Goal: Transaction & Acquisition: Purchase product/service

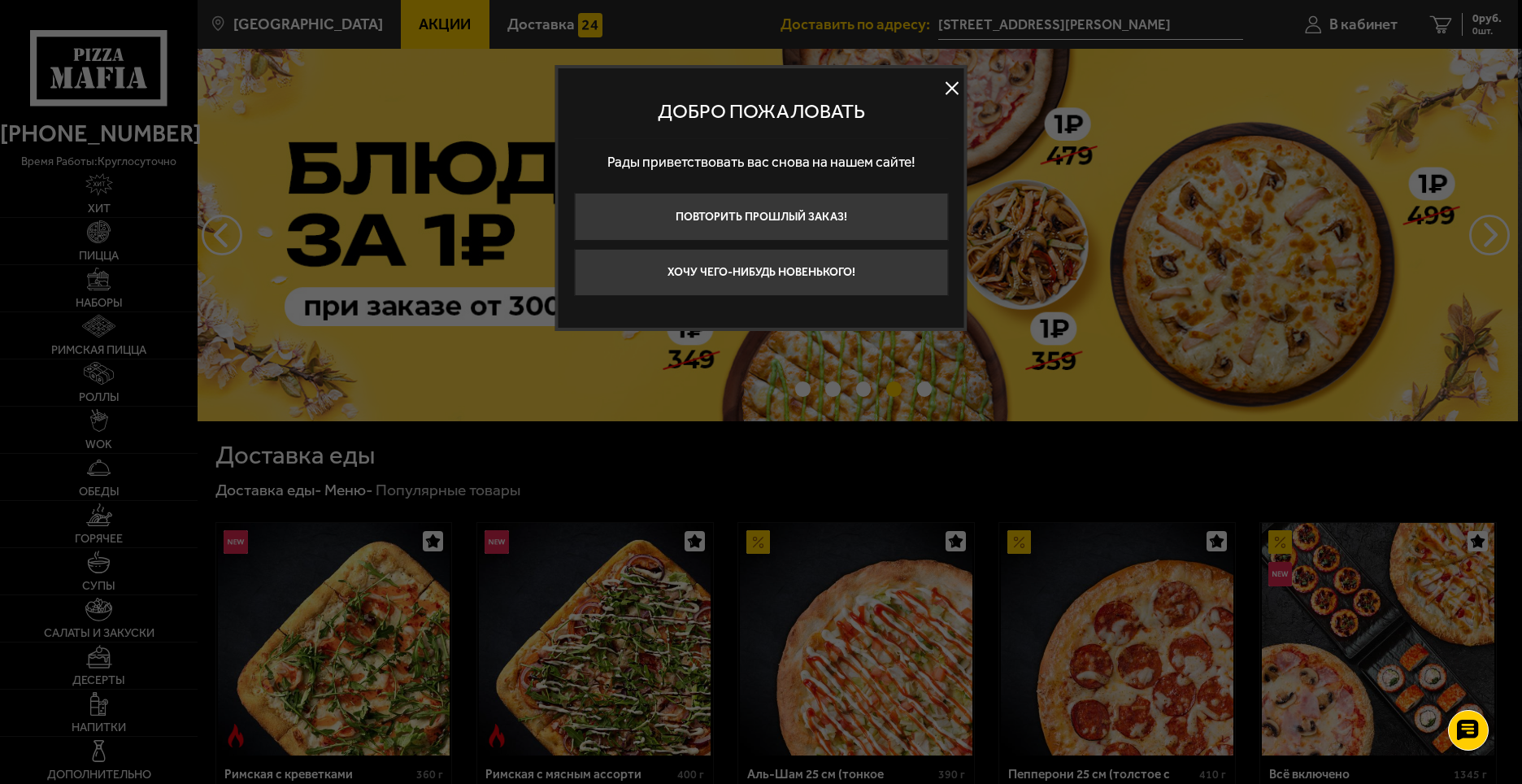
click at [944, 94] on button at bounding box center [952, 87] width 25 height 25
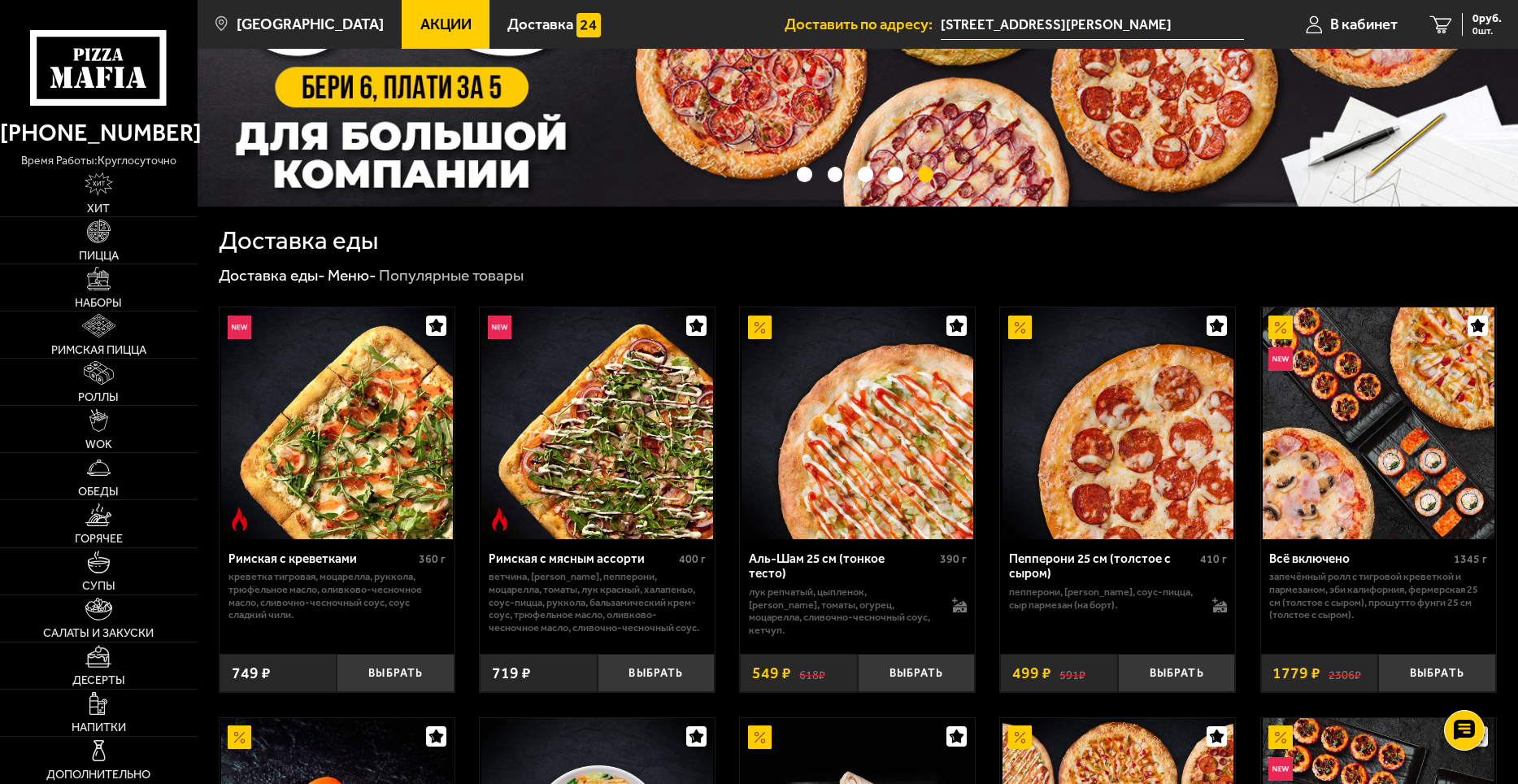
scroll to position [488, 0]
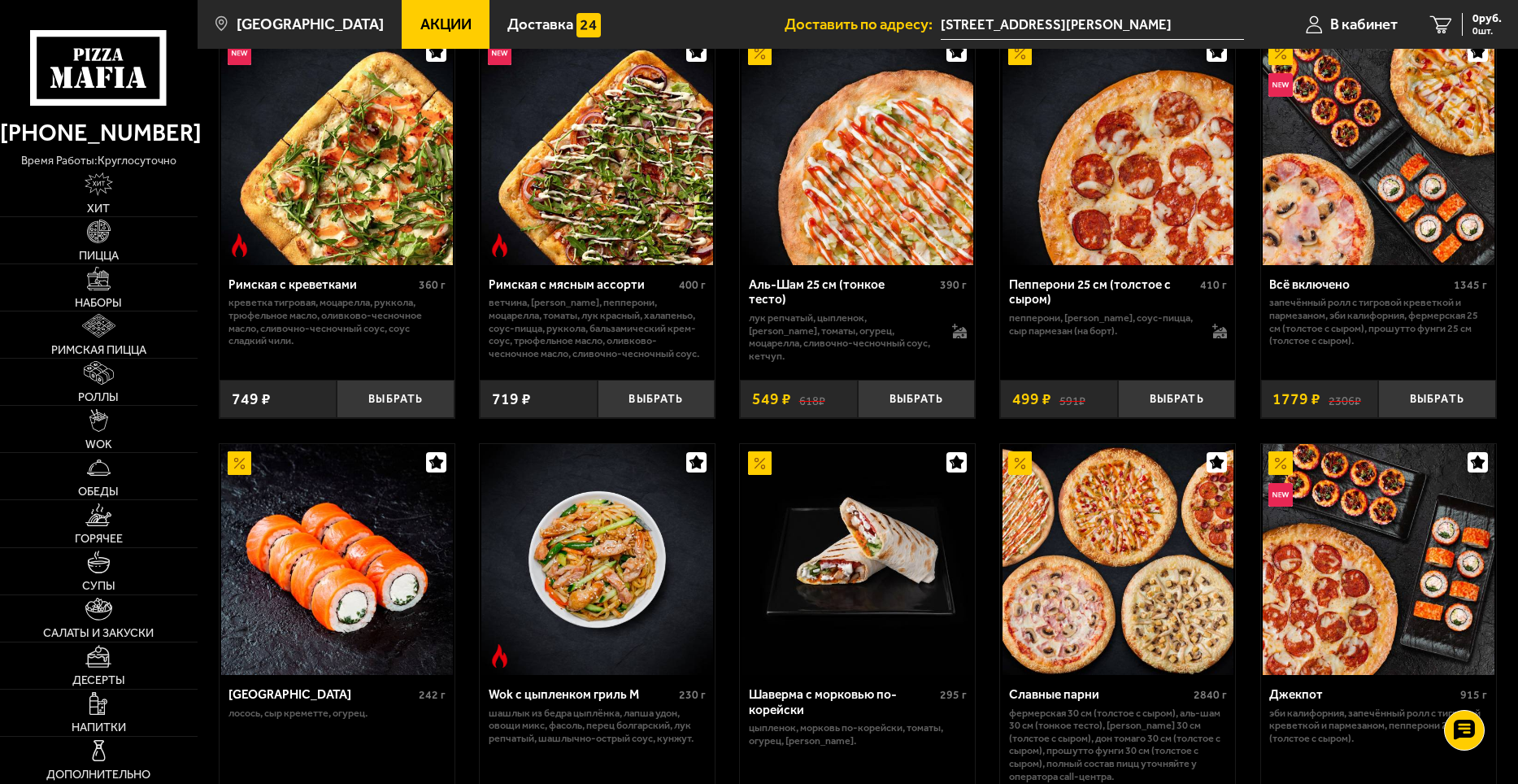
click at [440, 28] on span "Акции" at bounding box center [446, 25] width 52 height 16
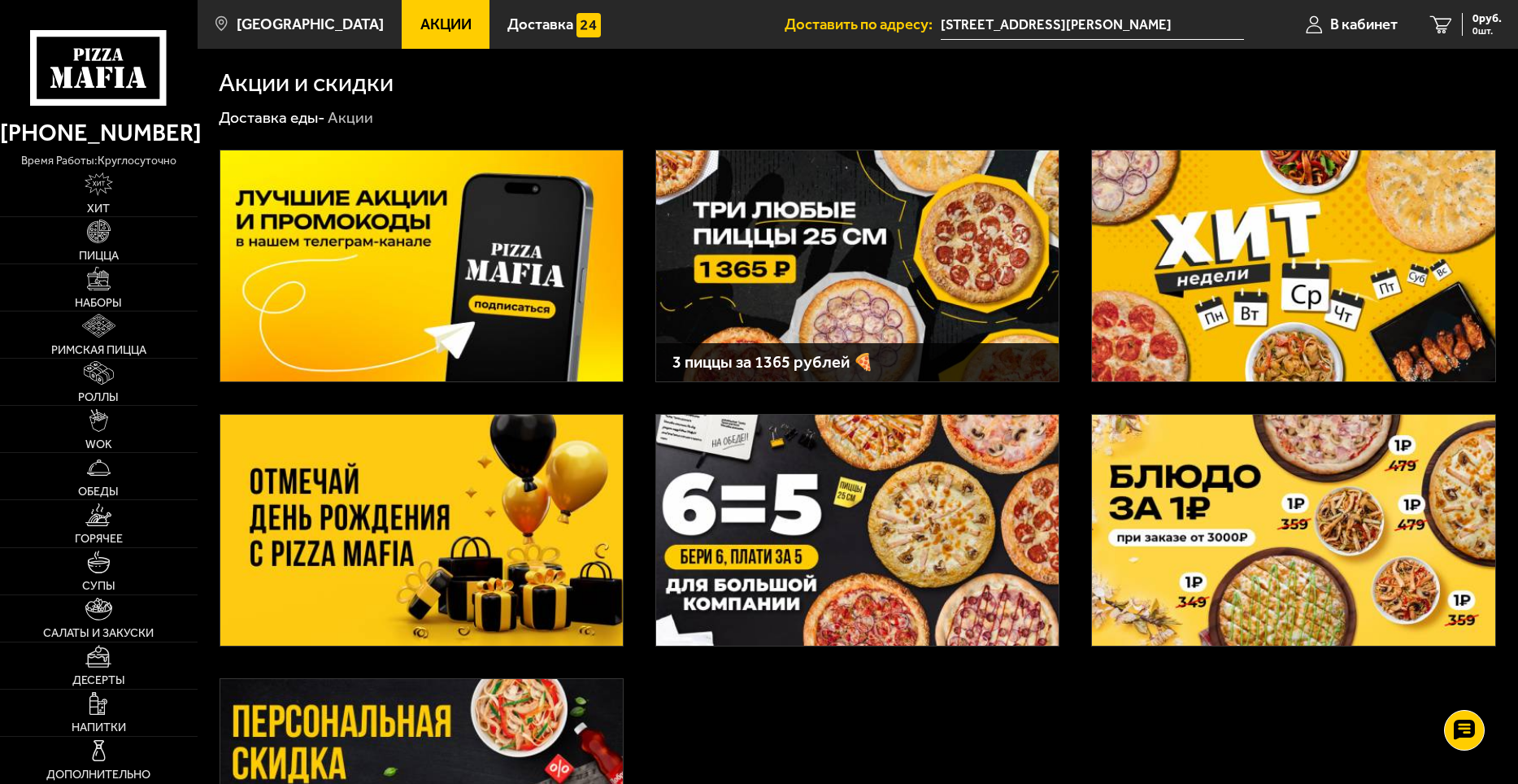
click at [1323, 237] on img at bounding box center [1293, 266] width 402 height 231
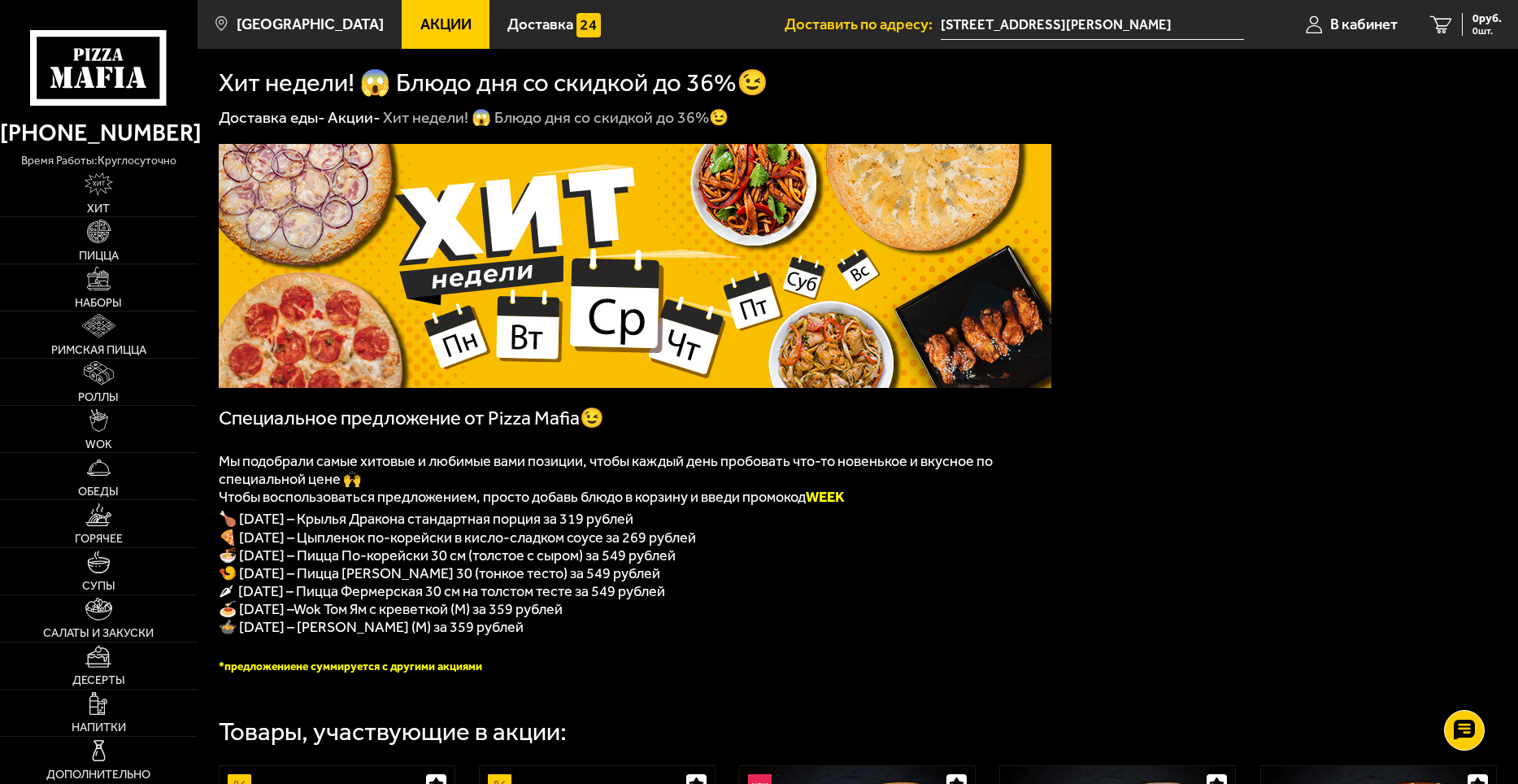
click at [762, 732] on div "Товары, участвующие в акции:" at bounding box center [857, 720] width 1278 height 47
click at [119, 434] on link "WOK" at bounding box center [99, 428] width 198 height 47
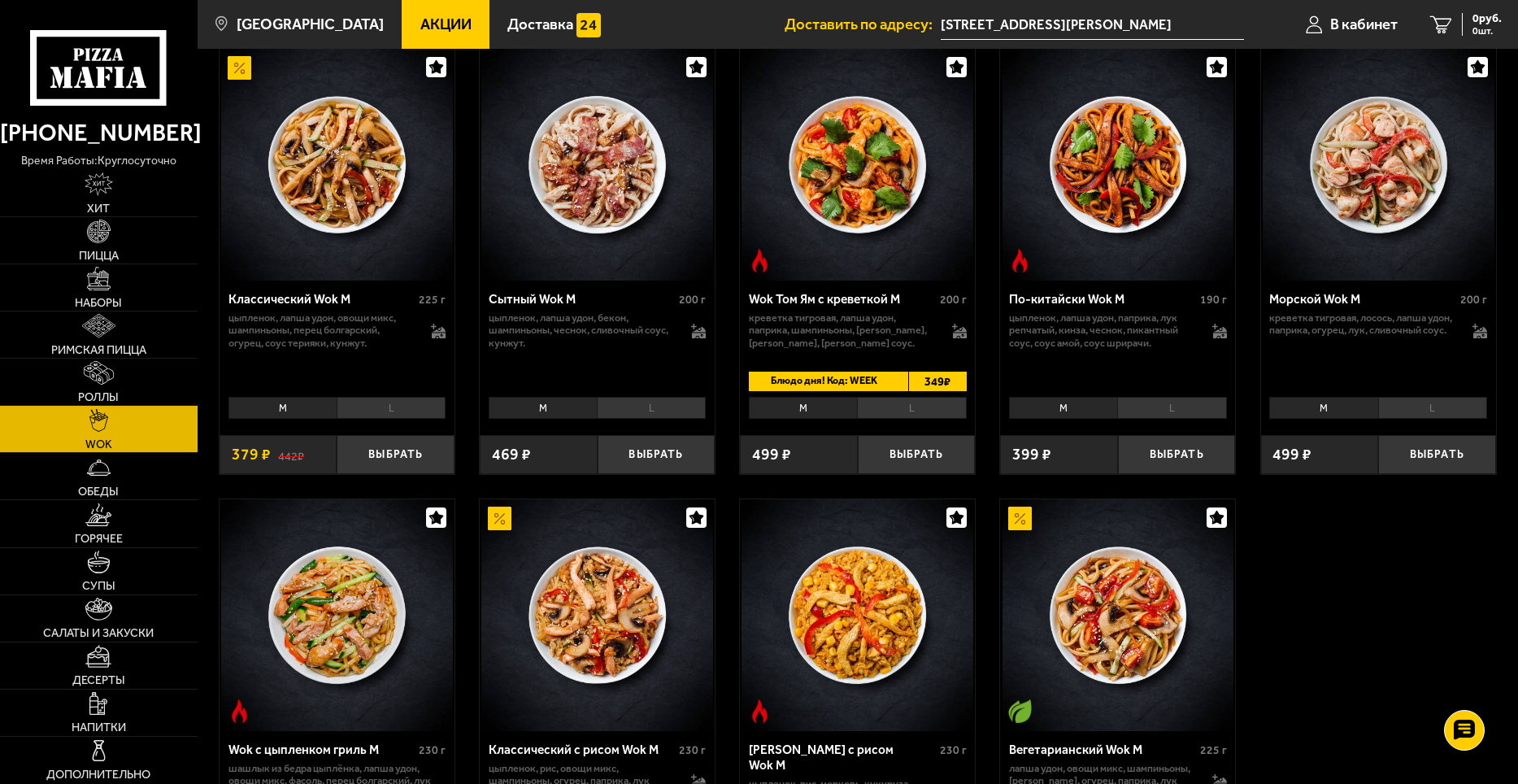
scroll to position [488, 0]
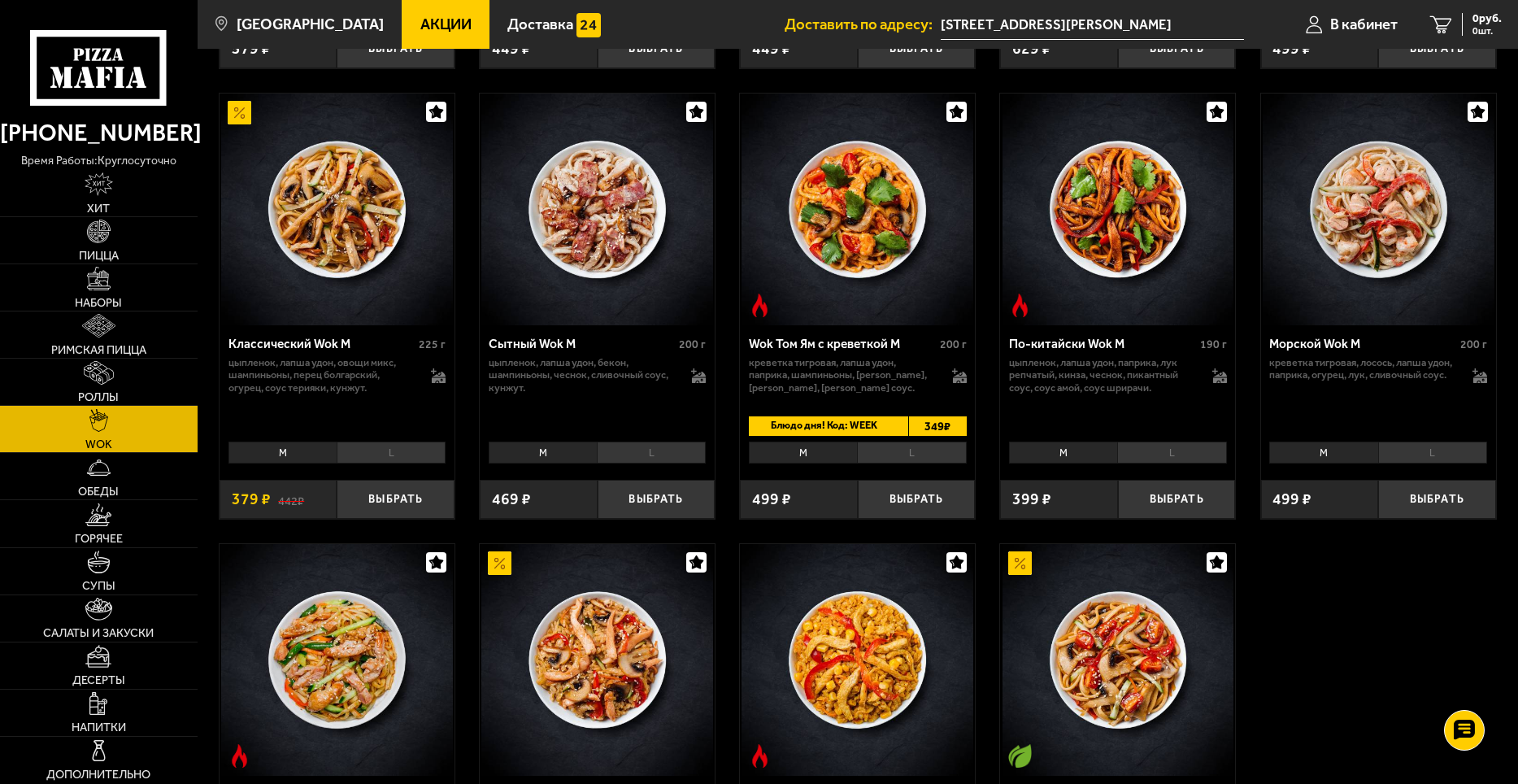
click at [1362, 233] on img at bounding box center [1378, 208] width 231 height 231
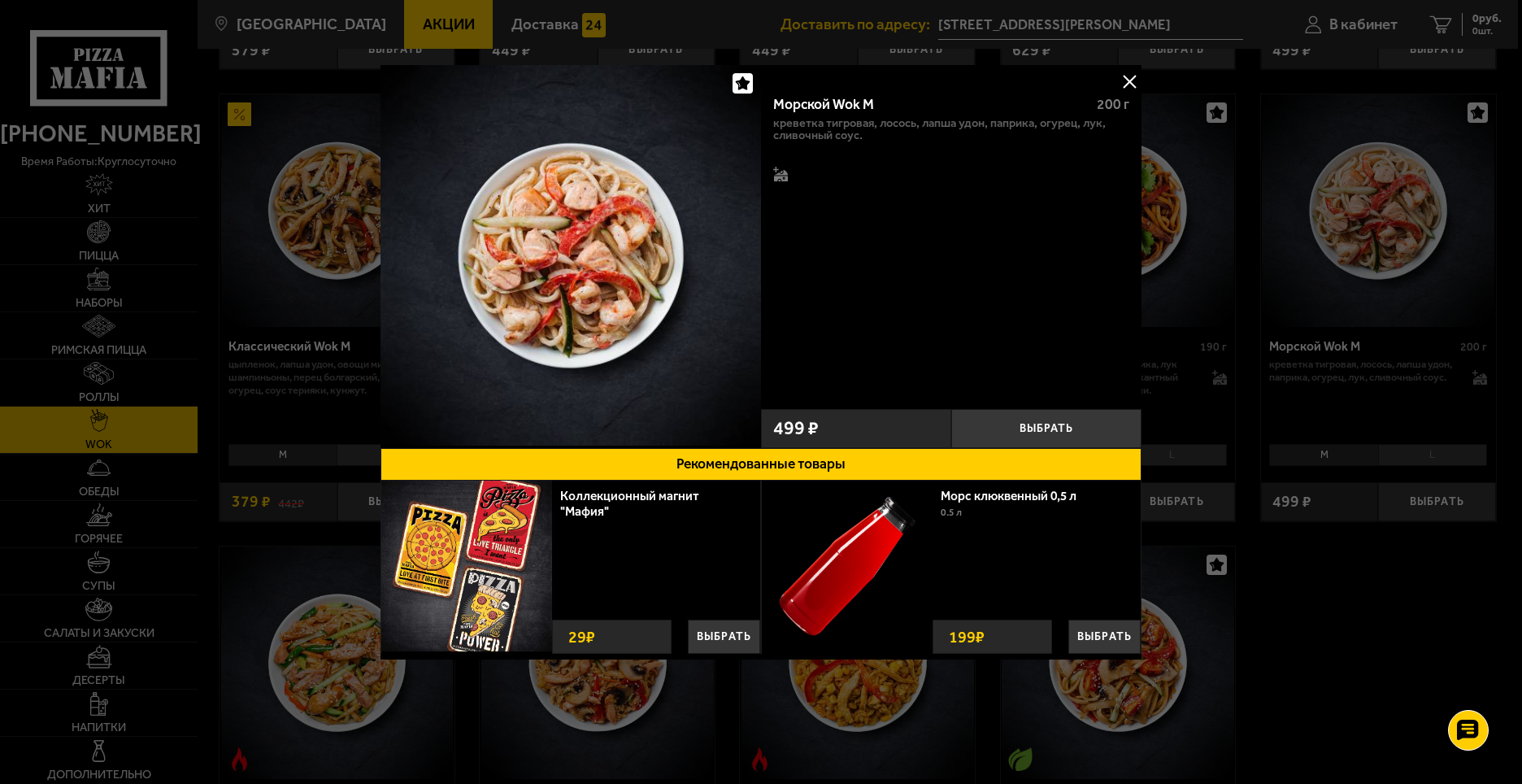
click at [1302, 248] on div at bounding box center [761, 392] width 1522 height 784
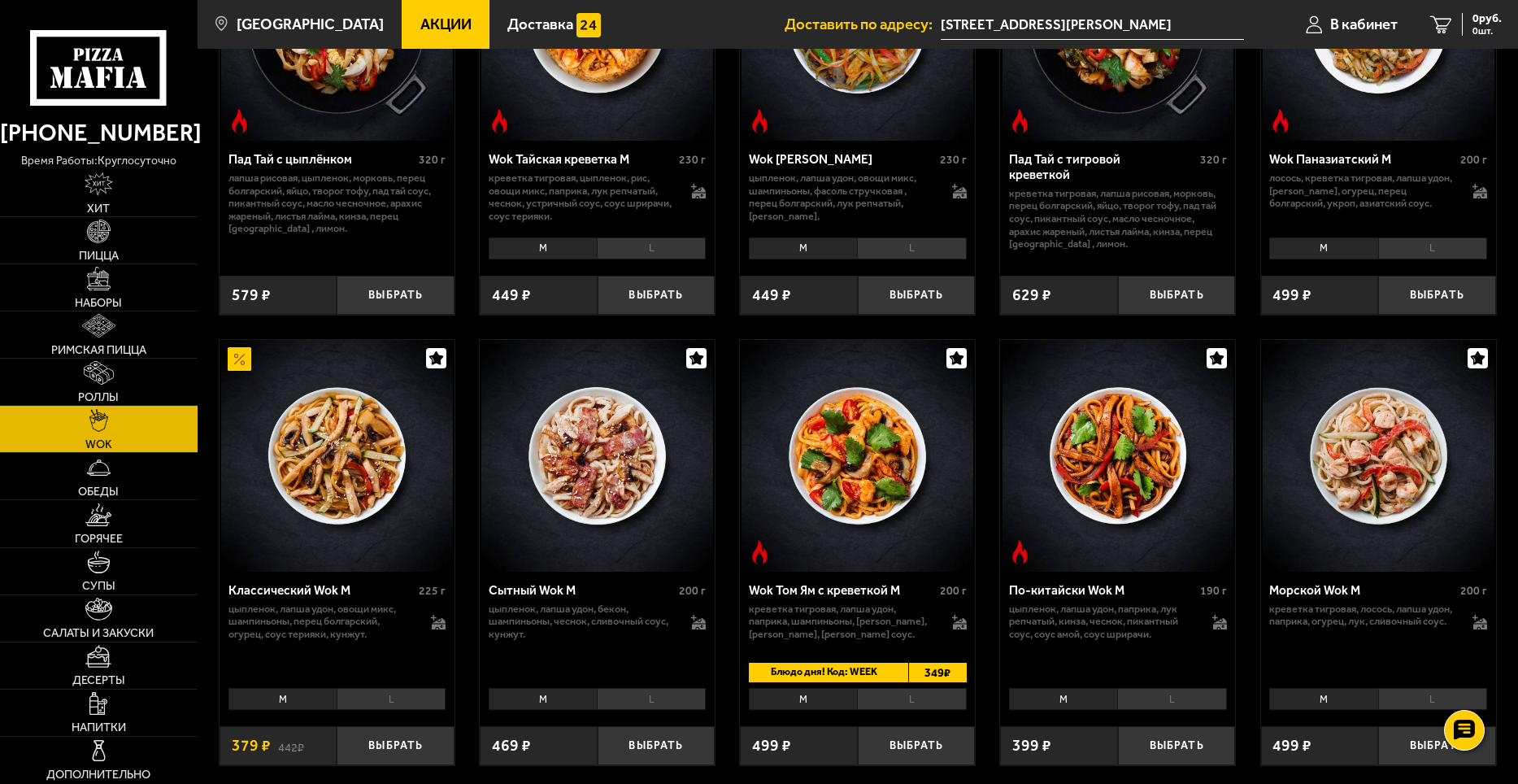
scroll to position [325, 0]
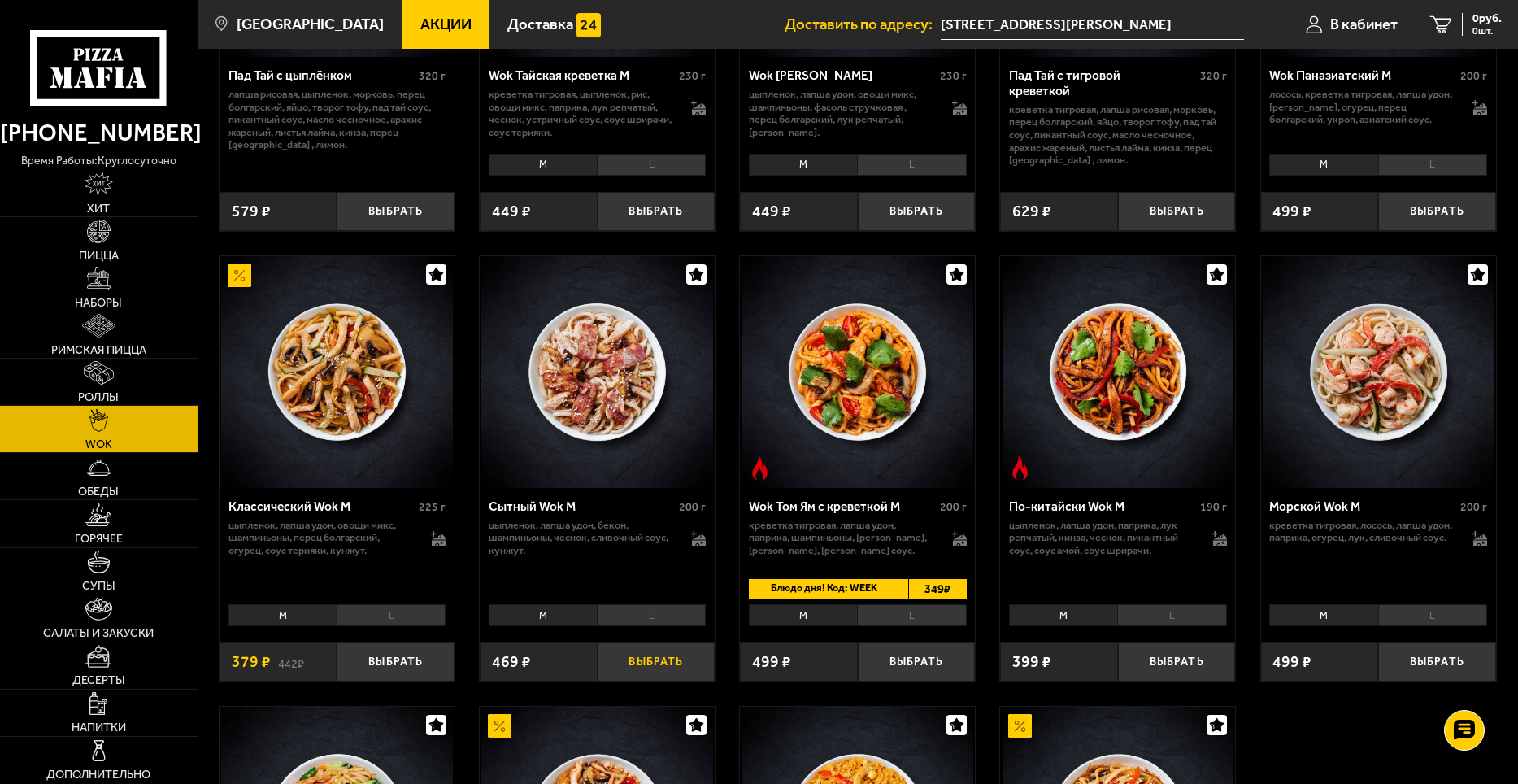
click at [639, 662] on button "Выбрать" at bounding box center [657, 662] width 118 height 39
click at [910, 660] on button "Выбрать" at bounding box center [917, 662] width 118 height 39
click at [113, 228] on link "Пицца" at bounding box center [99, 240] width 198 height 47
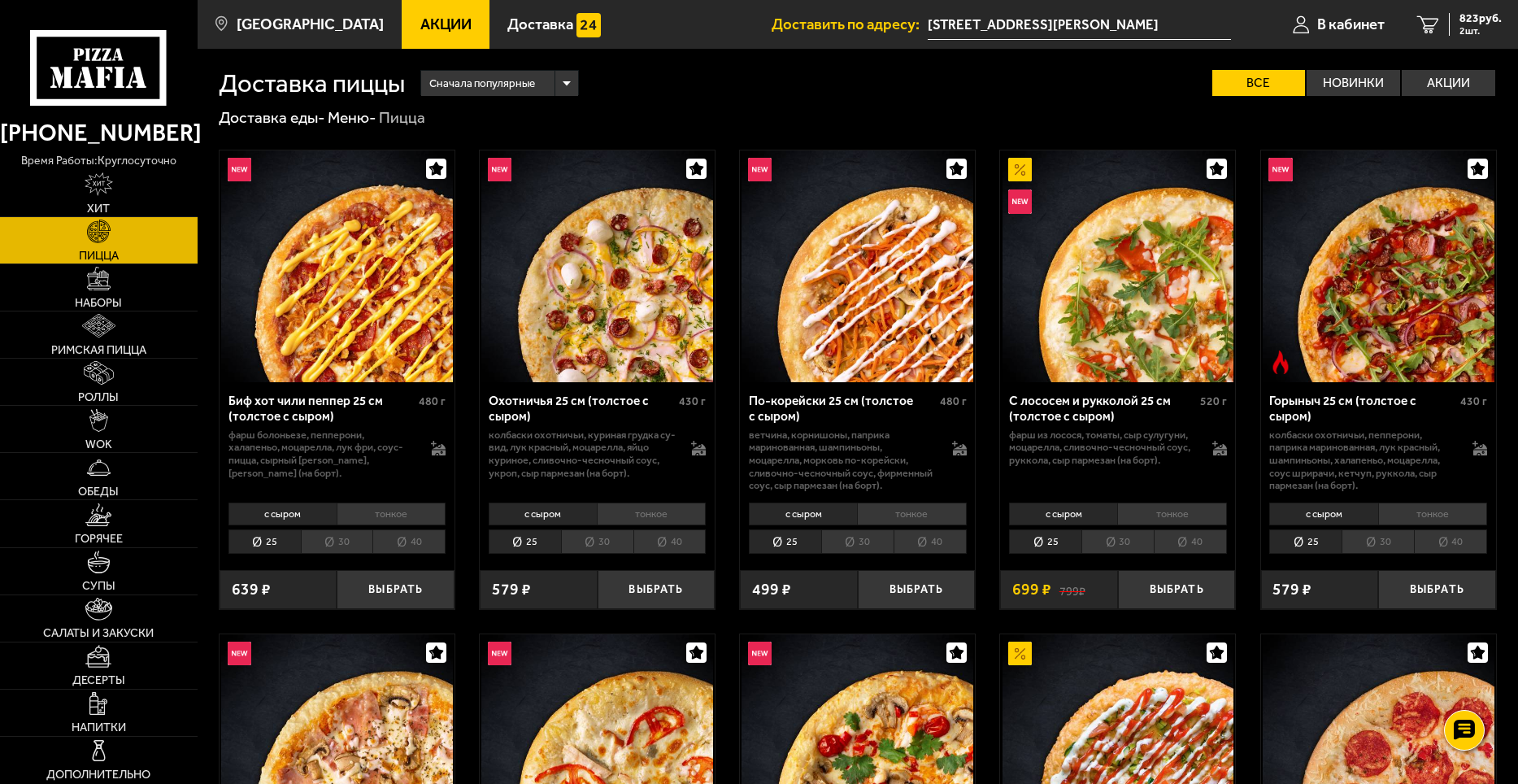
click at [402, 38] on link "Акции" at bounding box center [445, 25] width 88 height 49
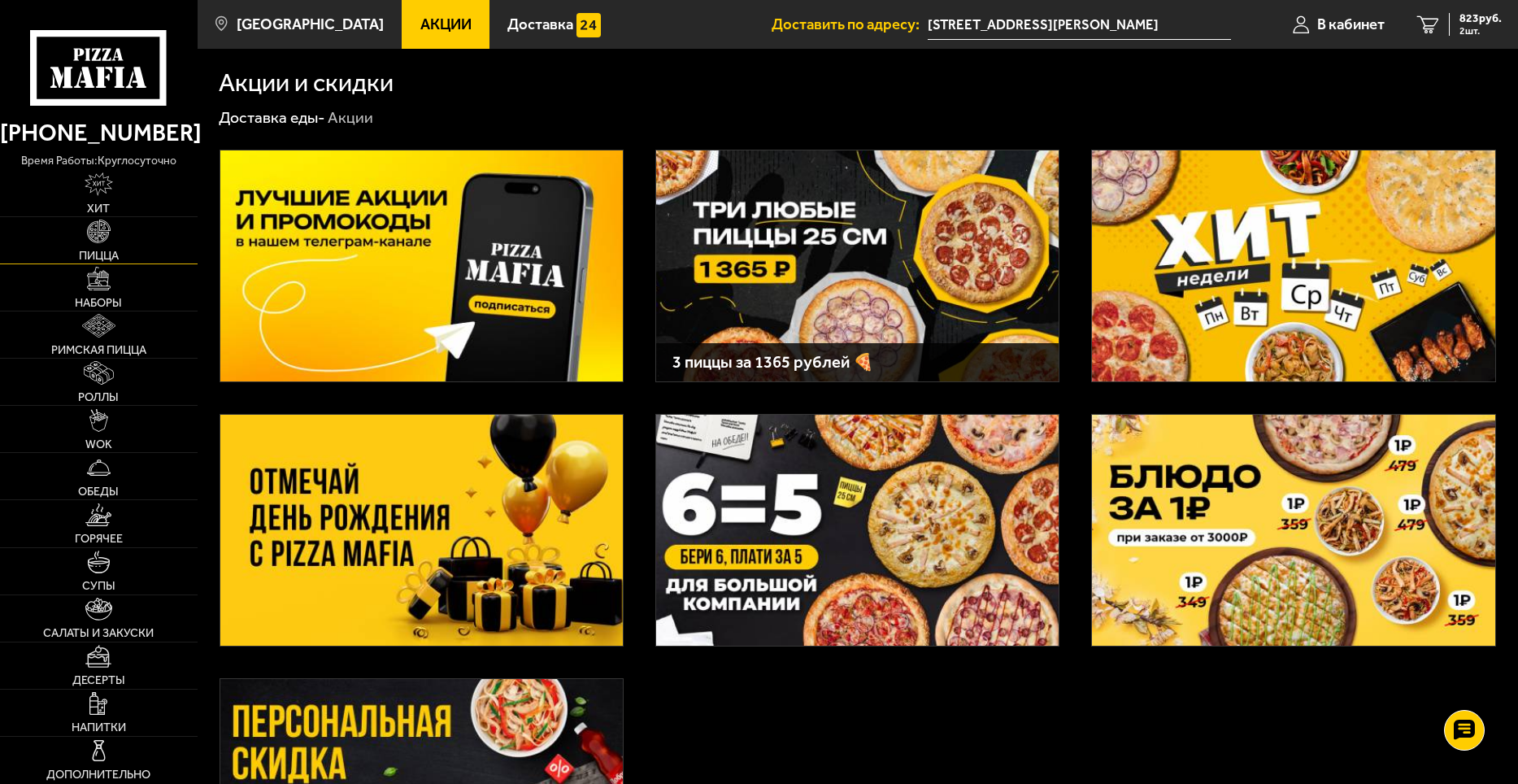
click at [112, 252] on span "Пицца" at bounding box center [98, 255] width 40 height 11
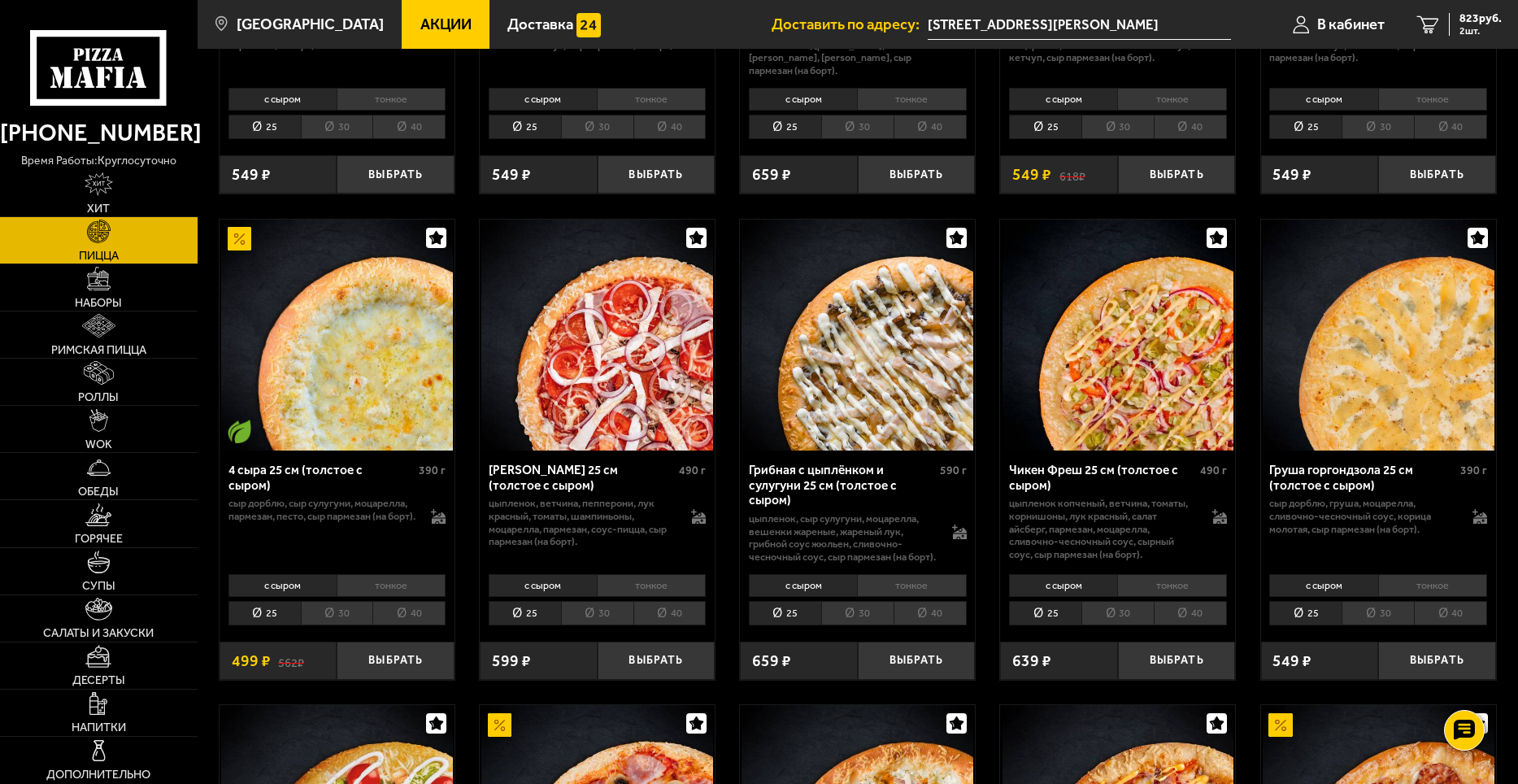
scroll to position [894, 0]
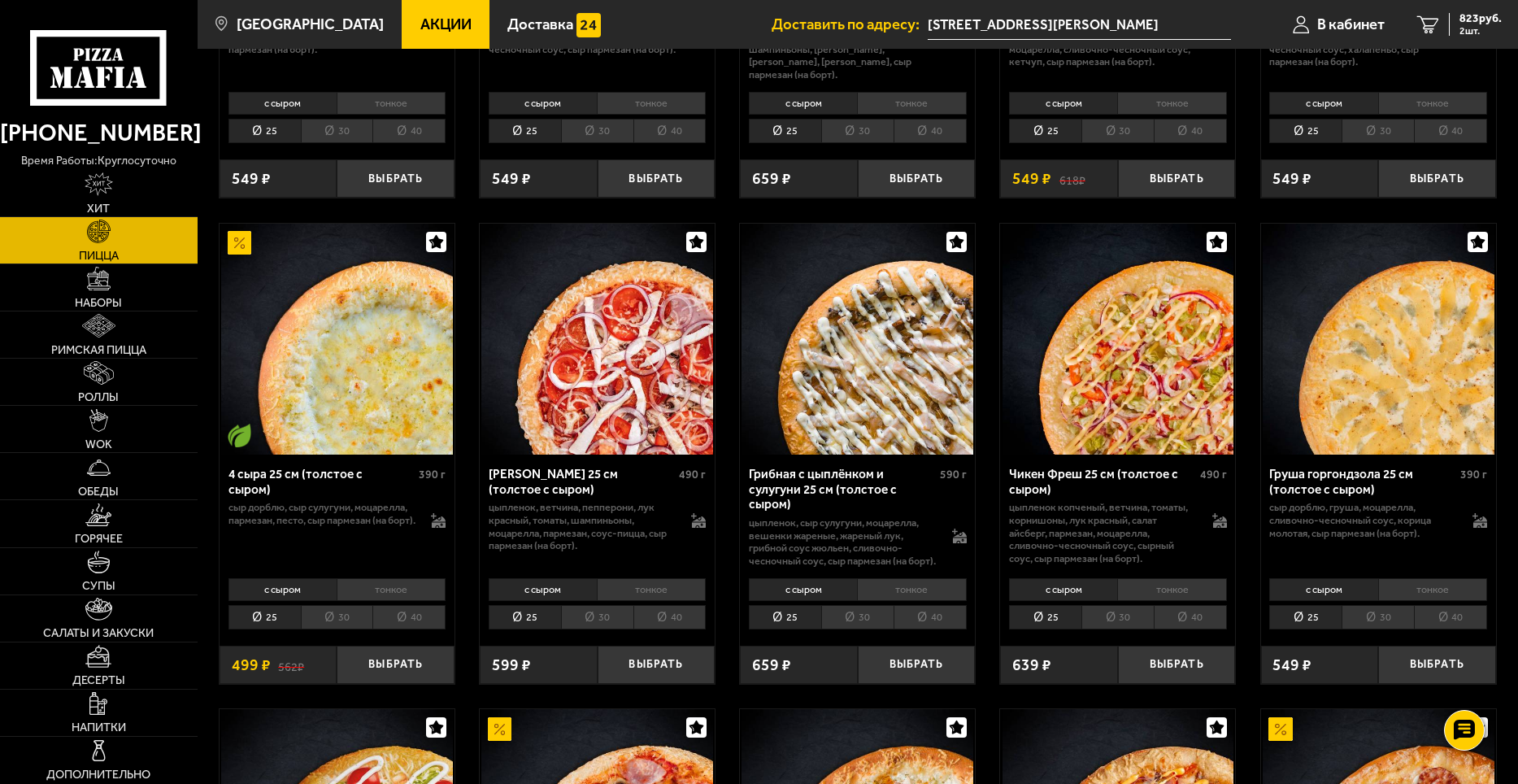
click at [845, 622] on li "30" at bounding box center [857, 617] width 72 height 25
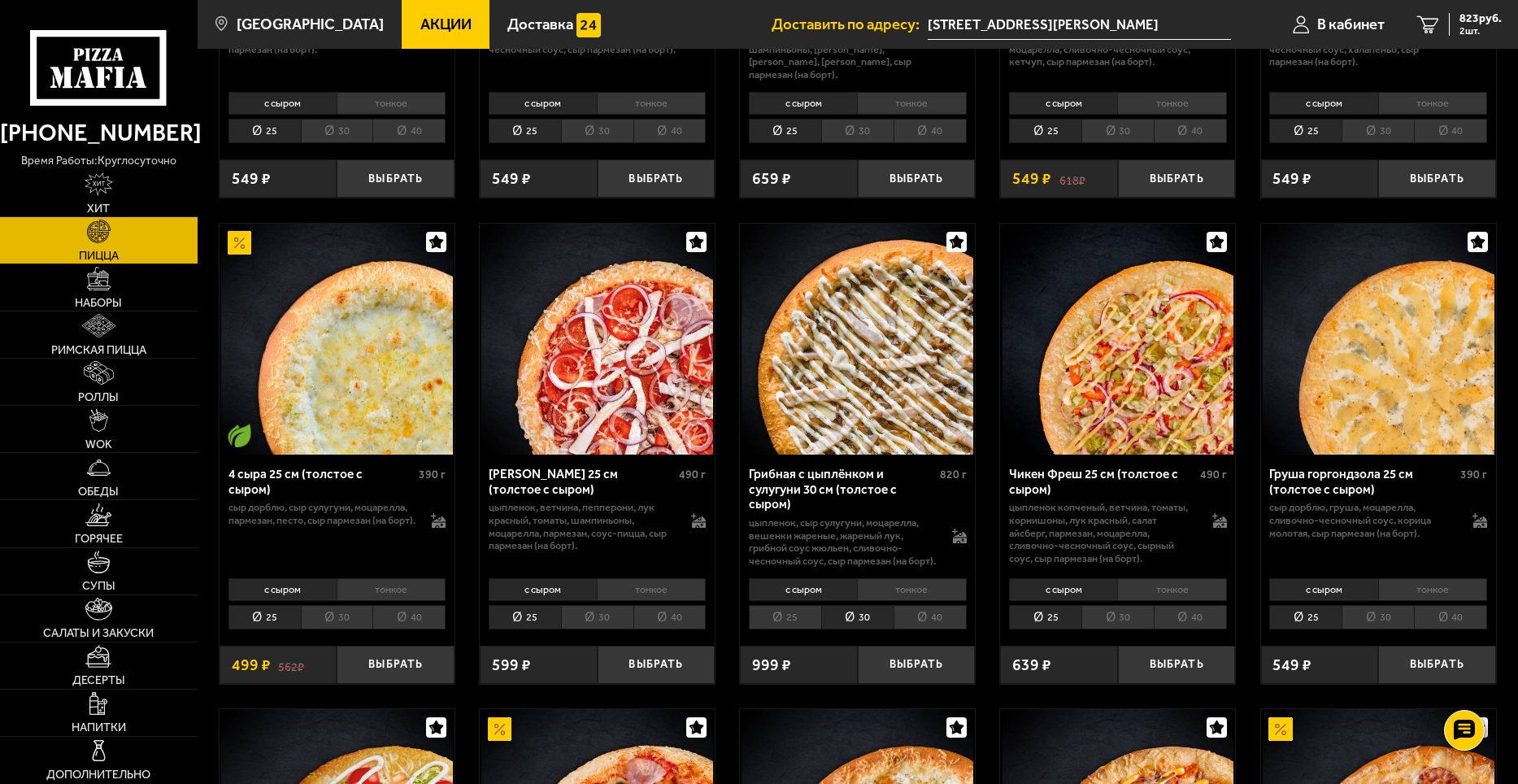
click at [807, 628] on li "25" at bounding box center [785, 617] width 72 height 25
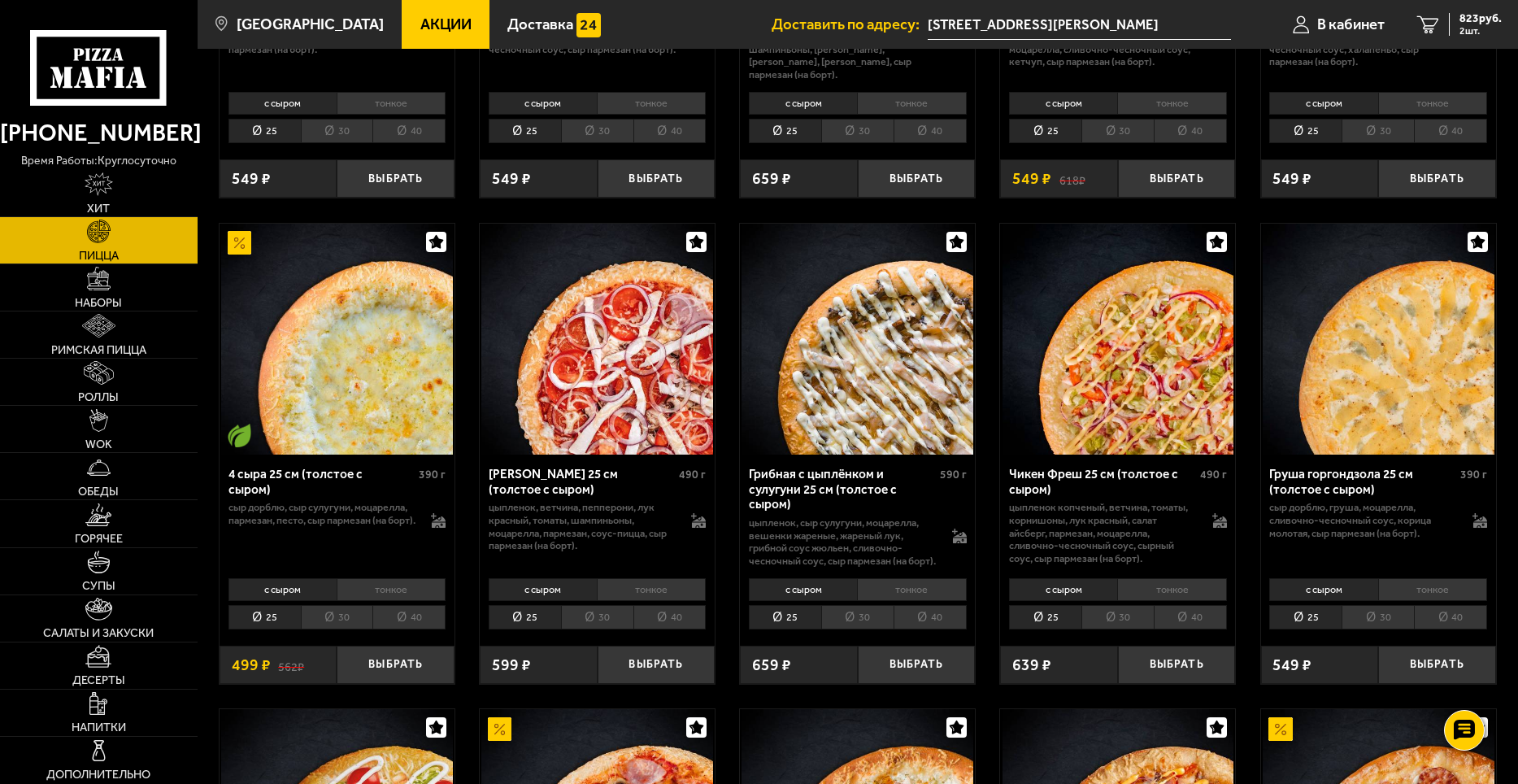
click at [865, 617] on li "30" at bounding box center [857, 617] width 72 height 25
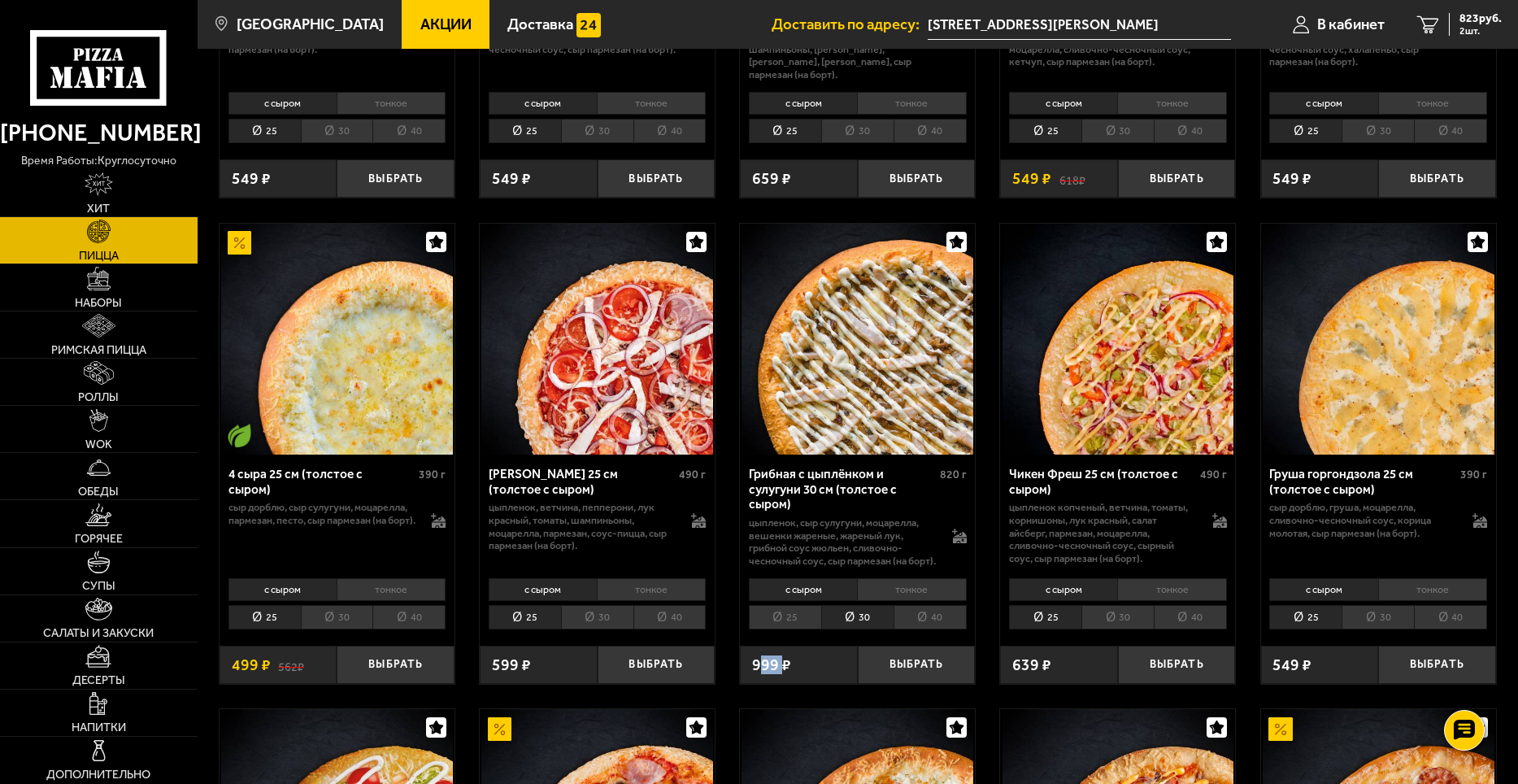
drag, startPoint x: 758, startPoint y: 666, endPoint x: 785, endPoint y: 670, distance: 27.3
click at [785, 670] on span "999 ₽" at bounding box center [772, 664] width 39 height 16
click at [799, 683] on div "999 ₽" at bounding box center [799, 665] width 118 height 39
drag, startPoint x: 782, startPoint y: 676, endPoint x: 742, endPoint y: 676, distance: 40.0
click at [742, 676] on div "999 ₽" at bounding box center [799, 665] width 118 height 39
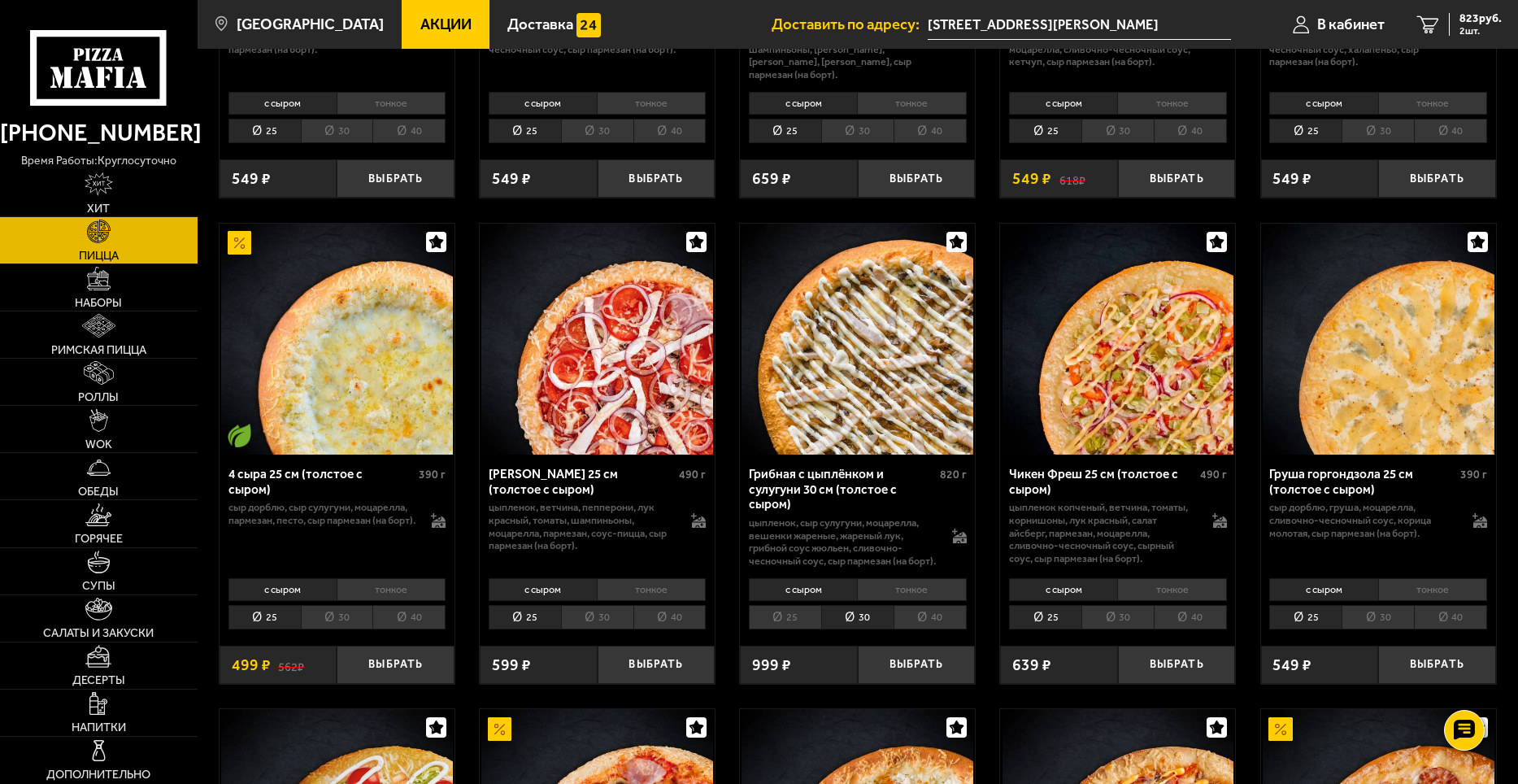
click at [817, 682] on div "999 ₽" at bounding box center [799, 665] width 118 height 39
click at [795, 629] on li "25" at bounding box center [785, 617] width 72 height 25
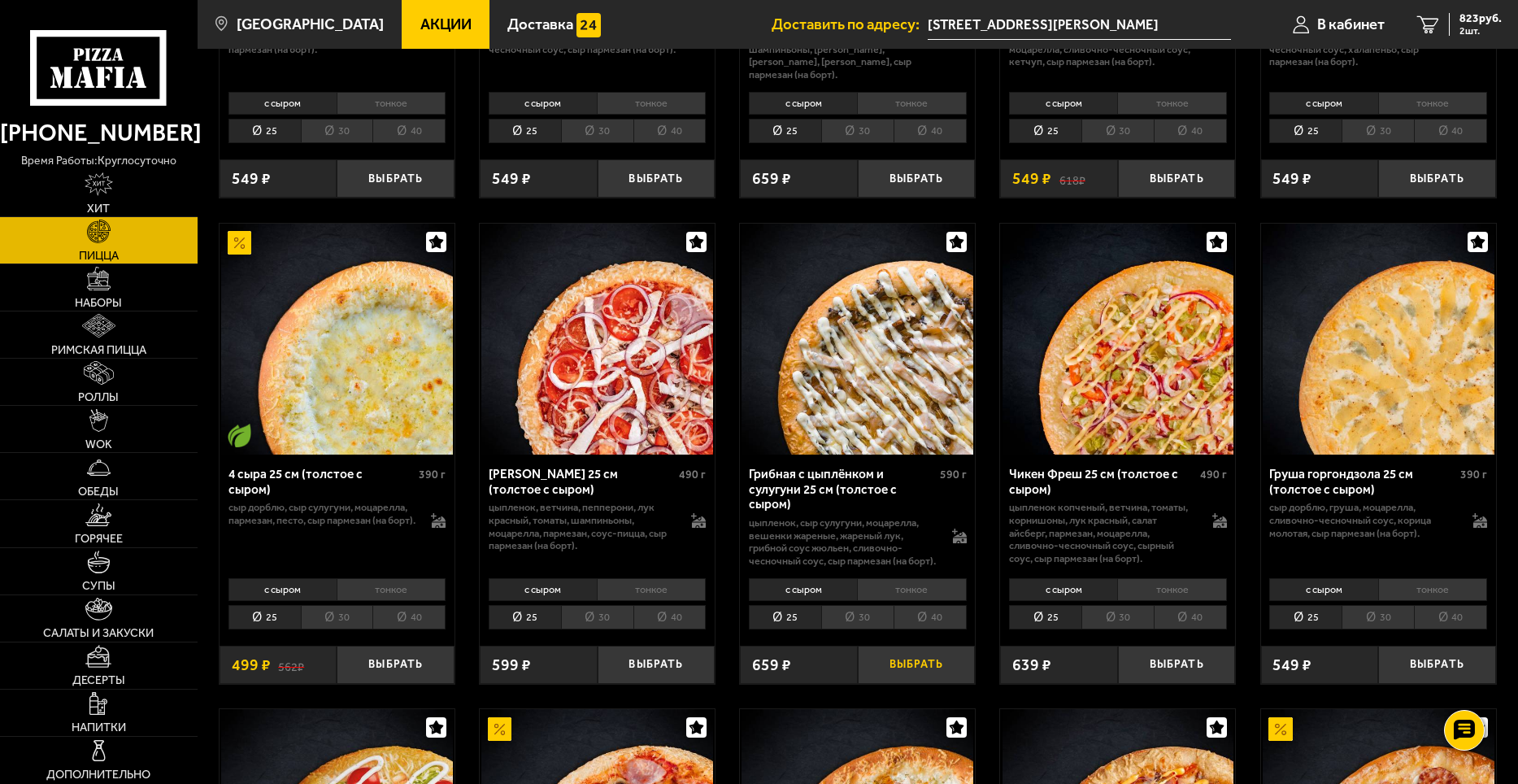
click at [934, 667] on button "Выбрать" at bounding box center [917, 665] width 118 height 39
click at [124, 541] on link "Горячее" at bounding box center [99, 523] width 198 height 47
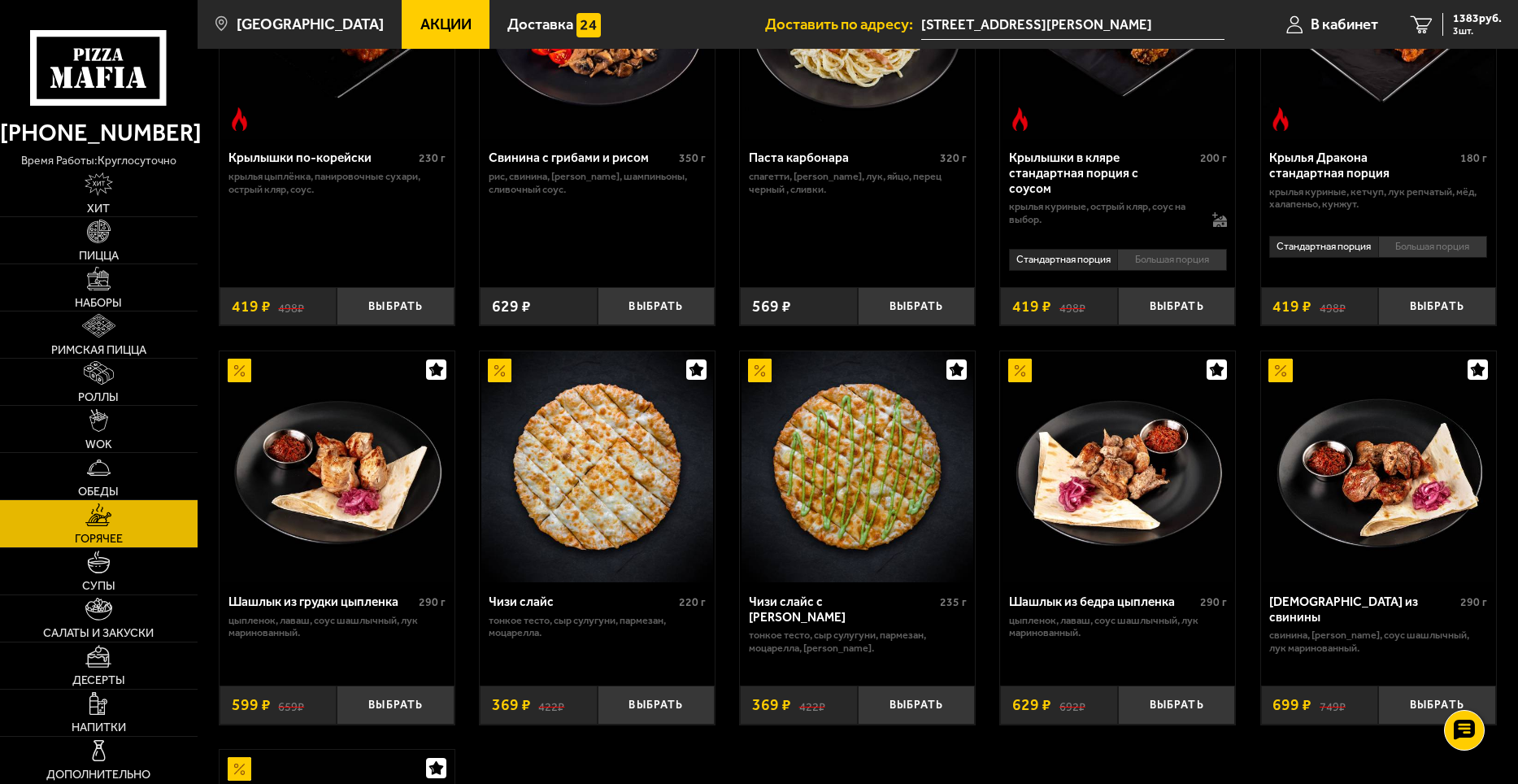
scroll to position [813, 0]
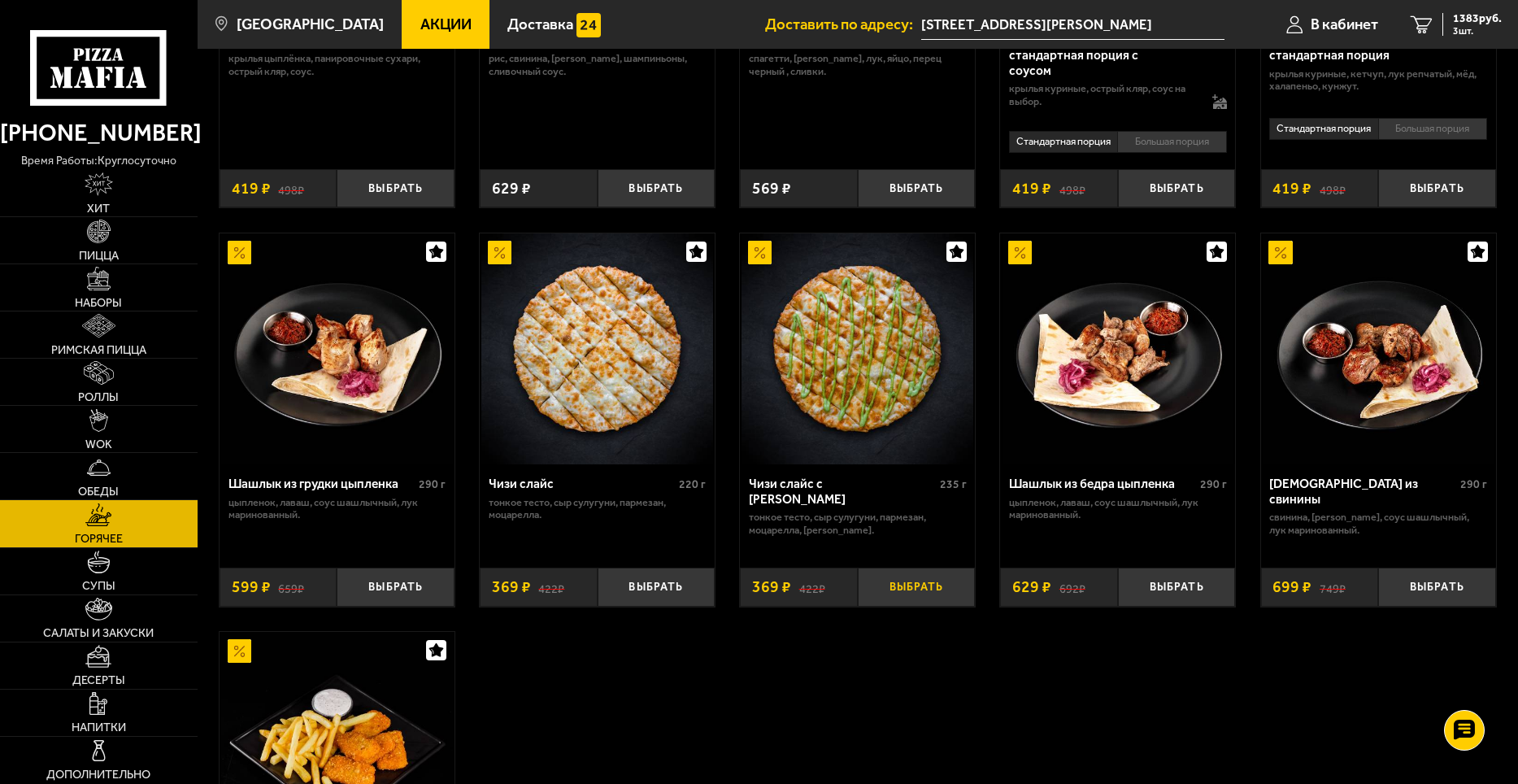
click at [942, 590] on button "Выбрать" at bounding box center [917, 587] width 118 height 39
click at [123, 251] on link "Пицца" at bounding box center [99, 240] width 198 height 47
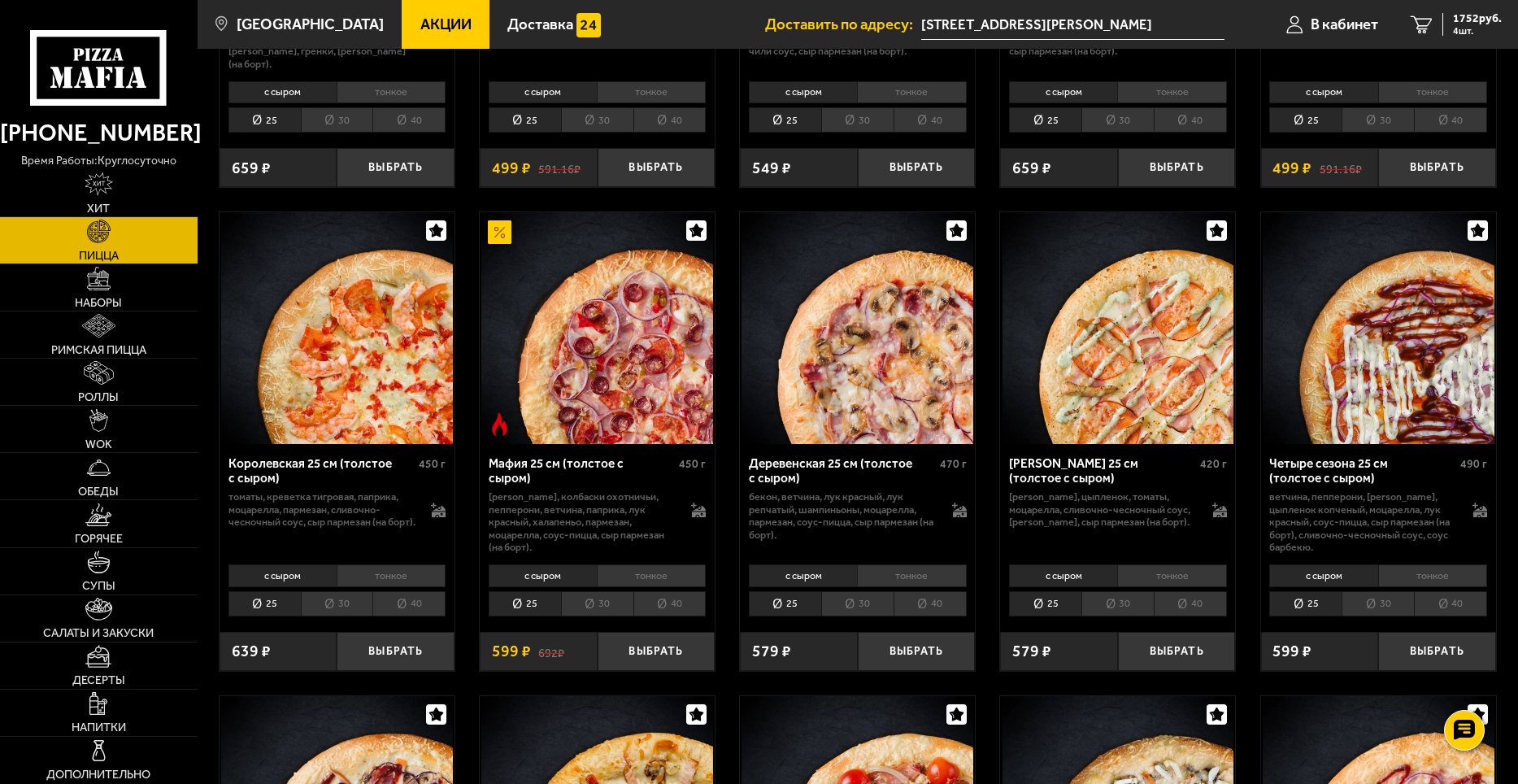
scroll to position [1870, 0]
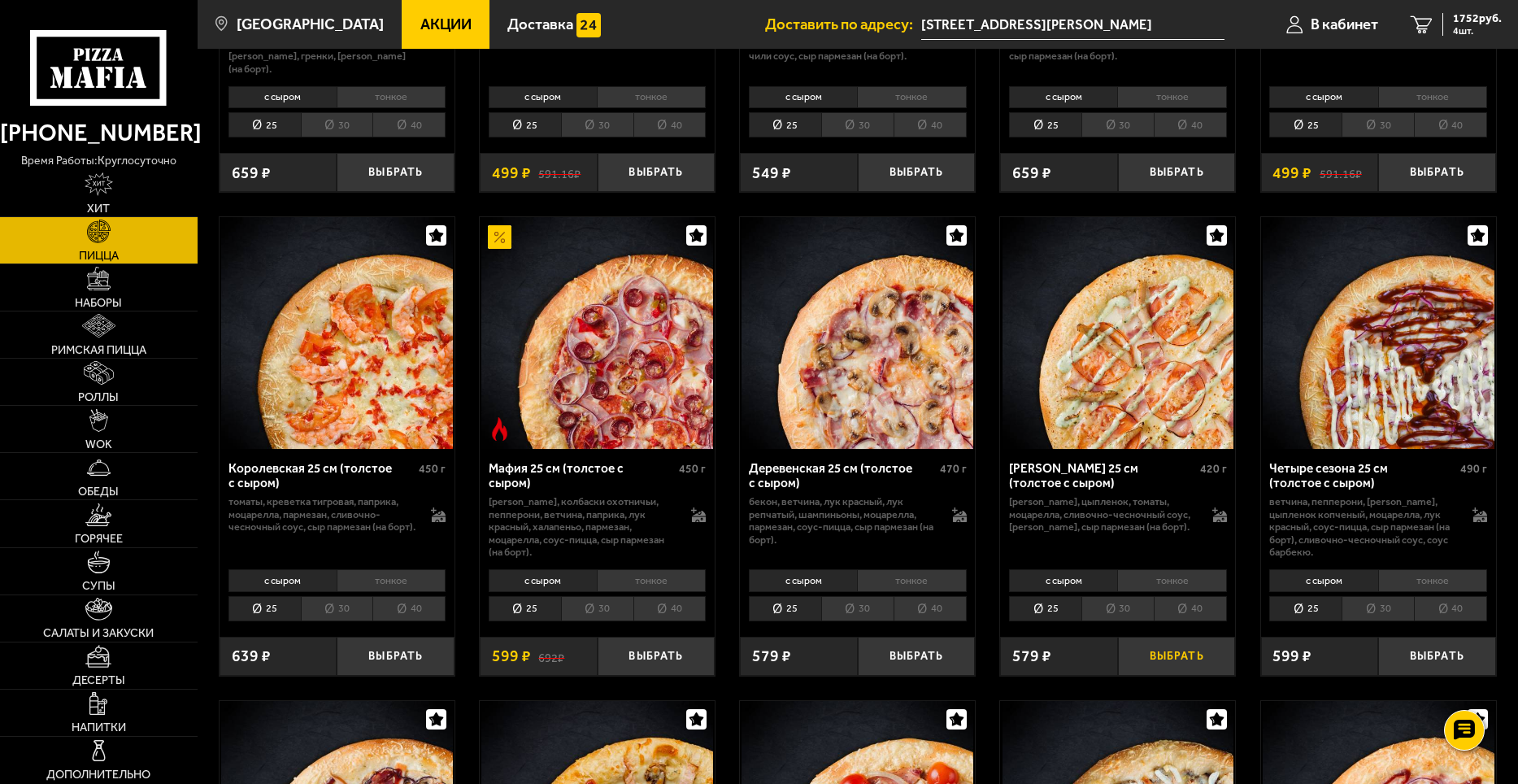
click at [1179, 656] on button "Выбрать" at bounding box center [1177, 656] width 118 height 39
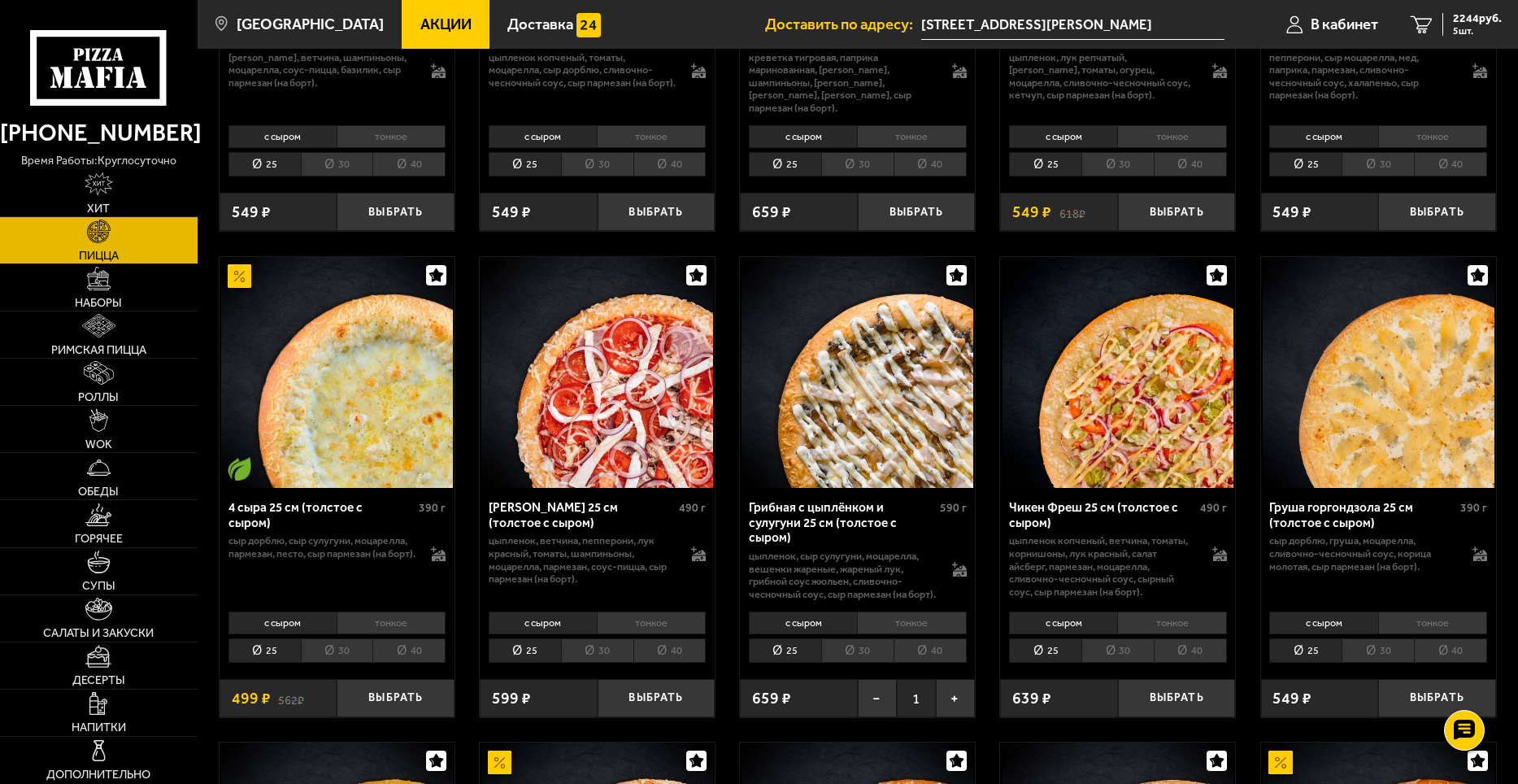
scroll to position [894, 0]
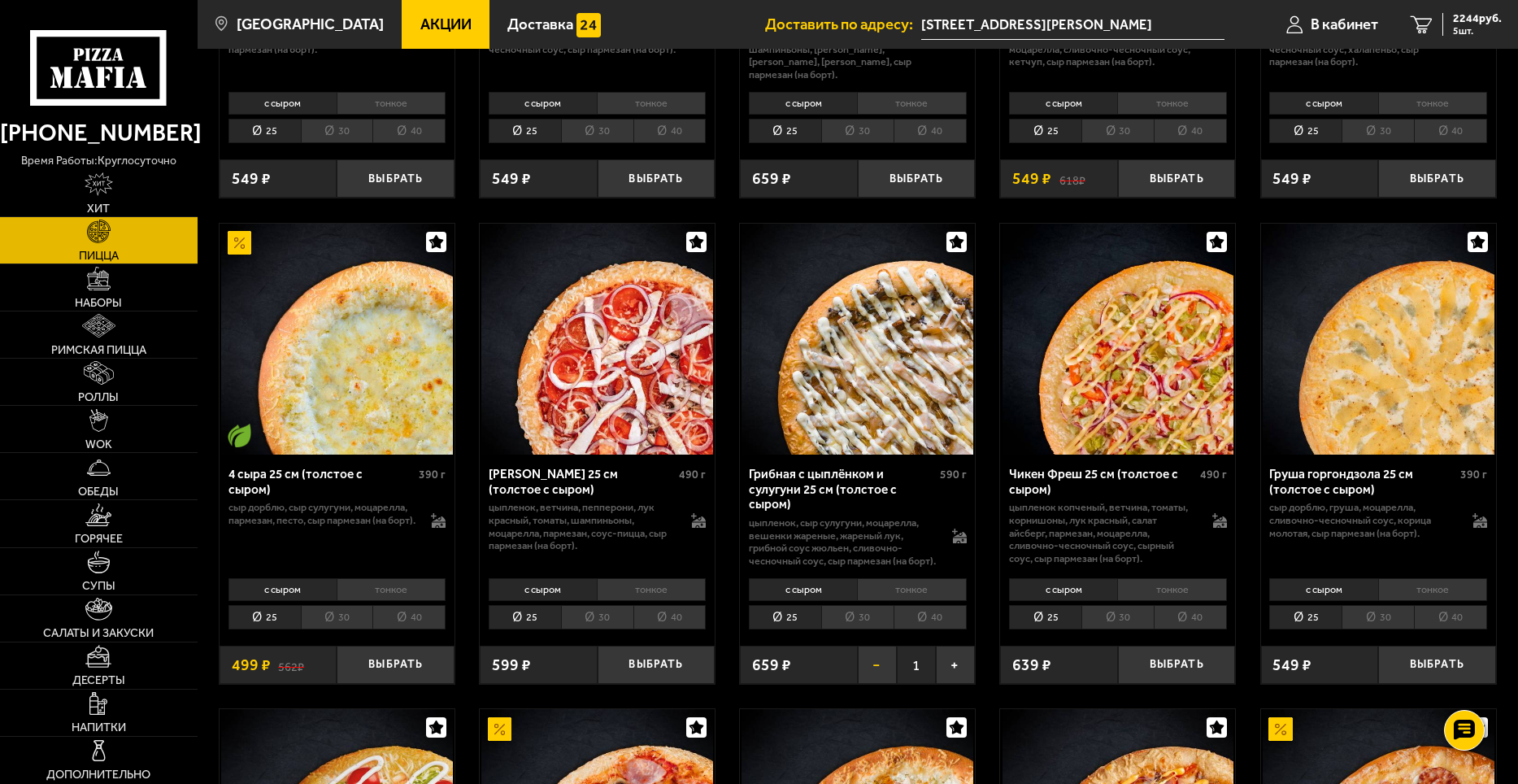
click at [887, 670] on button "−" at bounding box center [878, 665] width 39 height 39
click at [909, 587] on li "тонкое" at bounding box center [911, 589] width 109 height 23
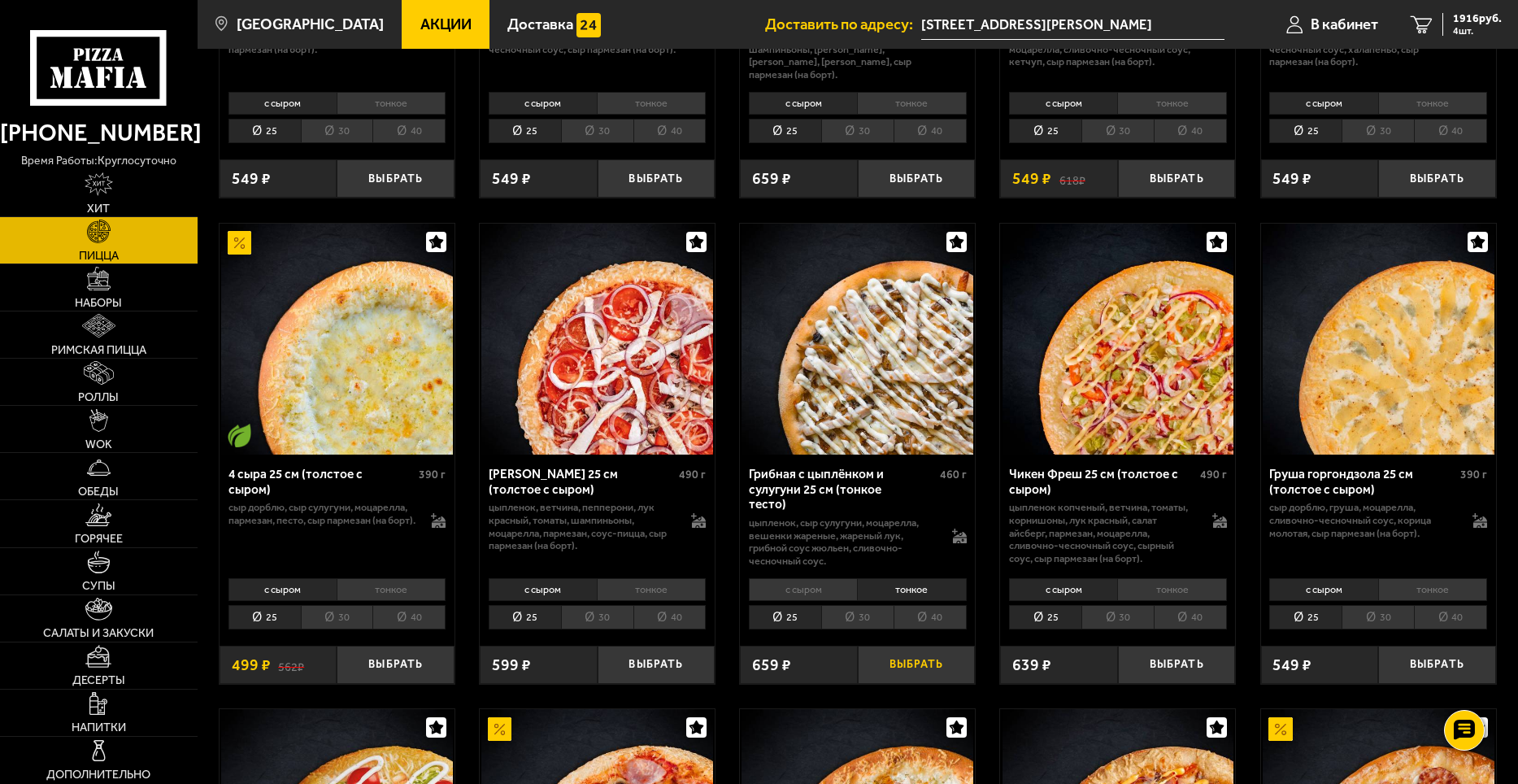
click at [931, 654] on button "Выбрать" at bounding box center [917, 665] width 118 height 39
click at [1454, 31] on span "5 шт." at bounding box center [1478, 31] width 49 height 10
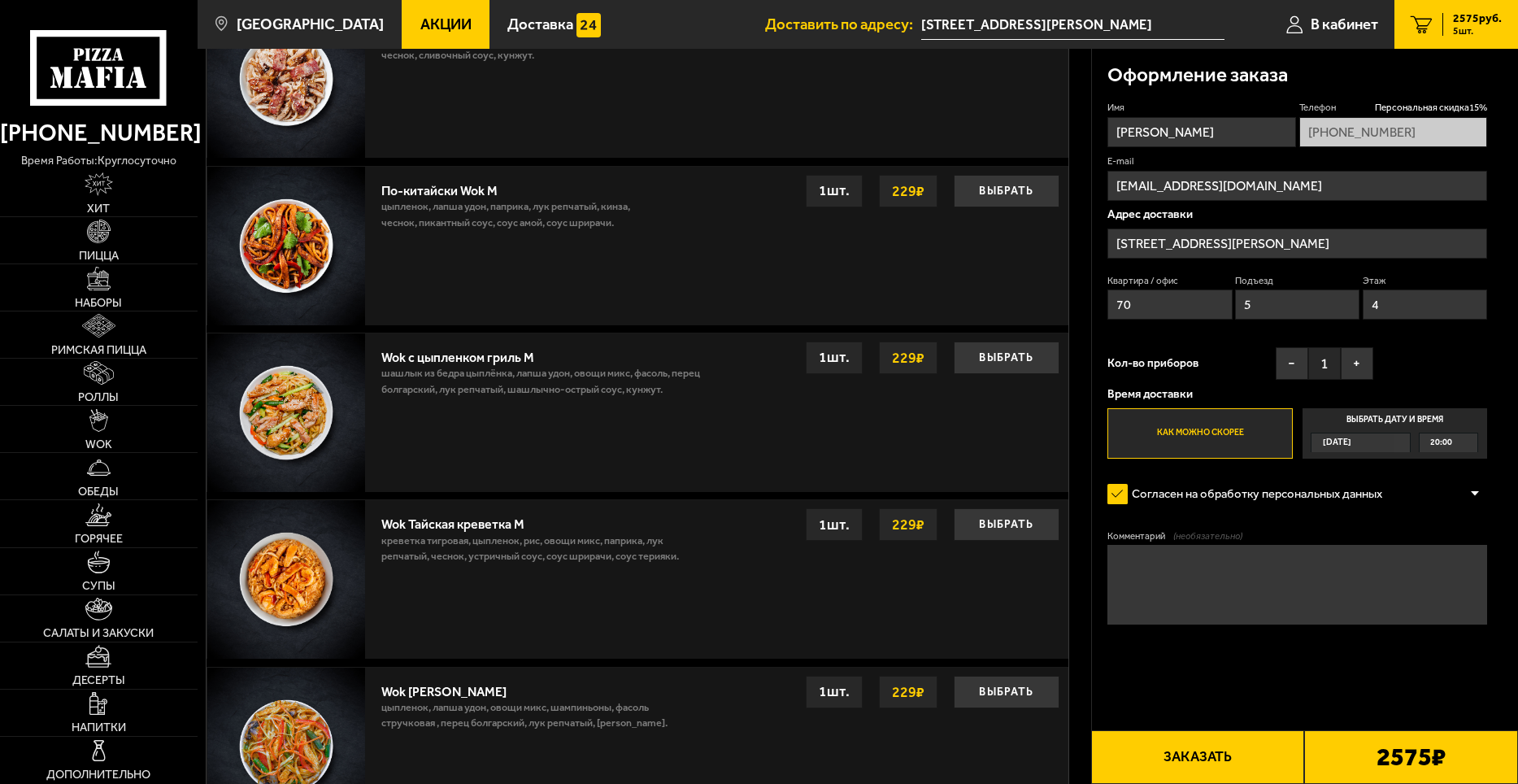
scroll to position [1707, 0]
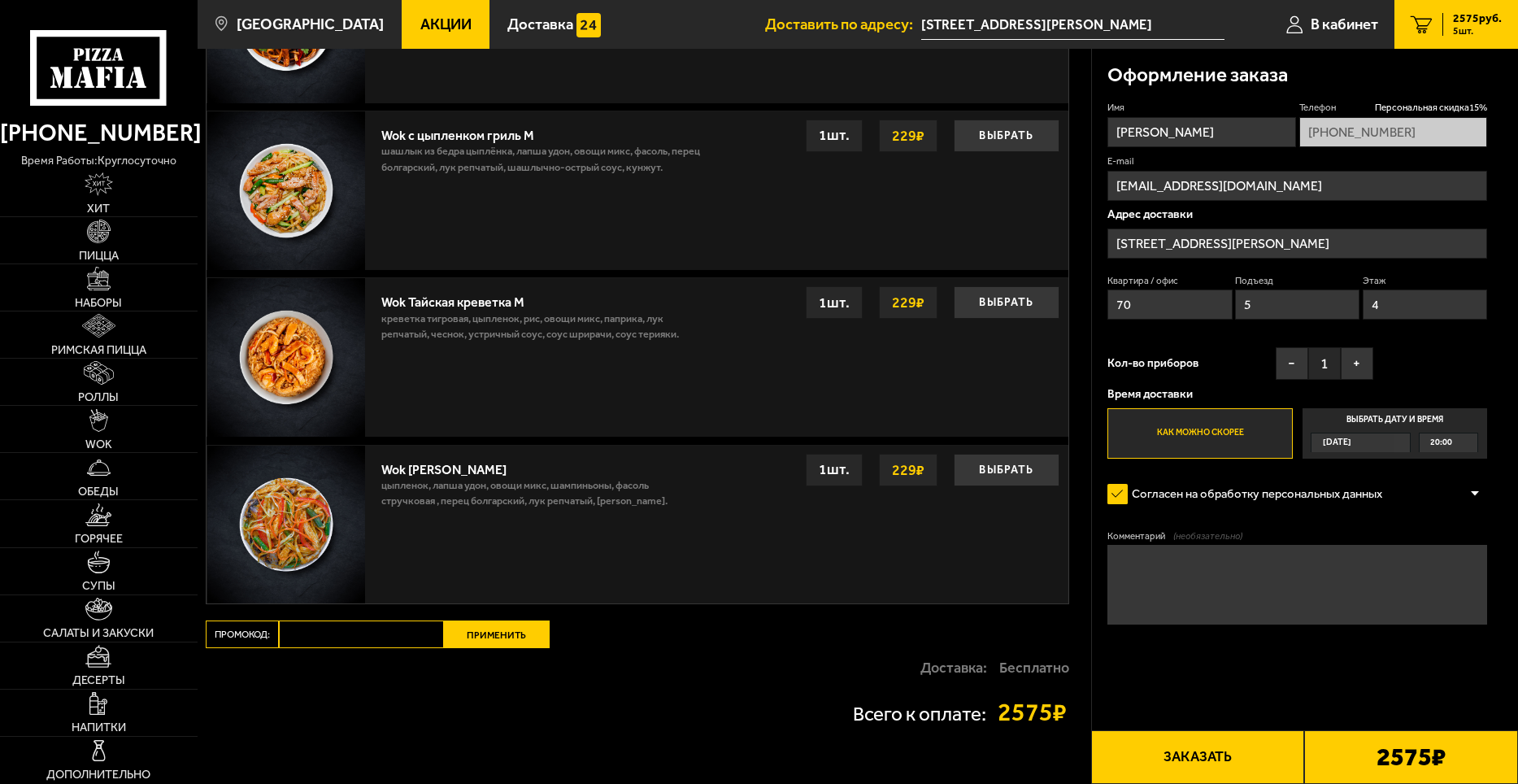
click at [410, 637] on input "Промокод:" at bounding box center [362, 634] width 165 height 28
type input "week"
click at [519, 647] on button "Применить" at bounding box center [496, 634] width 106 height 28
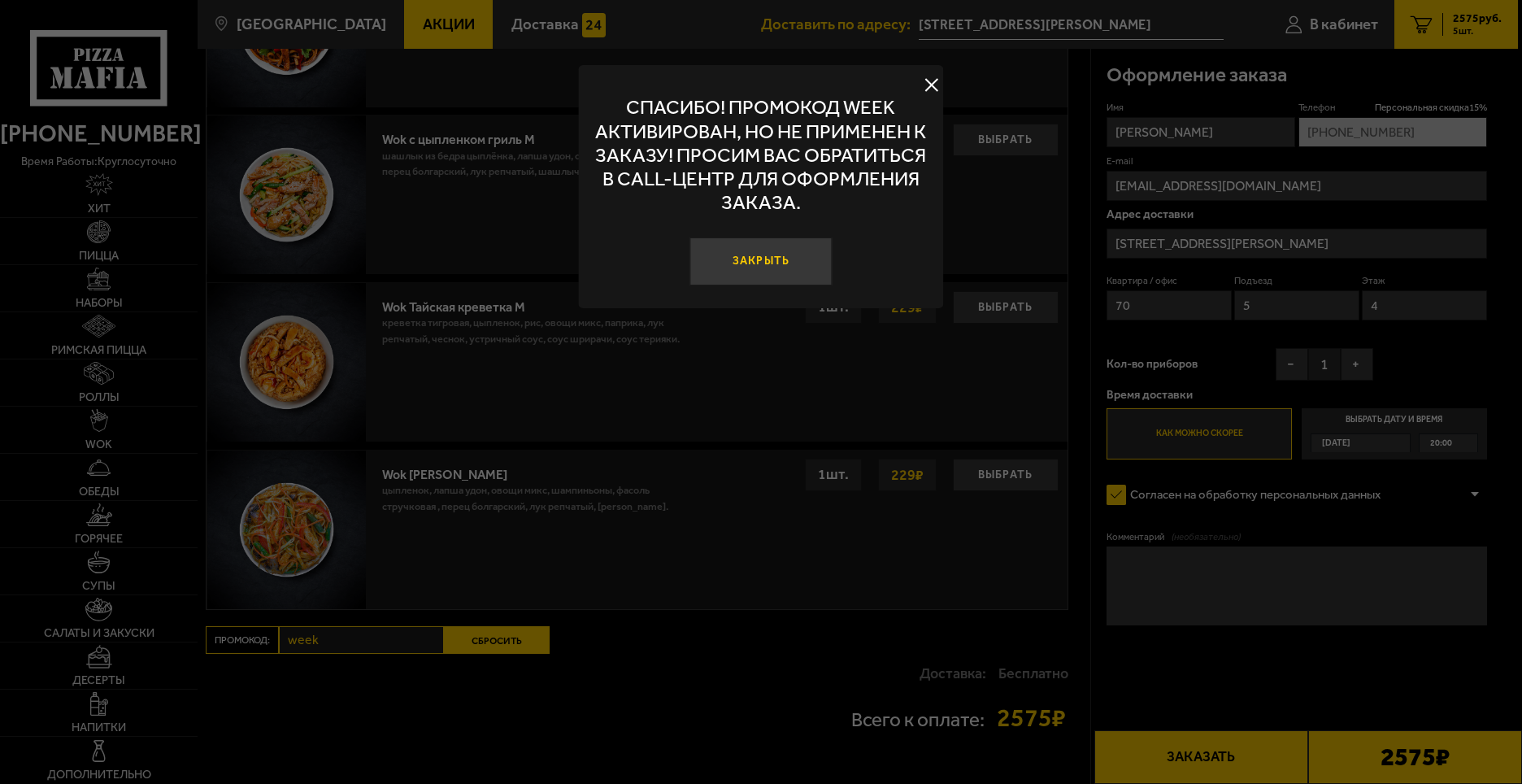
click at [762, 264] on button "Закрыть" at bounding box center [761, 261] width 143 height 48
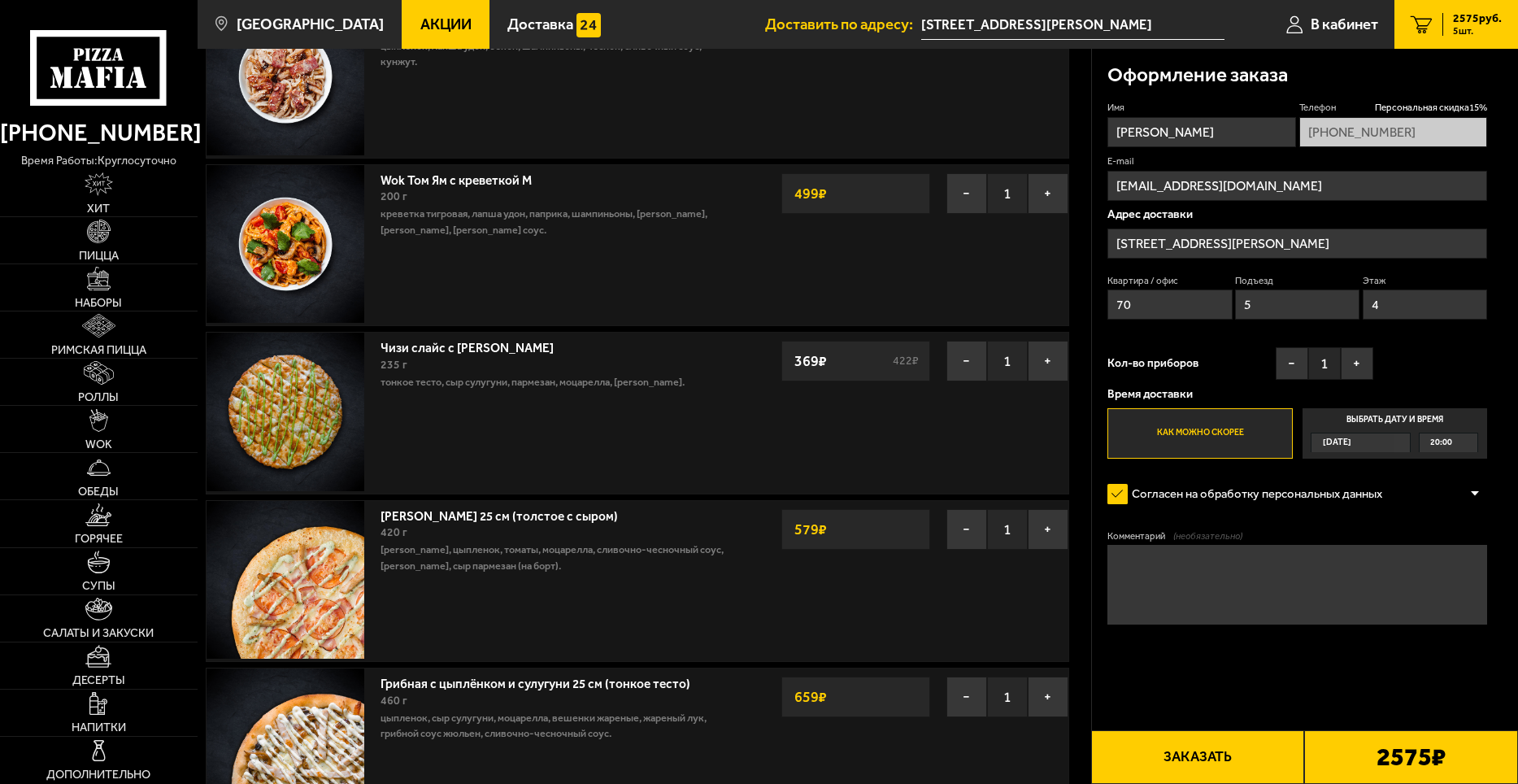
scroll to position [0, 0]
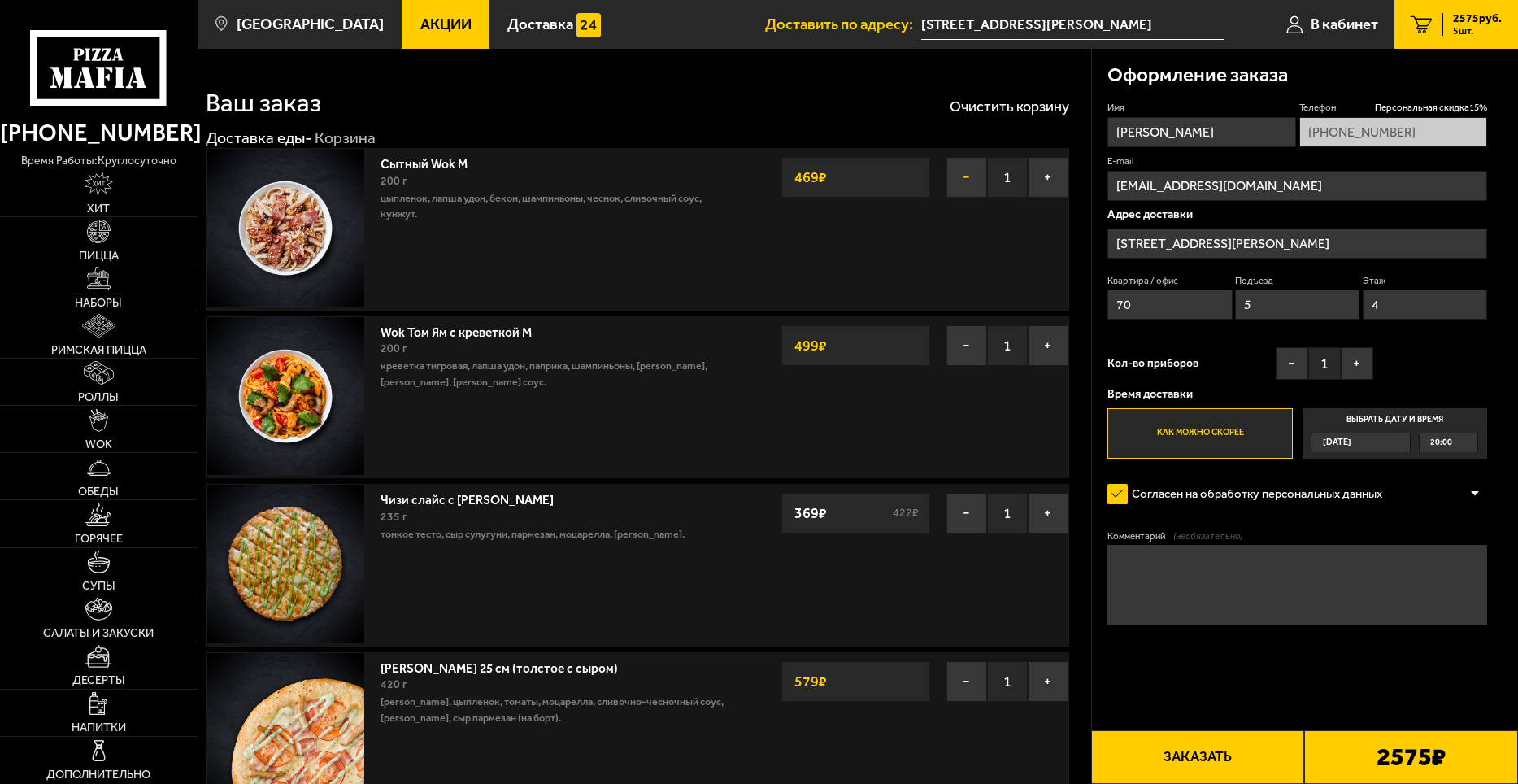
click at [972, 184] on button "−" at bounding box center [967, 177] width 41 height 41
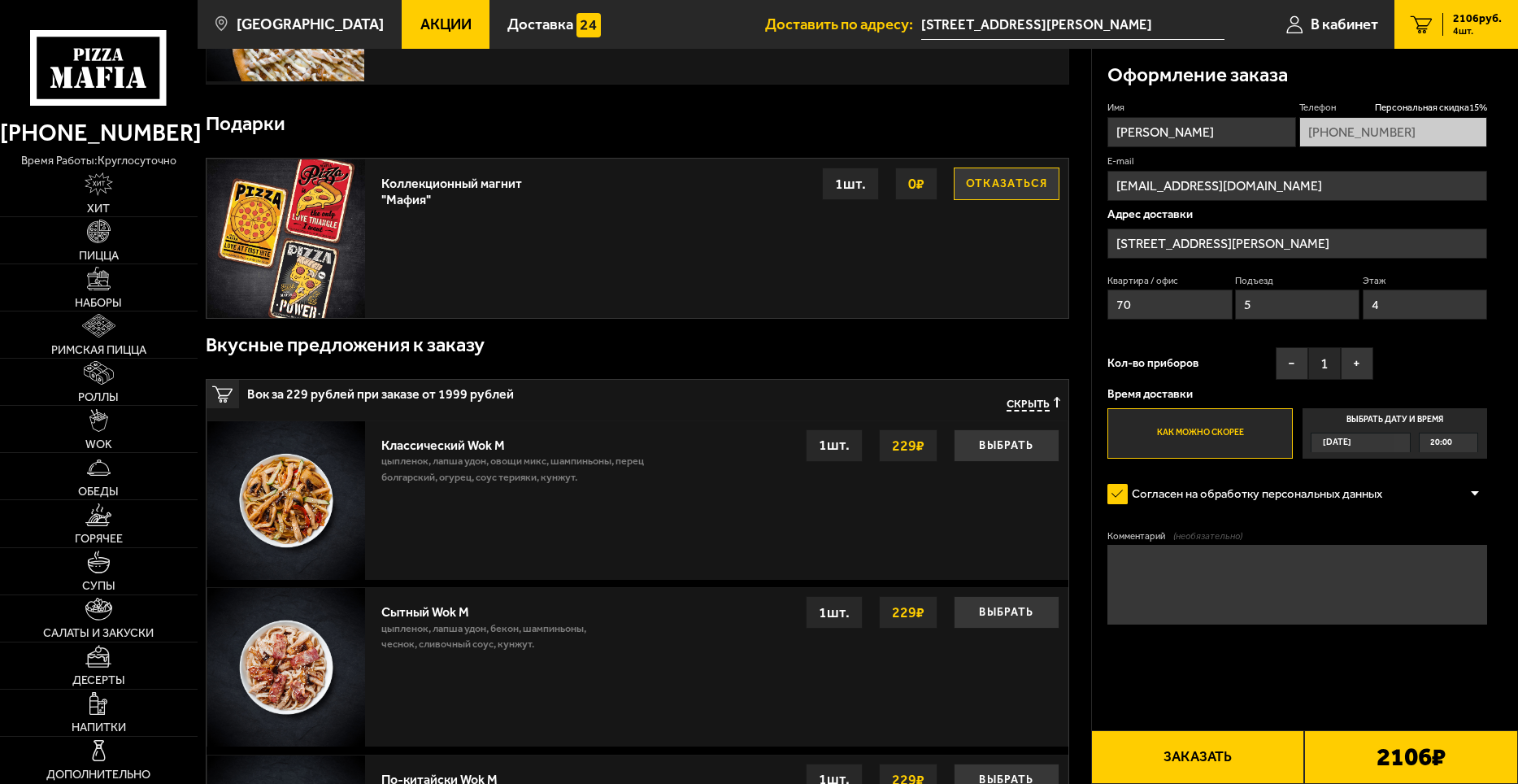
scroll to position [894, 0]
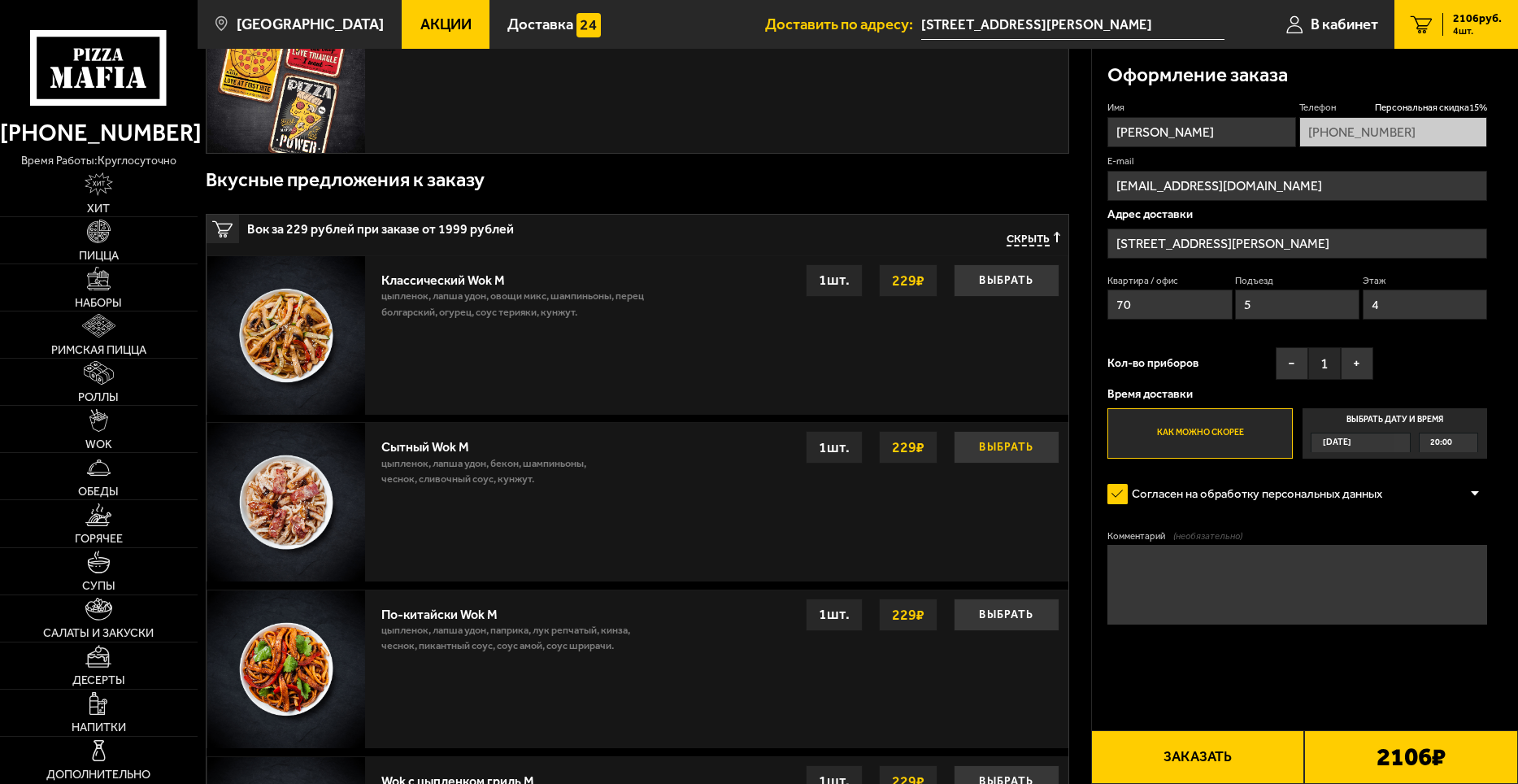
click at [999, 446] on button "Выбрать" at bounding box center [1006, 447] width 106 height 33
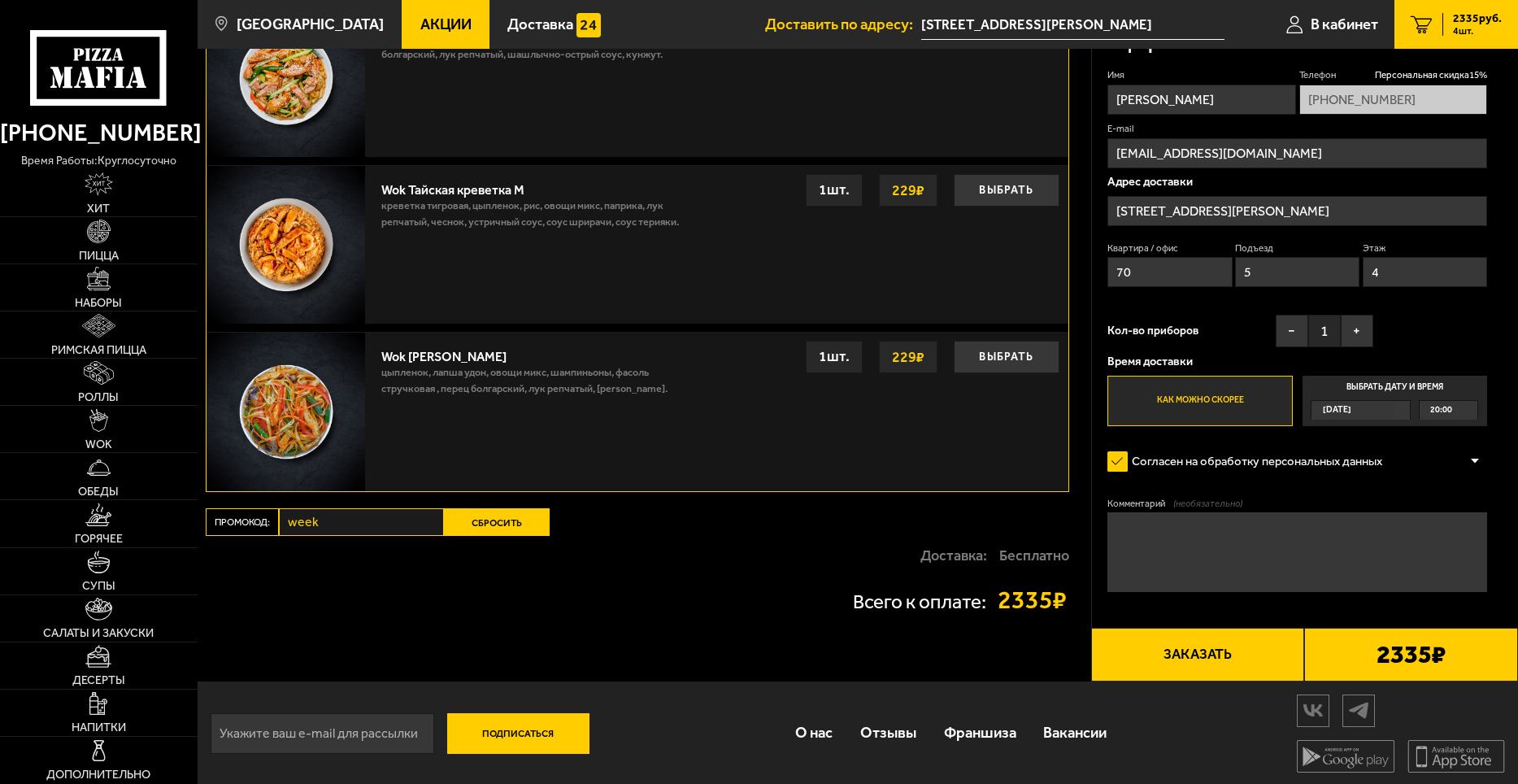
scroll to position [1666, 0]
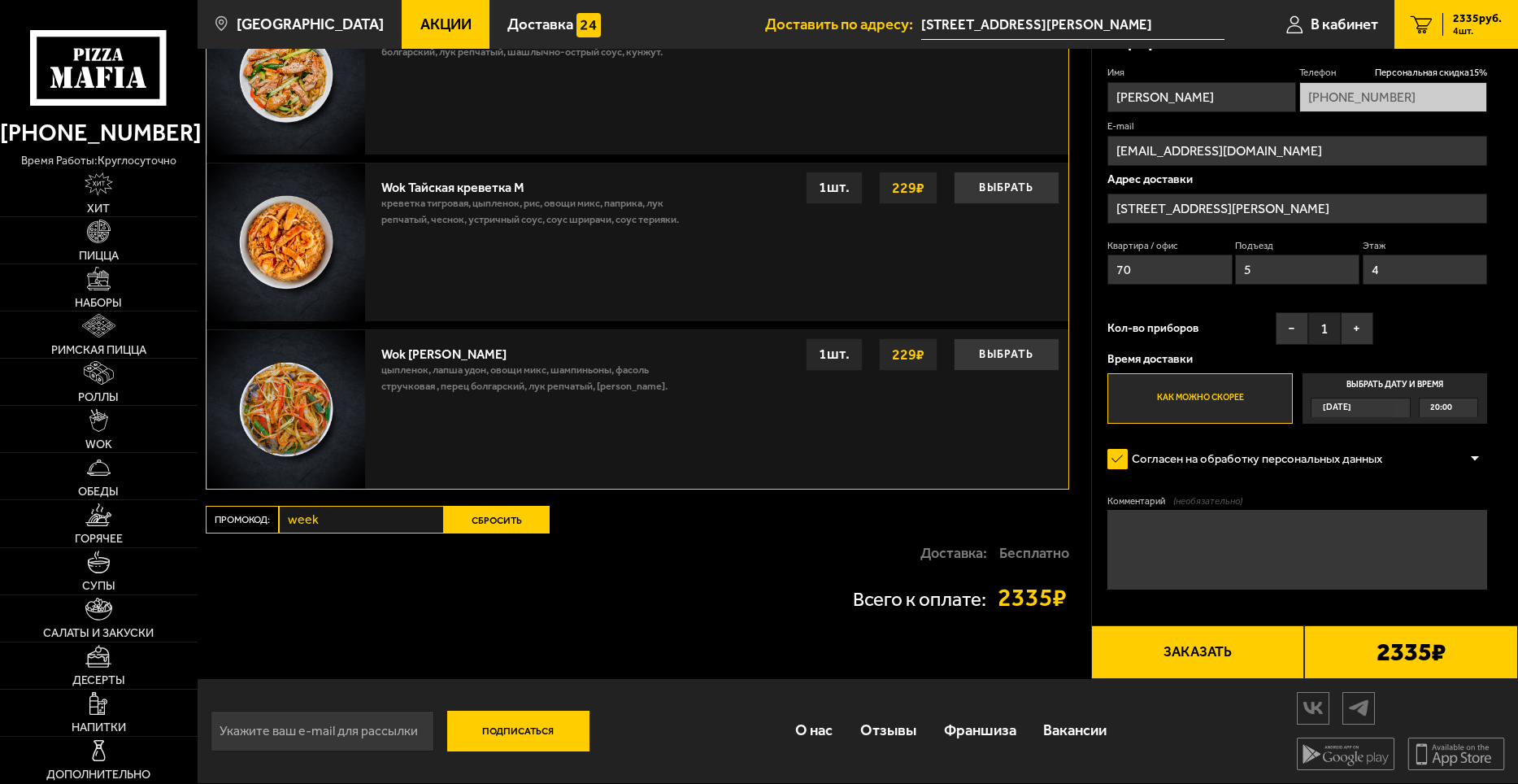
click at [466, 531] on button "Сбросить" at bounding box center [496, 519] width 106 height 28
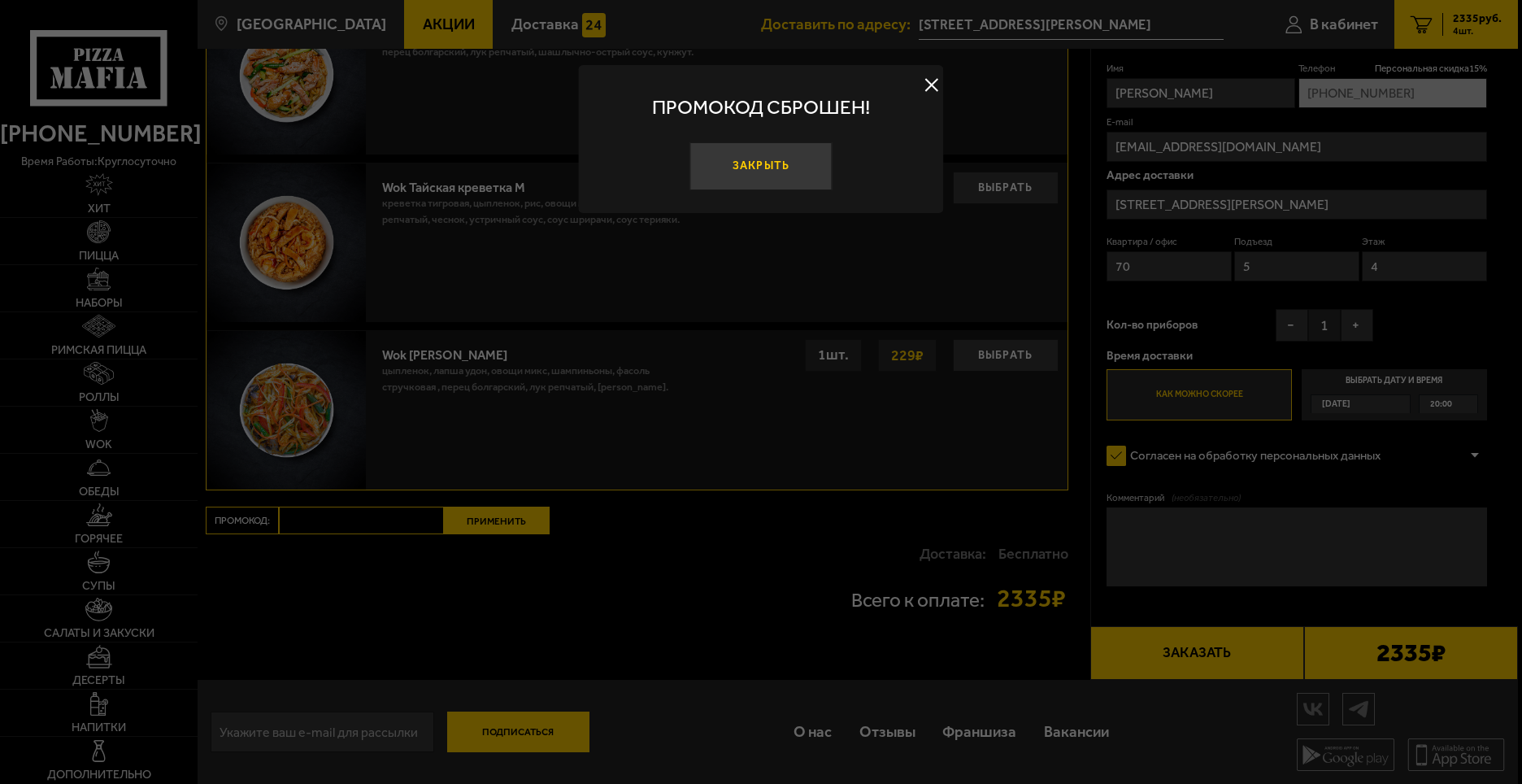
click at [795, 155] on button "Закрыть" at bounding box center [761, 166] width 143 height 48
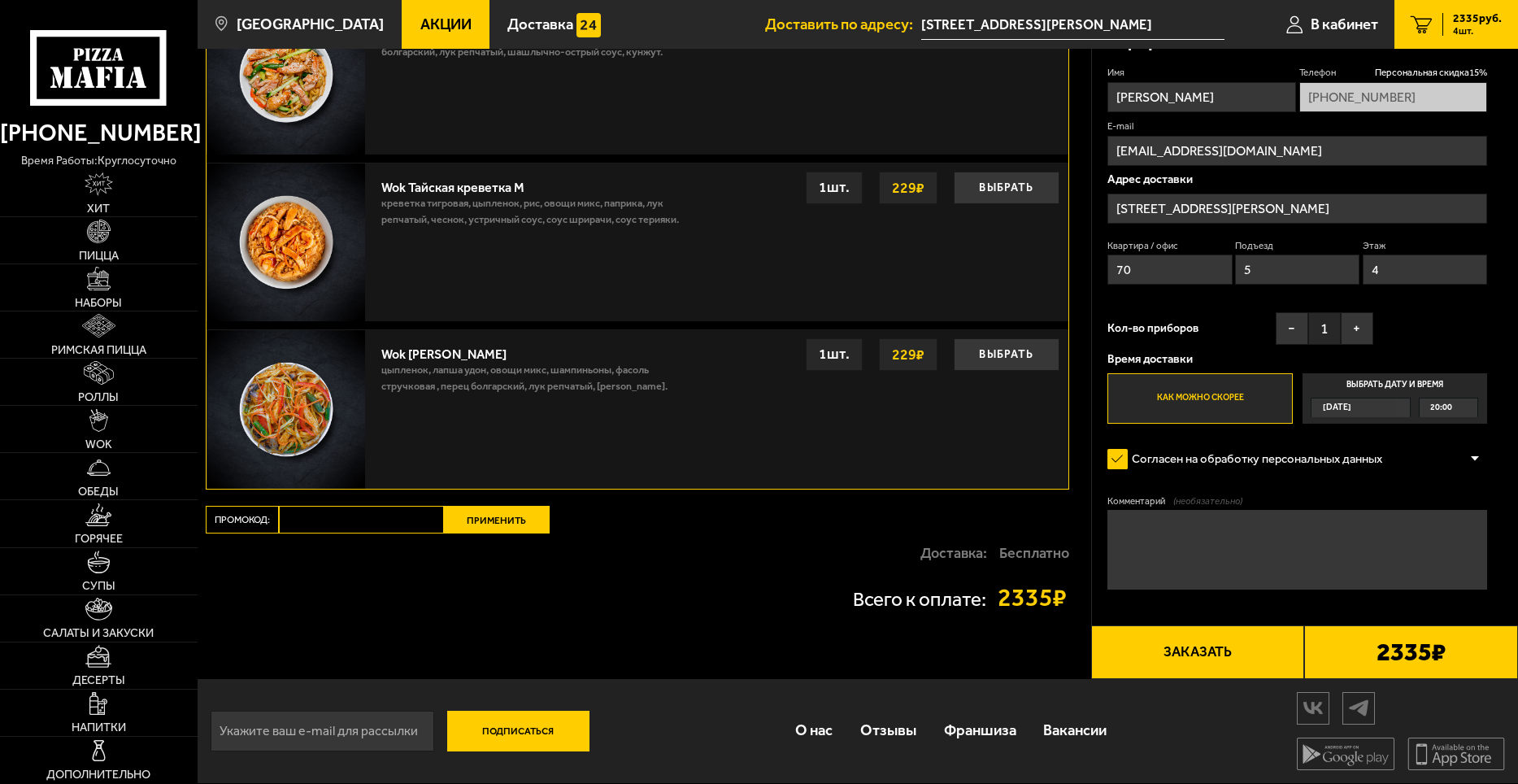
click at [337, 523] on input "Промокод:" at bounding box center [362, 519] width 165 height 28
type input "week"
click at [469, 514] on button "Применить" at bounding box center [496, 519] width 106 height 28
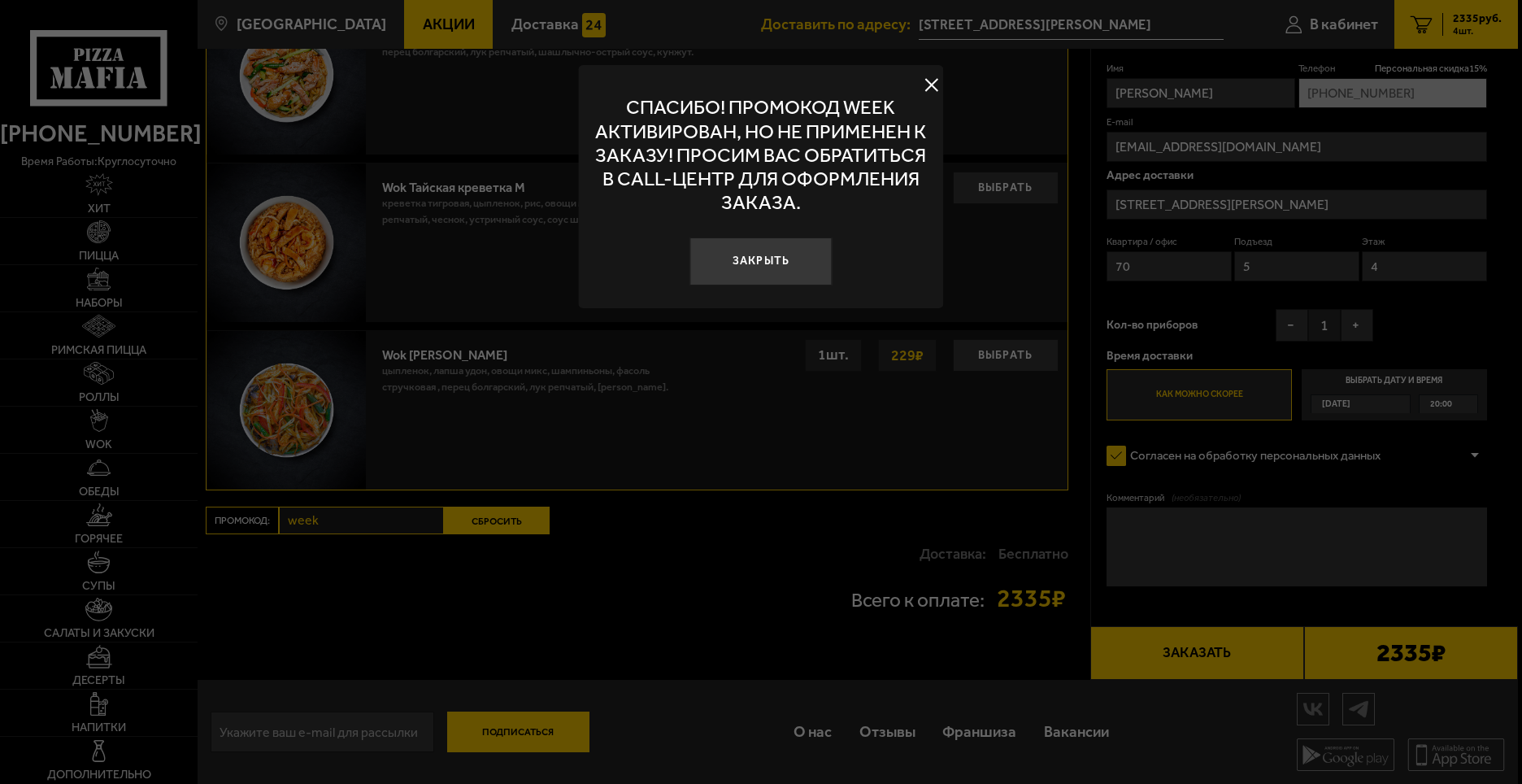
click at [933, 92] on button at bounding box center [932, 84] width 25 height 25
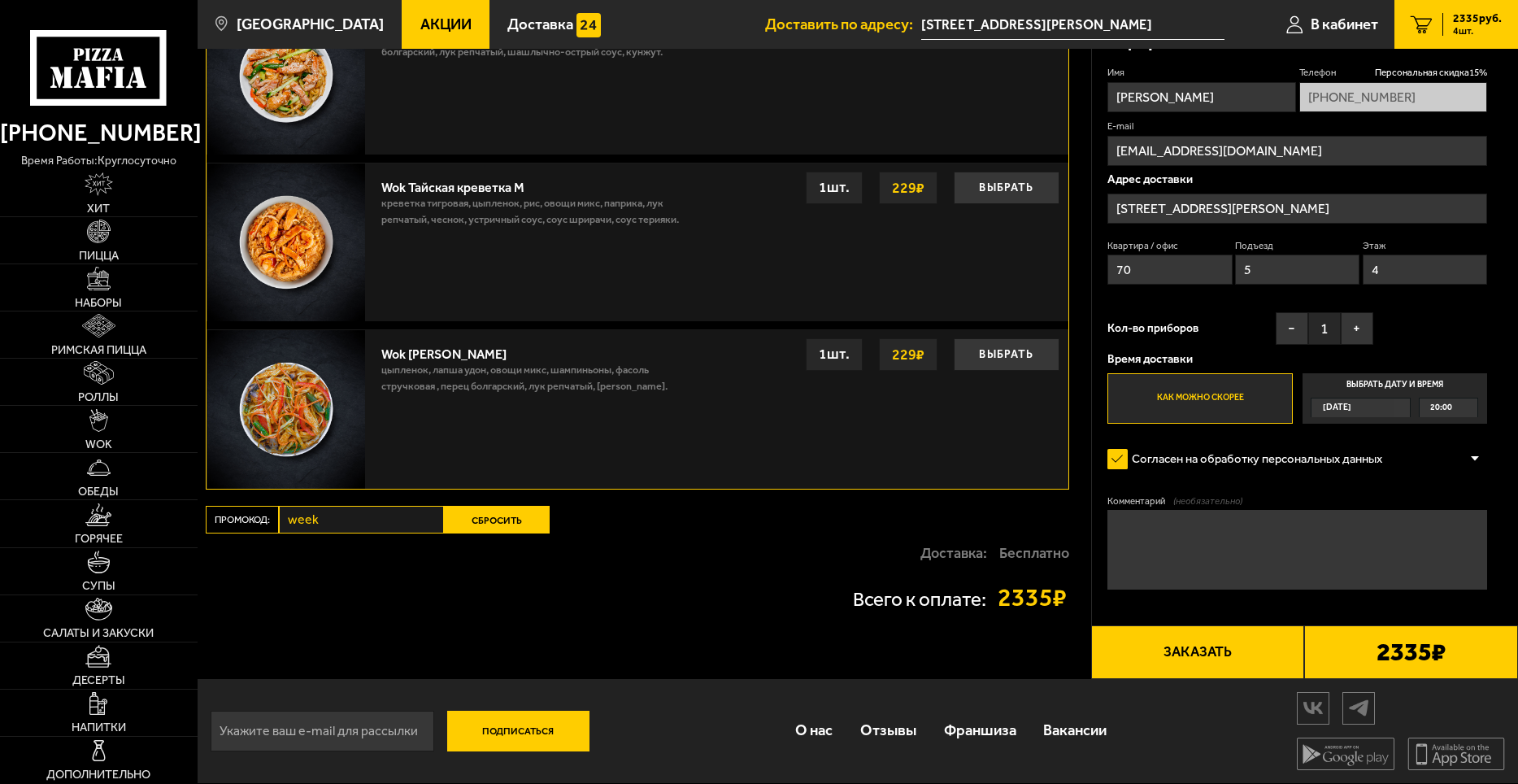
click at [438, 23] on span "Акции" at bounding box center [446, 25] width 52 height 16
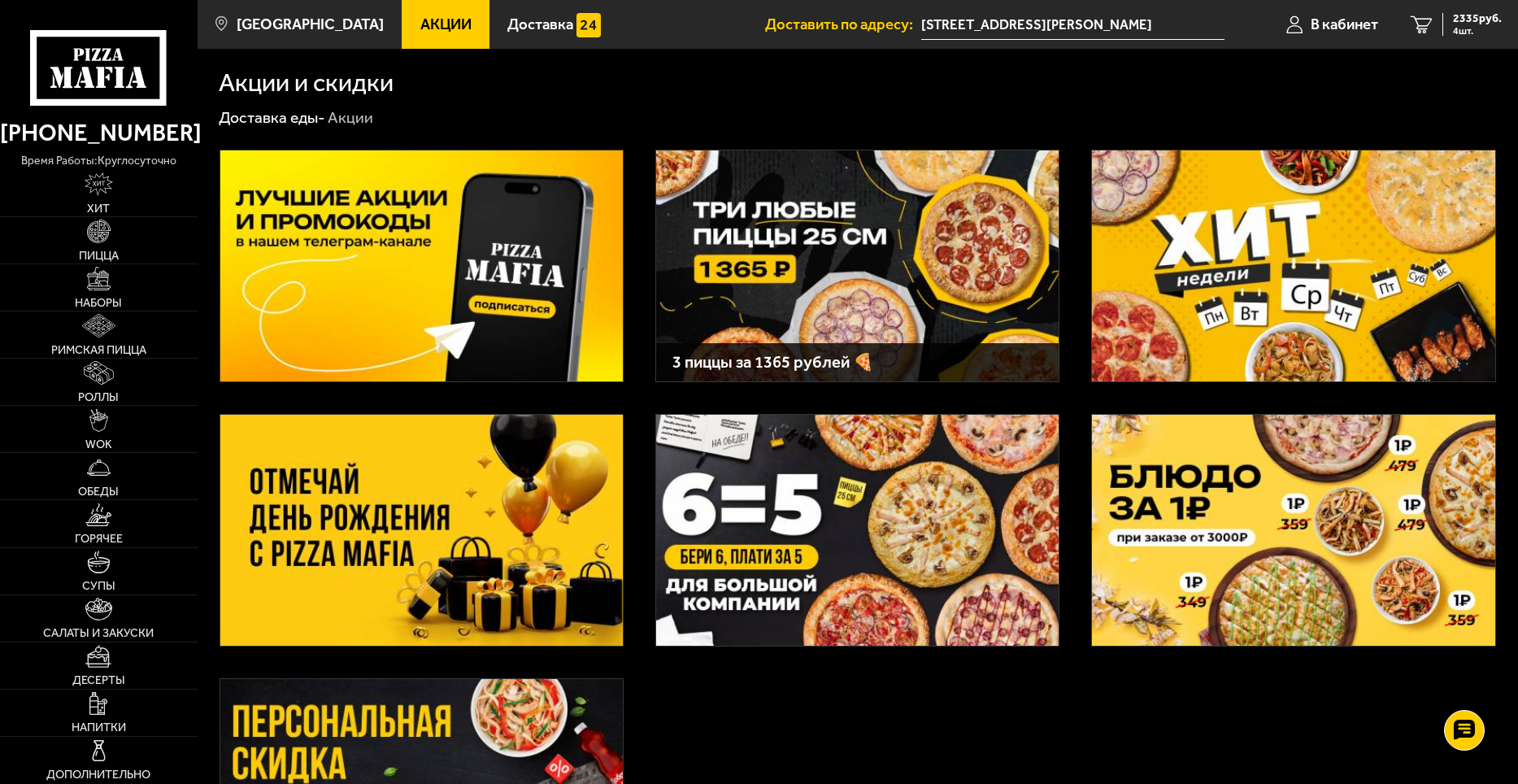
click at [914, 283] on img at bounding box center [857, 266] width 402 height 231
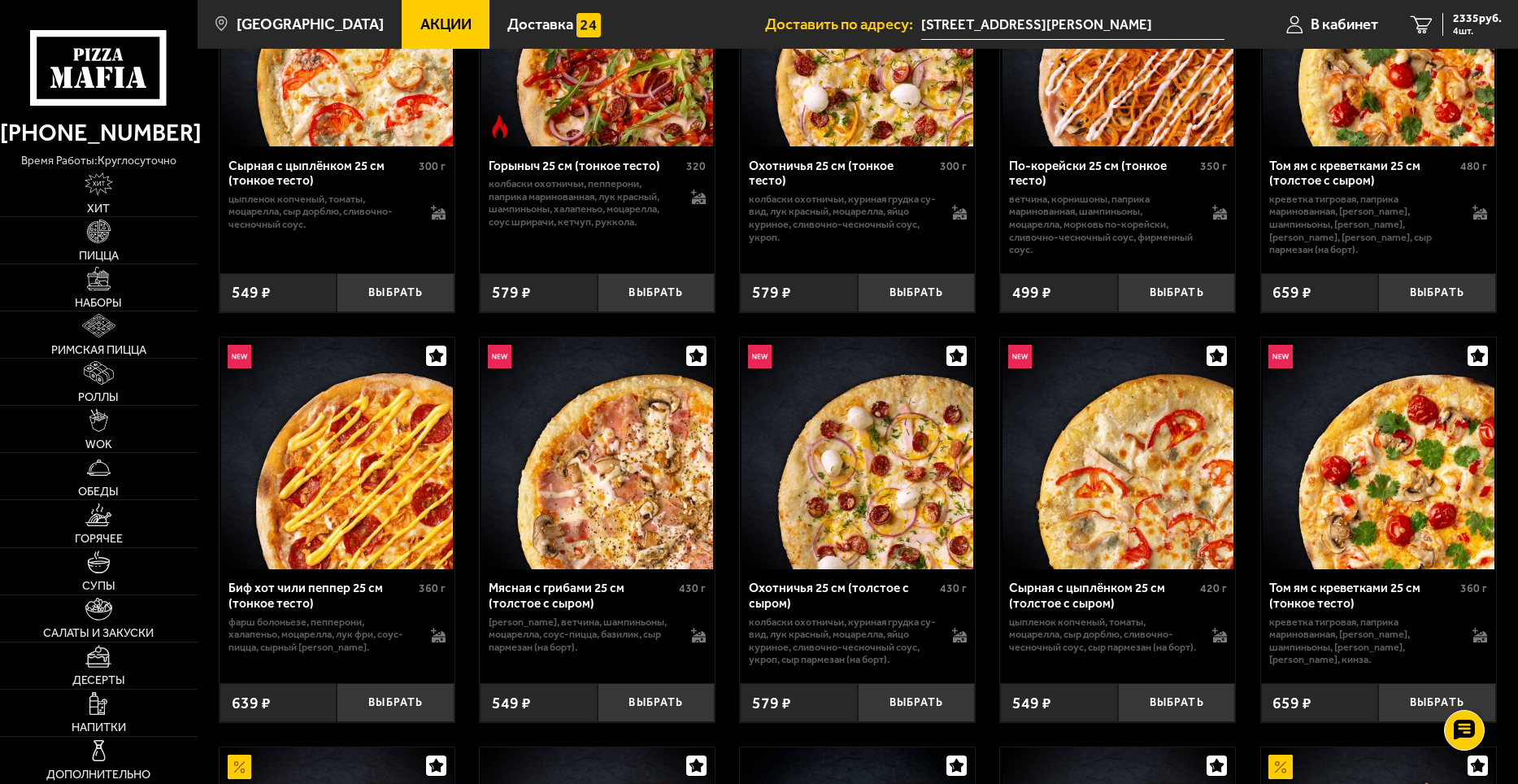
scroll to position [650, 0]
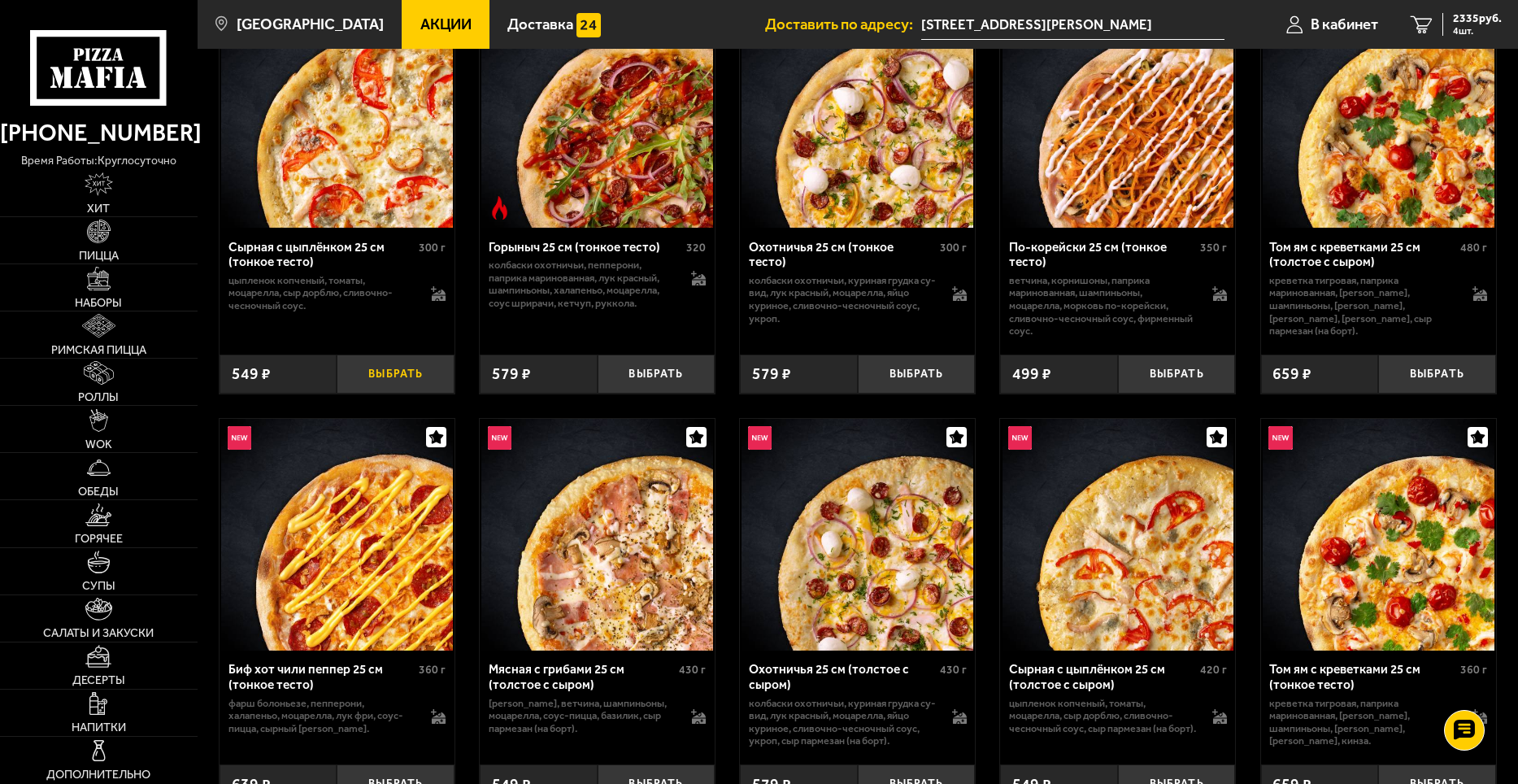
click at [391, 380] on button "Выбрать" at bounding box center [396, 374] width 118 height 39
click at [365, 378] on button "−" at bounding box center [357, 374] width 39 height 39
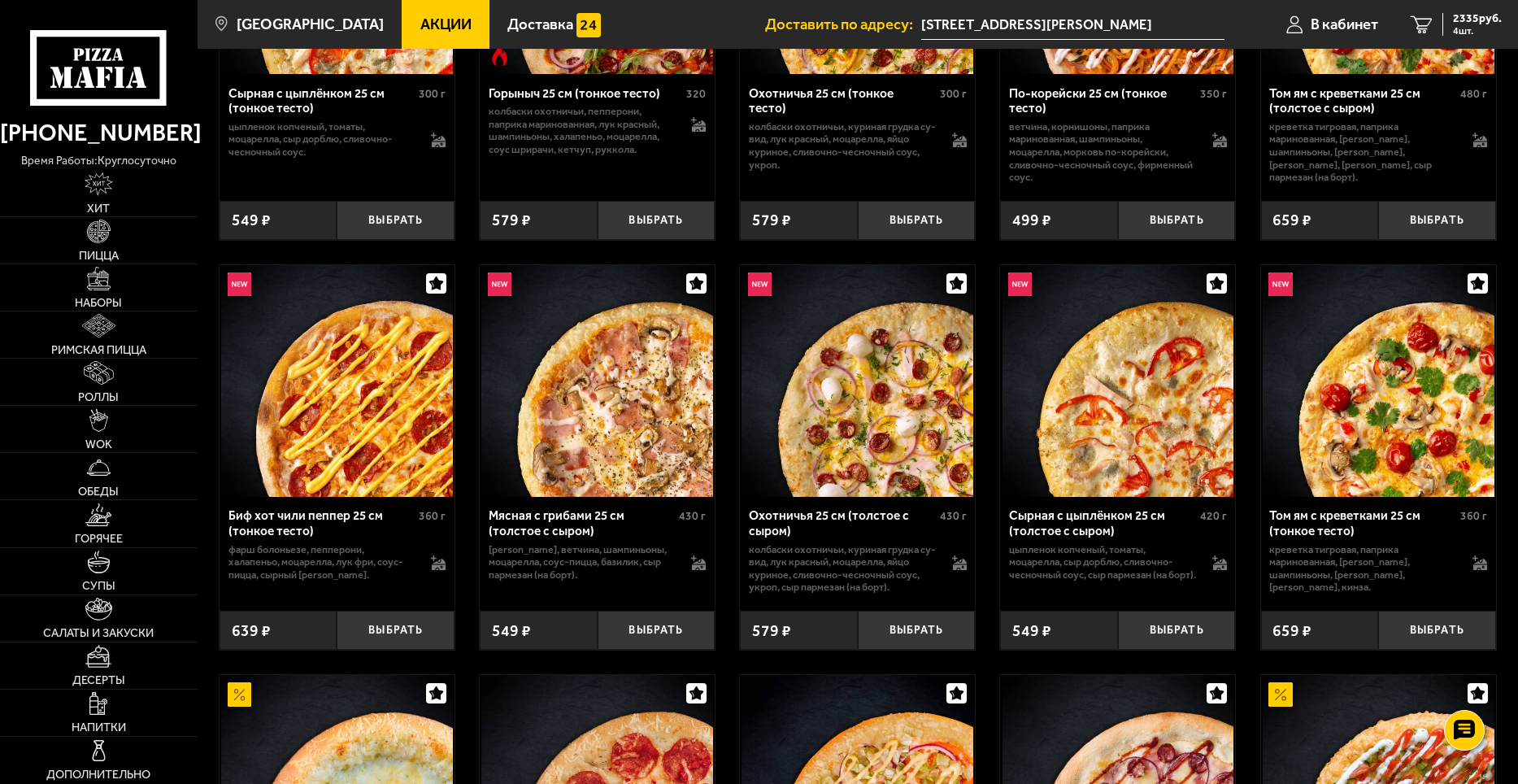
scroll to position [813, 0]
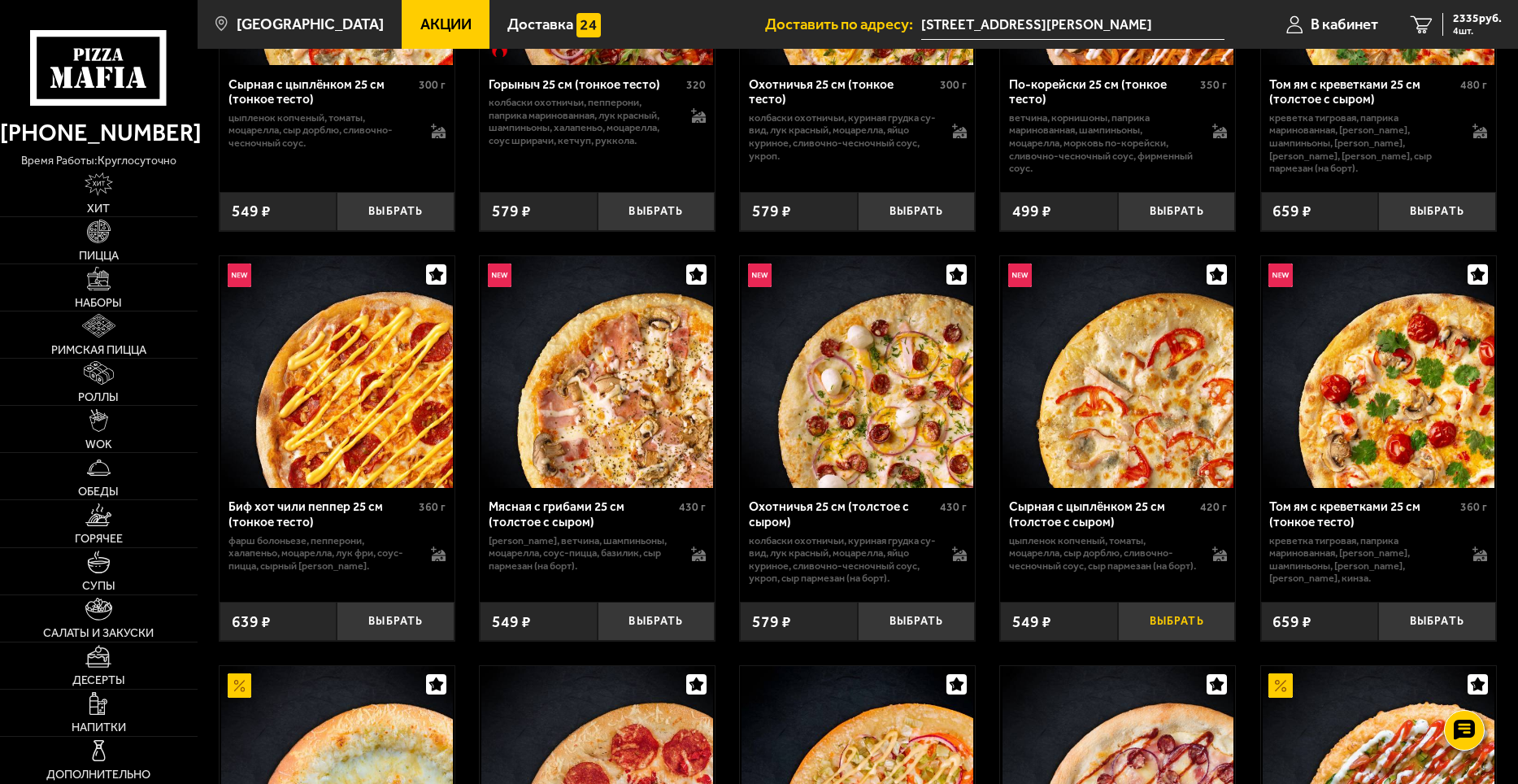
click at [1172, 629] on button "Выбрать" at bounding box center [1177, 621] width 118 height 39
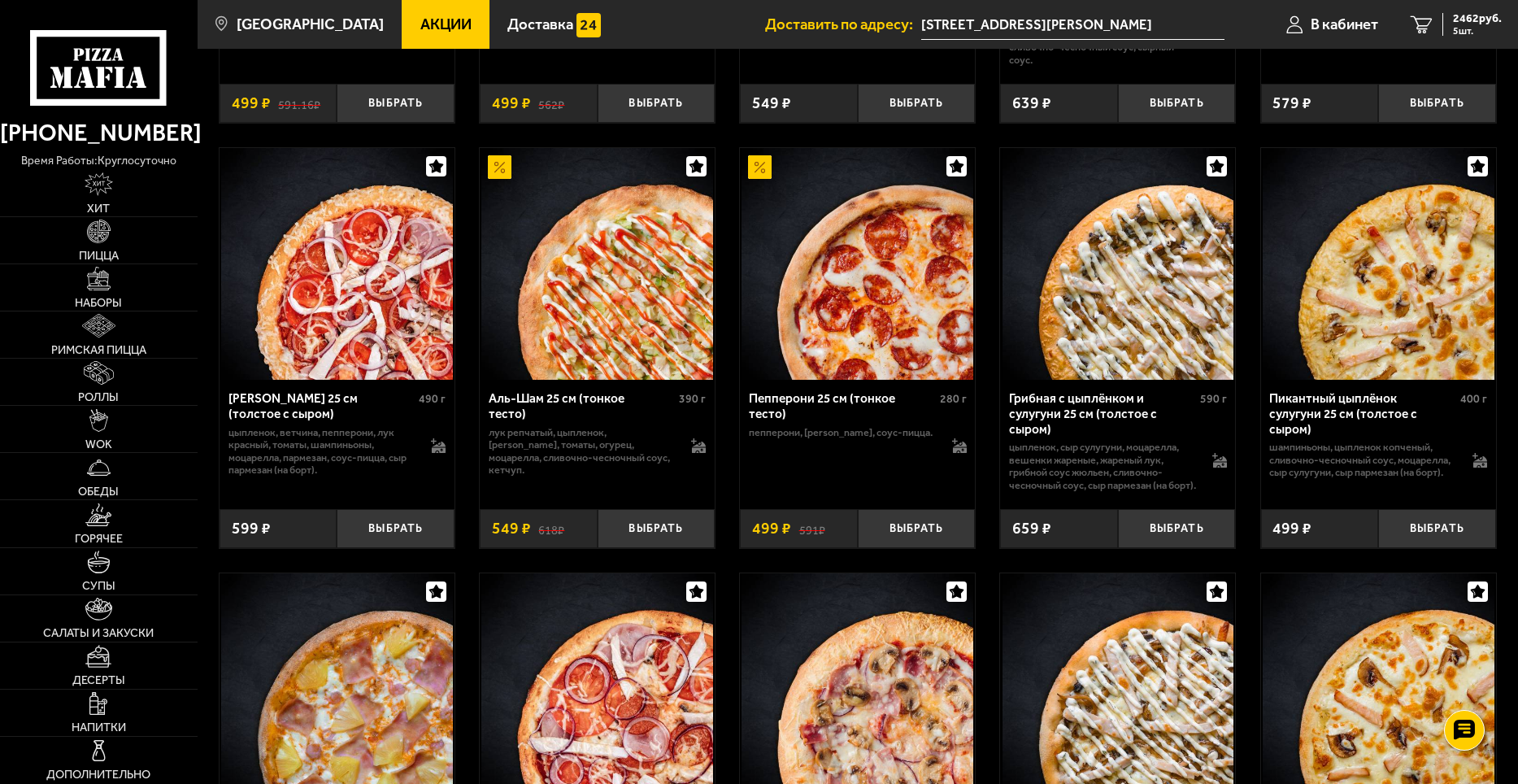
scroll to position [2439, 0]
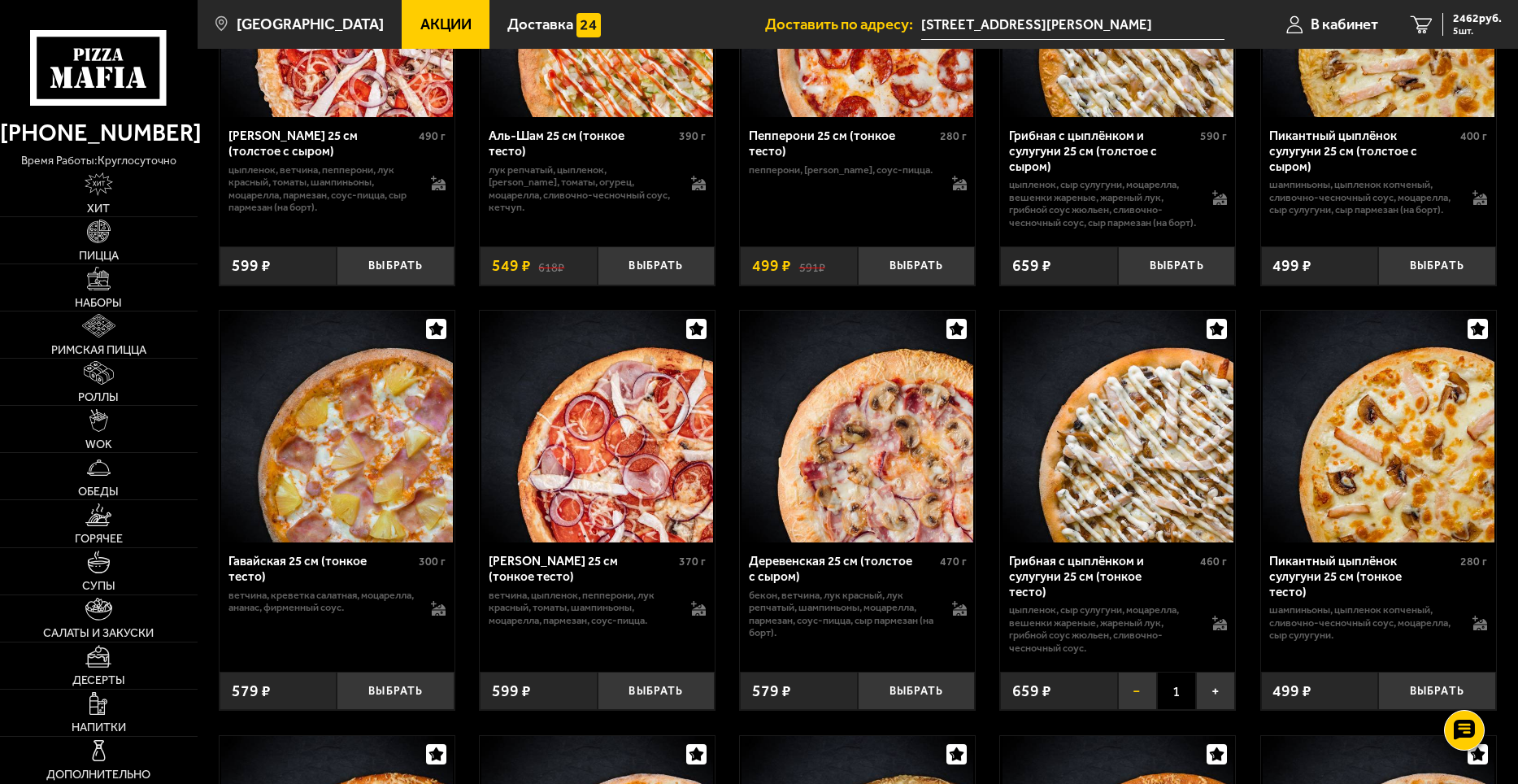
click at [1139, 698] on button "−" at bounding box center [1138, 691] width 39 height 39
click at [1173, 703] on button "Выбрать" at bounding box center [1177, 691] width 118 height 39
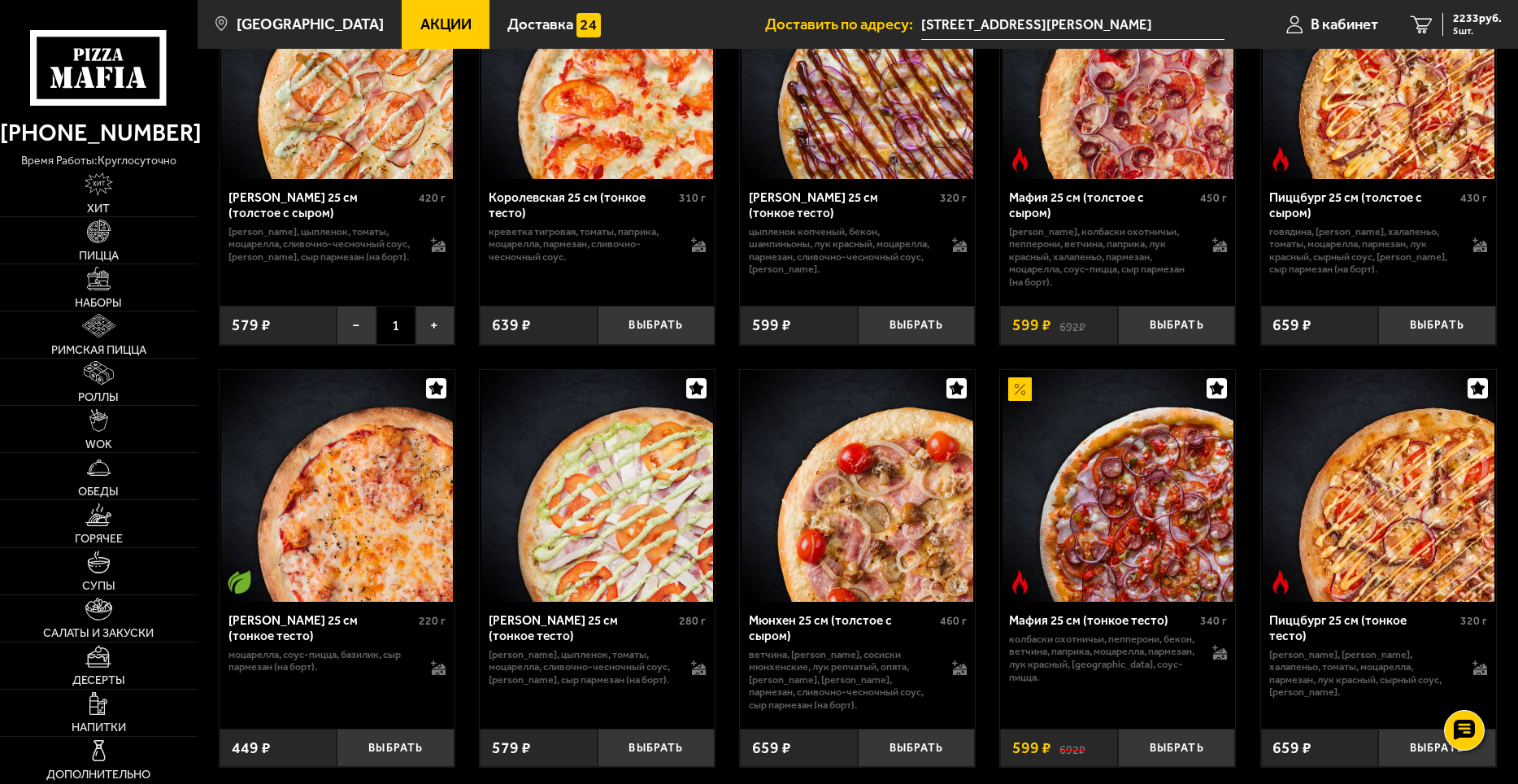
scroll to position [4173, 0]
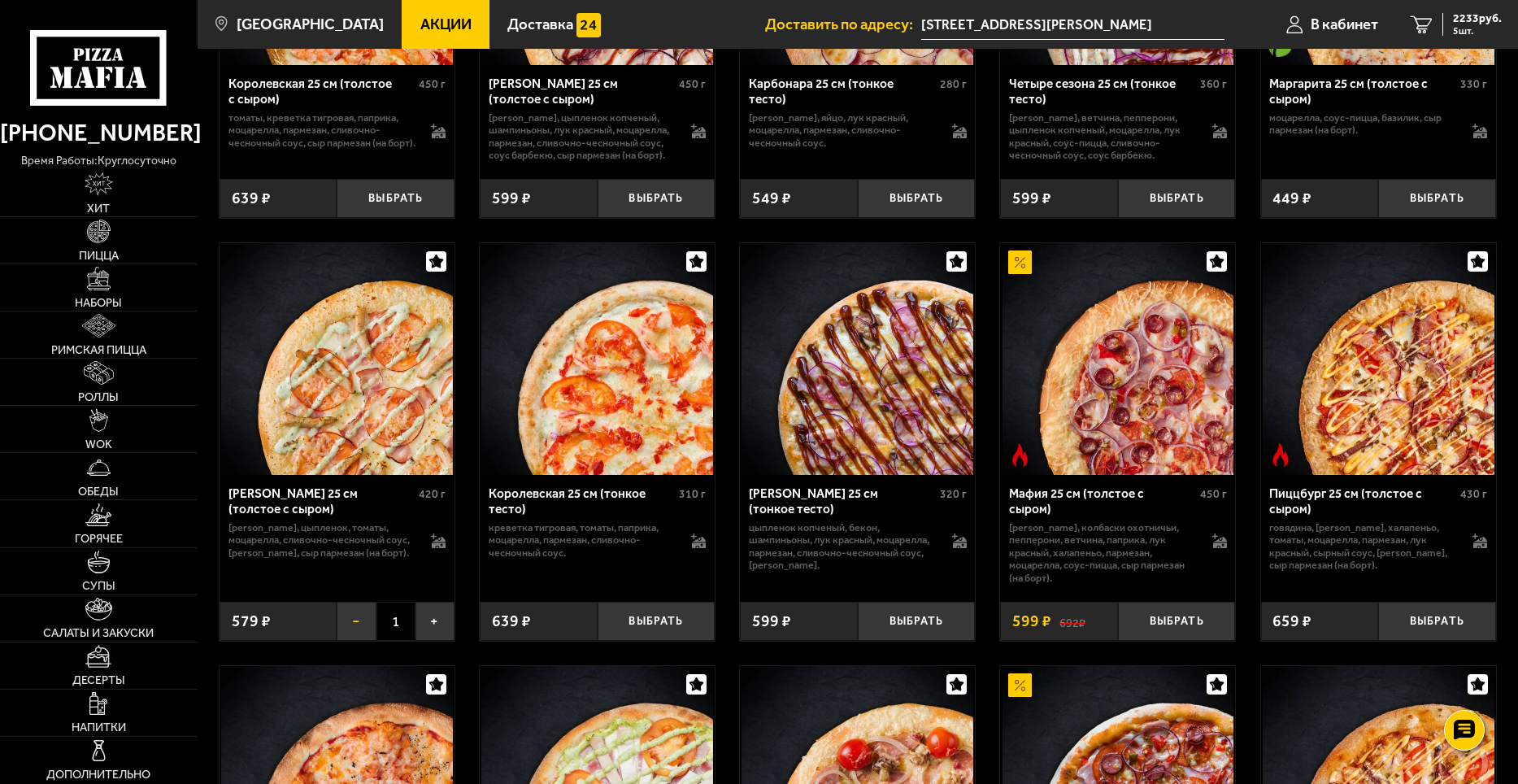
click at [355, 638] on button "−" at bounding box center [357, 621] width 39 height 39
click at [405, 636] on button "Выбрать" at bounding box center [396, 621] width 118 height 39
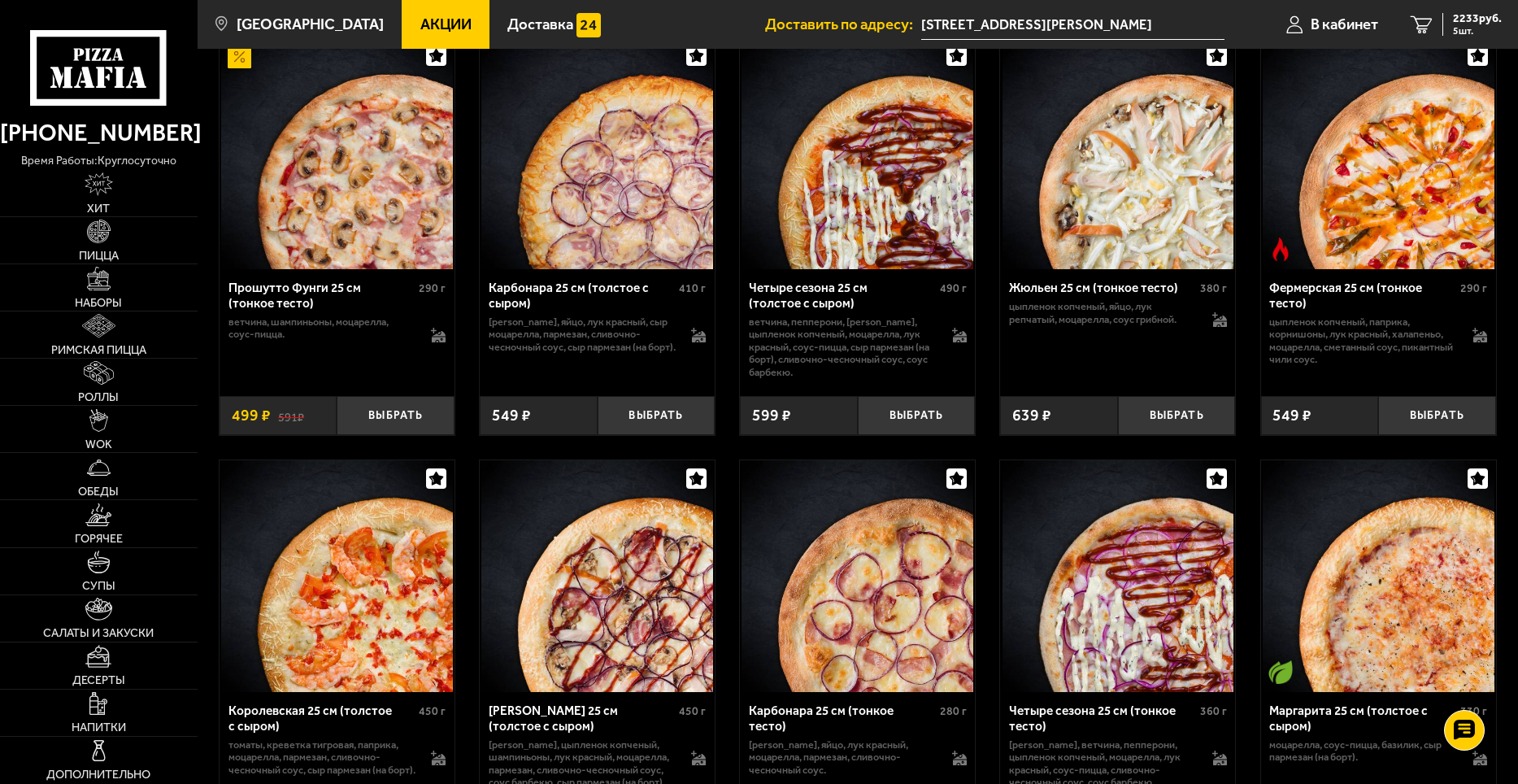
scroll to position [3361, 0]
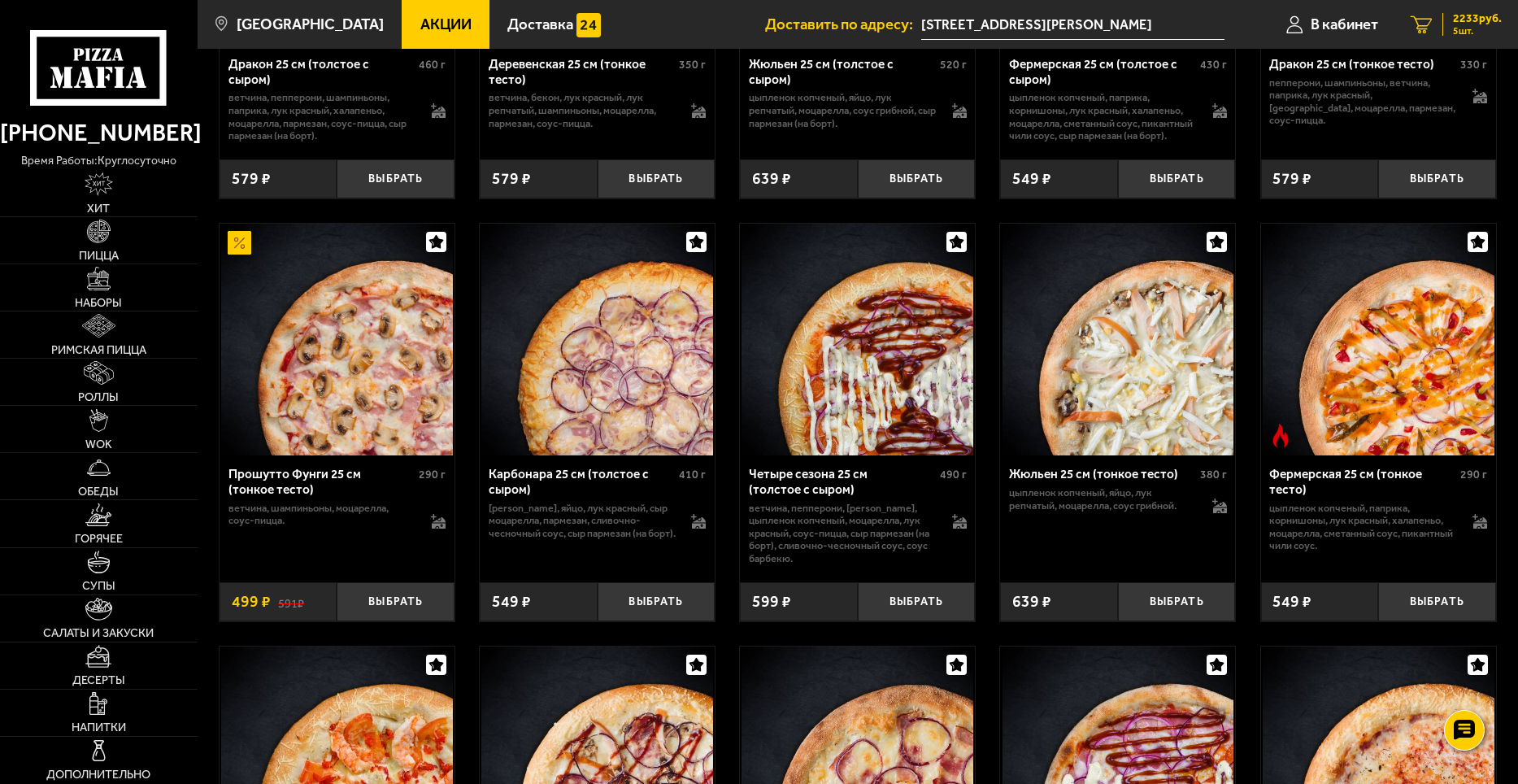
click at [1480, 19] on span "2233 руб." at bounding box center [1478, 19] width 49 height 11
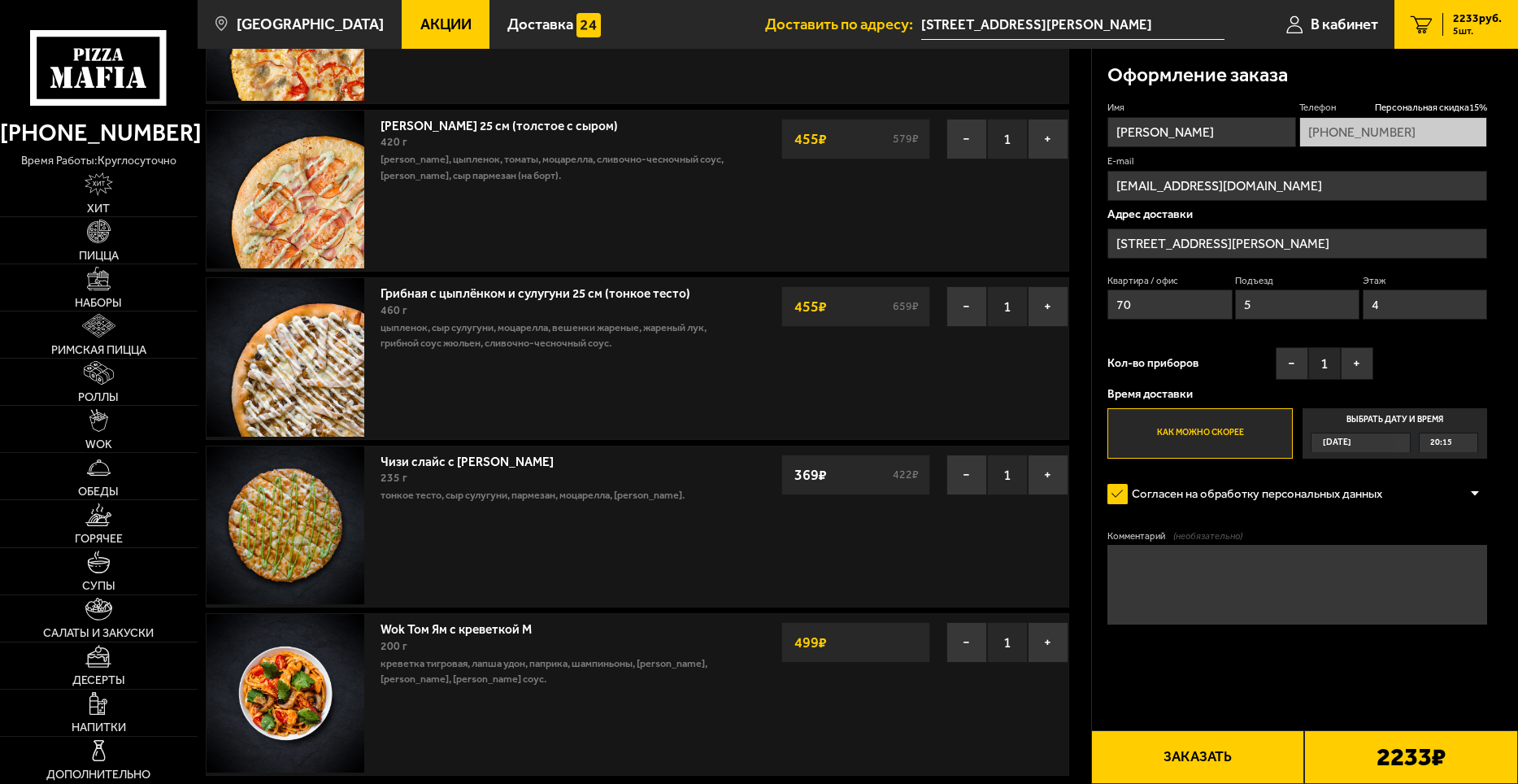
scroll to position [244, 0]
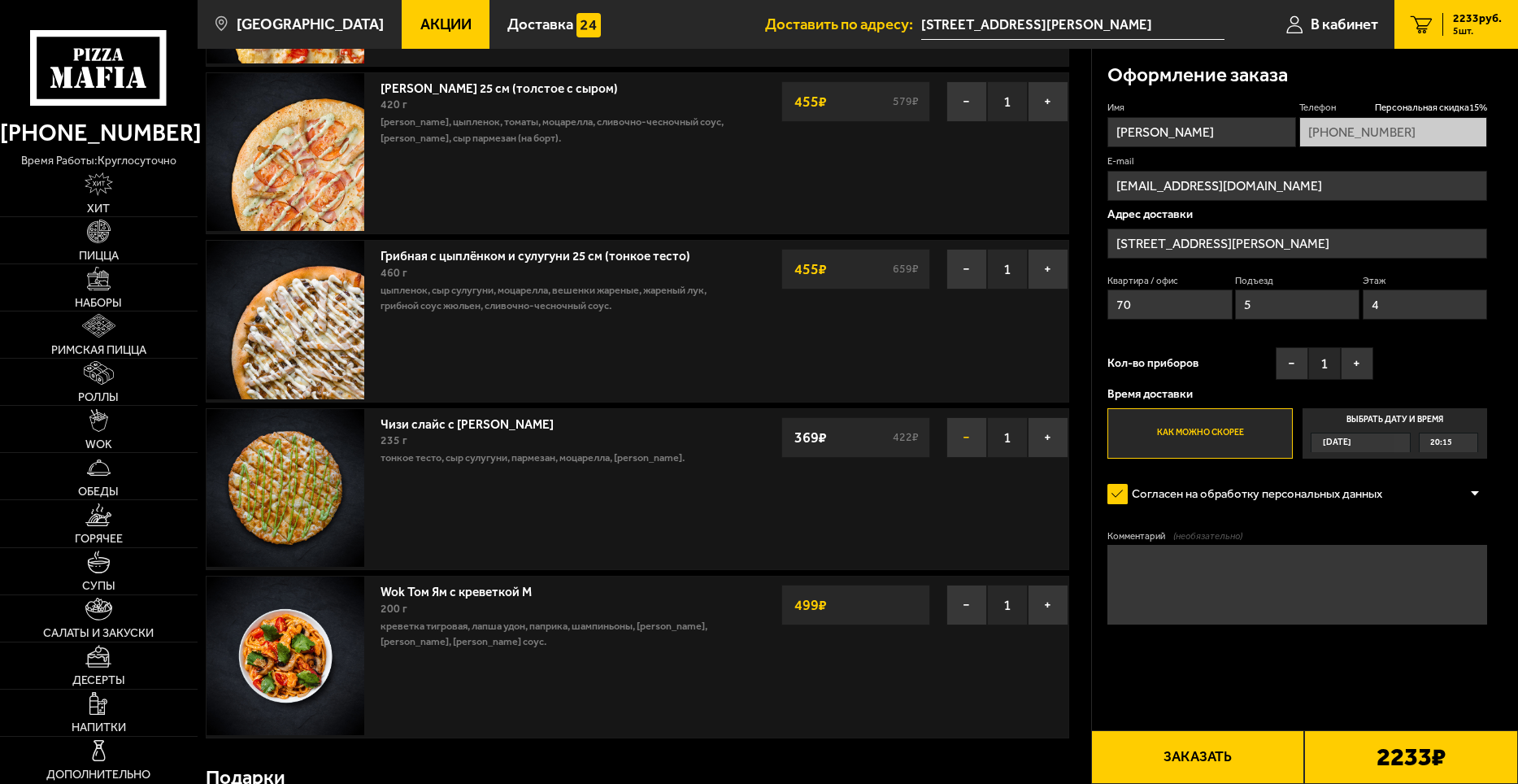
click at [978, 443] on button "−" at bounding box center [967, 437] width 41 height 41
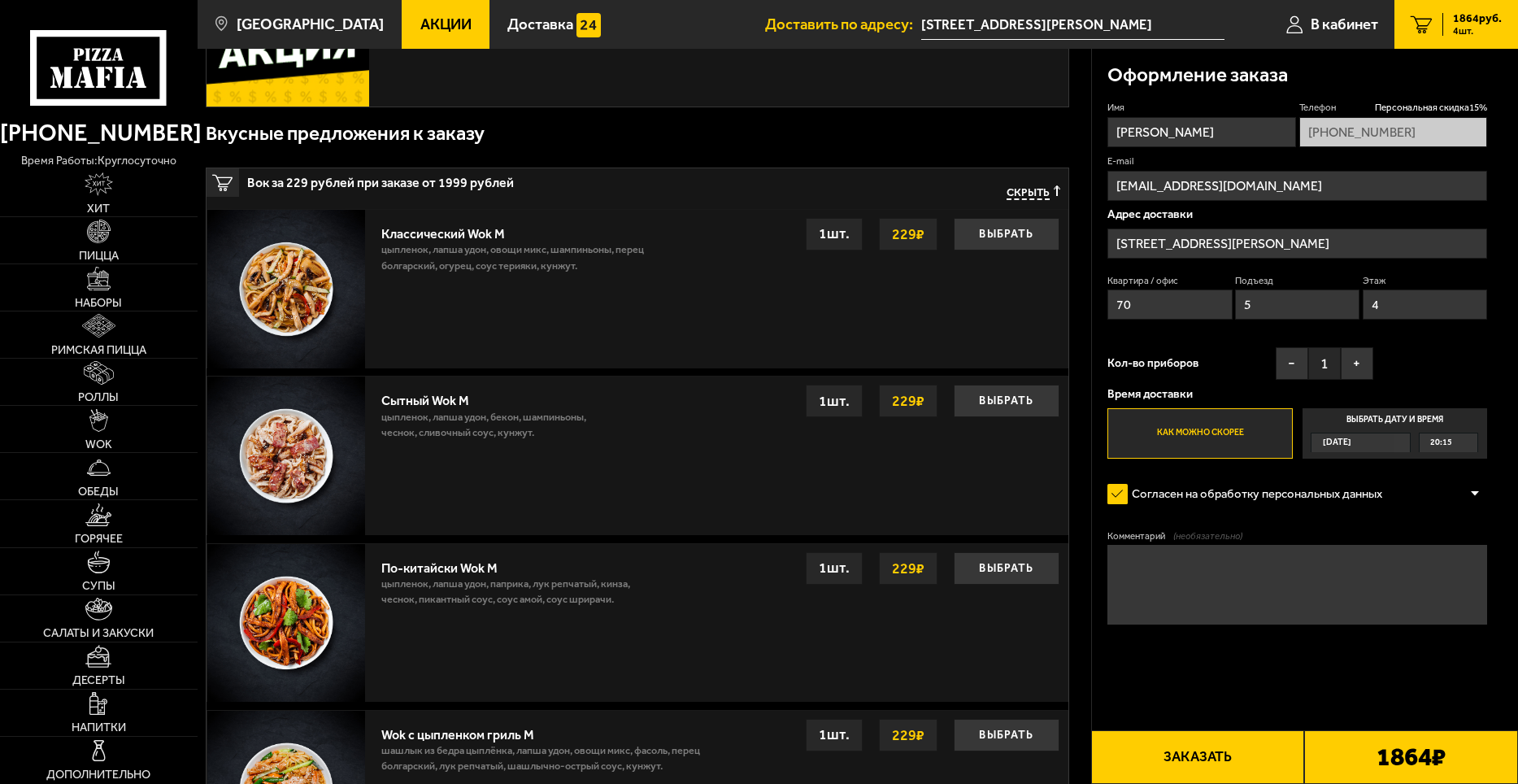
scroll to position [894, 0]
click at [982, 404] on button "Выбрать" at bounding box center [1006, 400] width 106 height 33
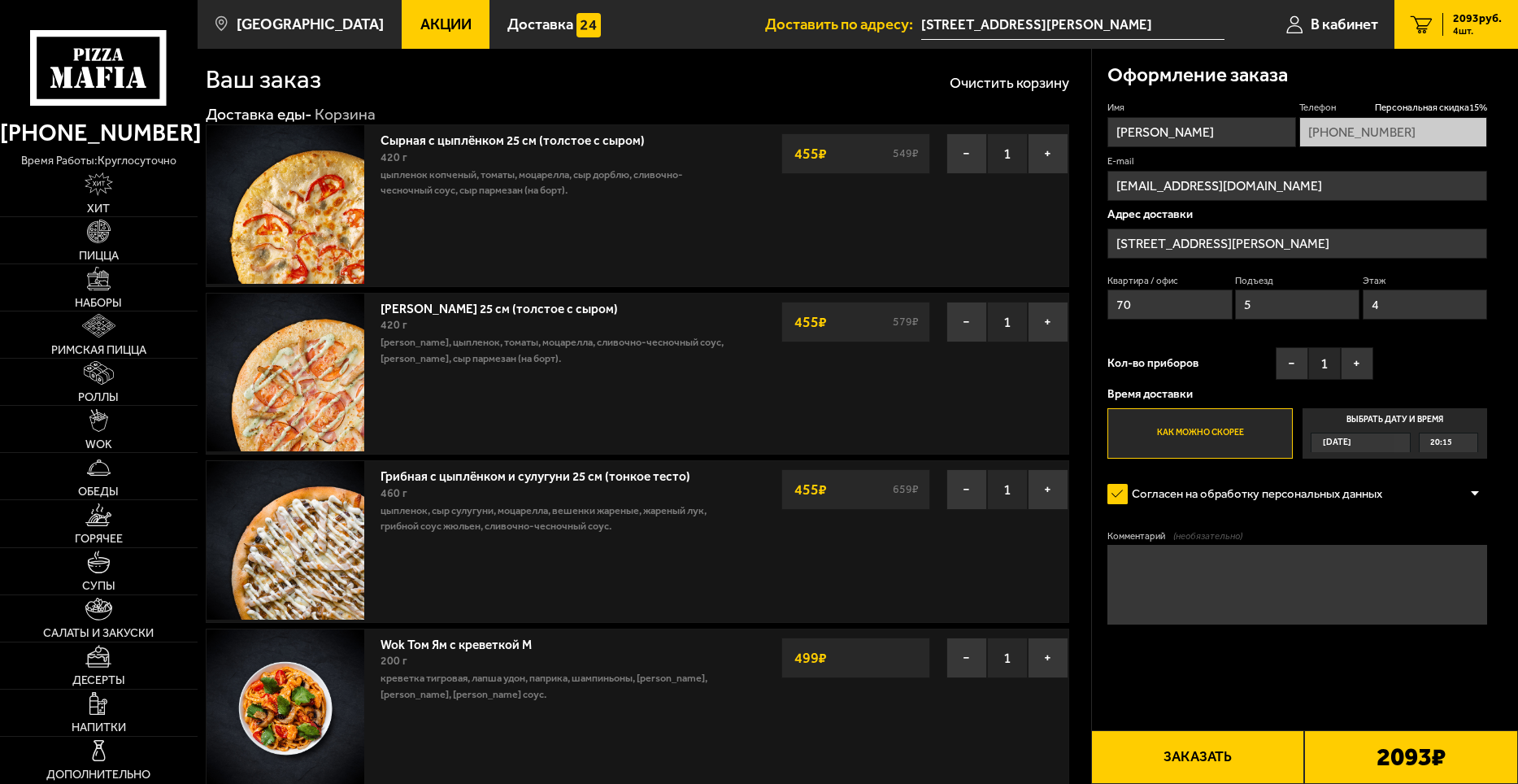
scroll to position [0, 0]
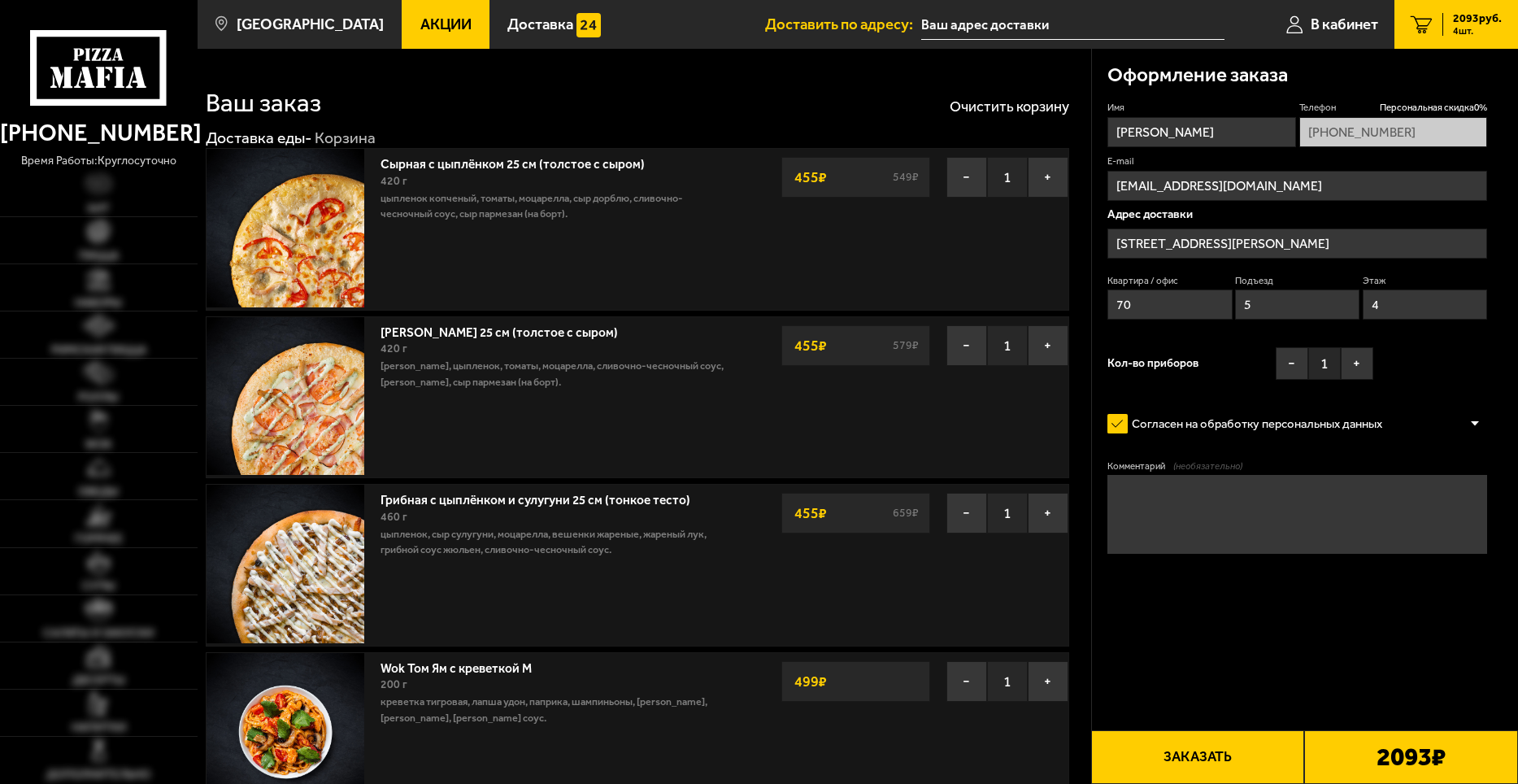
type input "[STREET_ADDRESS][PERSON_NAME]"
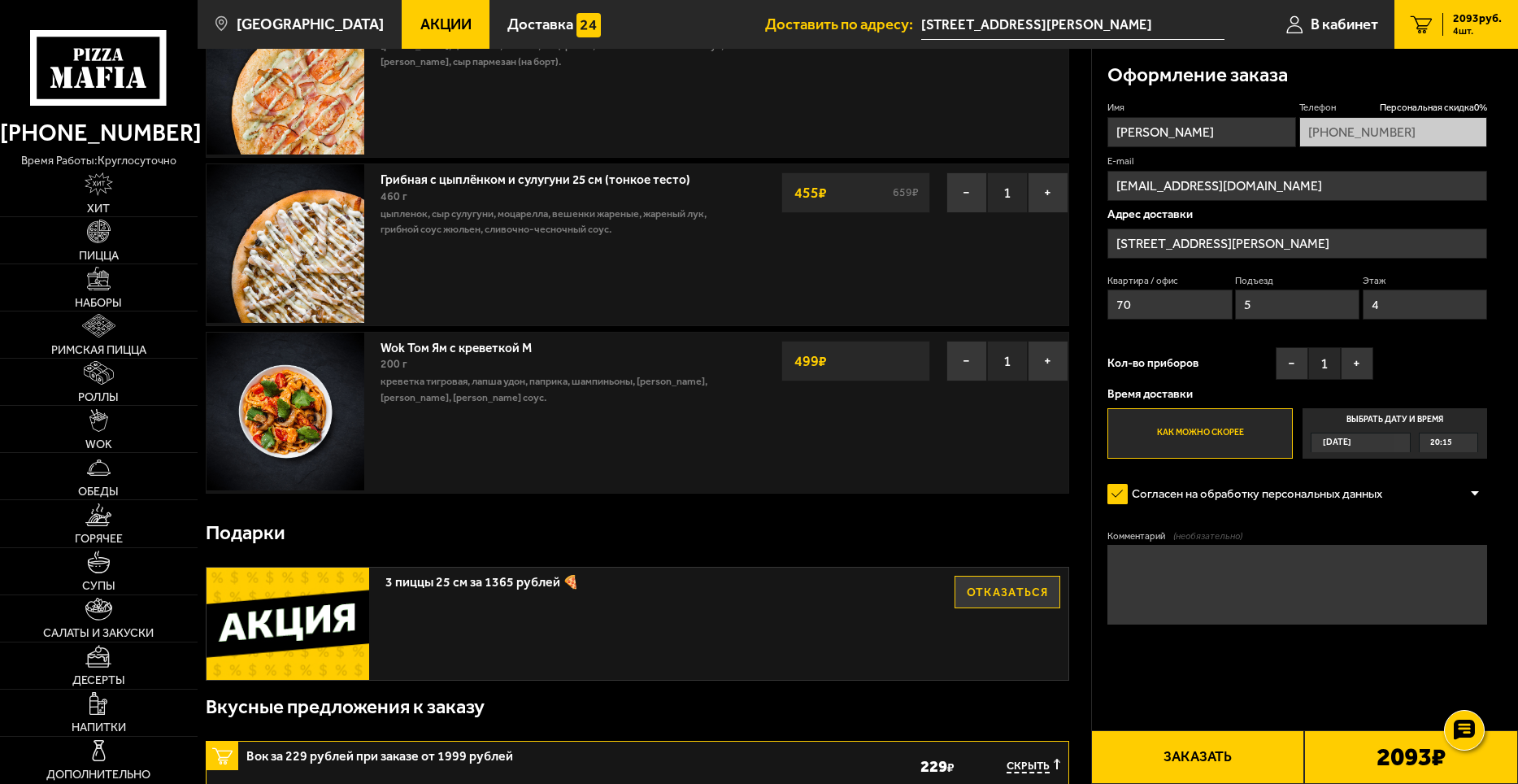
scroll to position [325, 0]
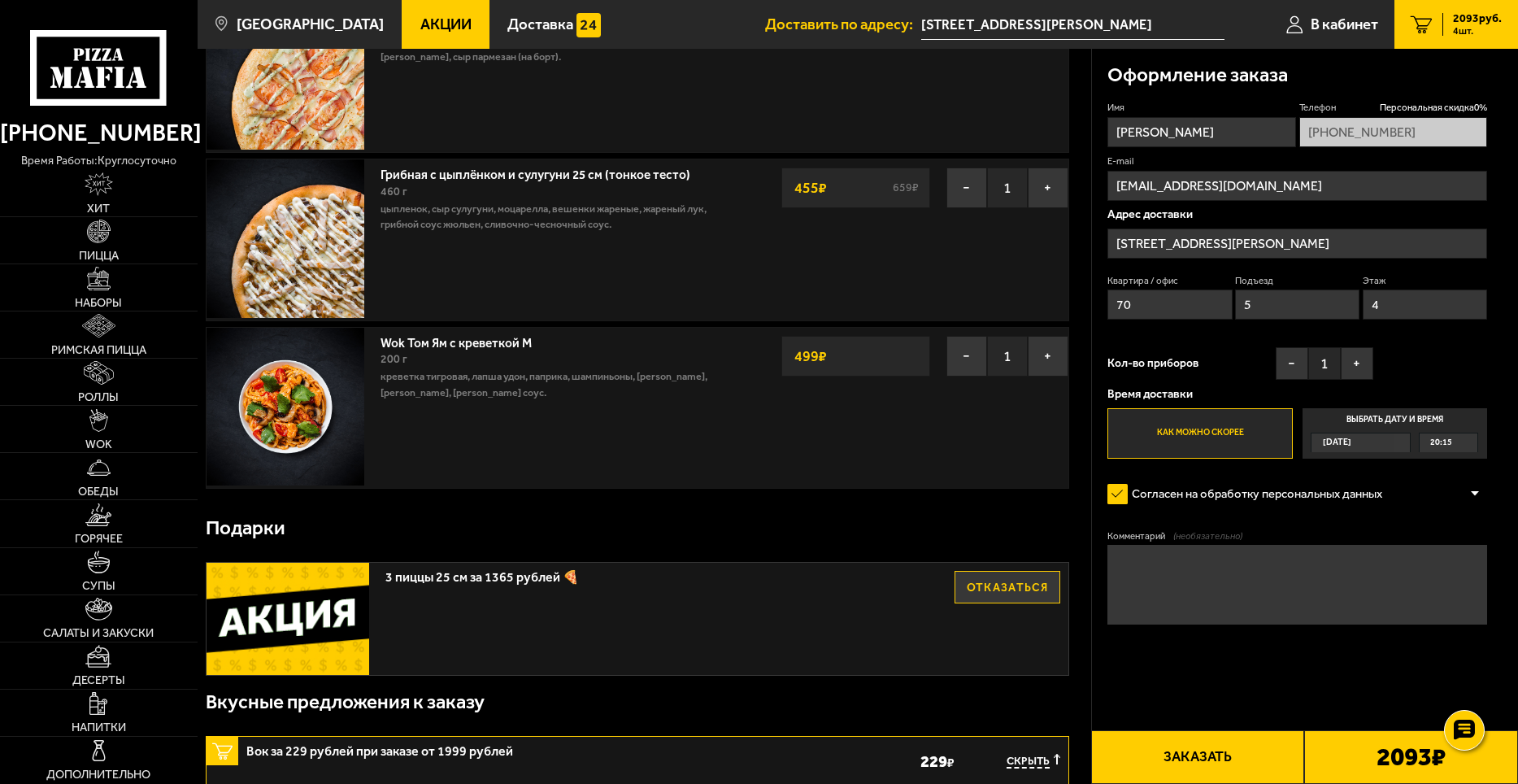
click at [339, 429] on img at bounding box center [285, 406] width 158 height 158
click at [122, 437] on link "WOK" at bounding box center [99, 428] width 198 height 47
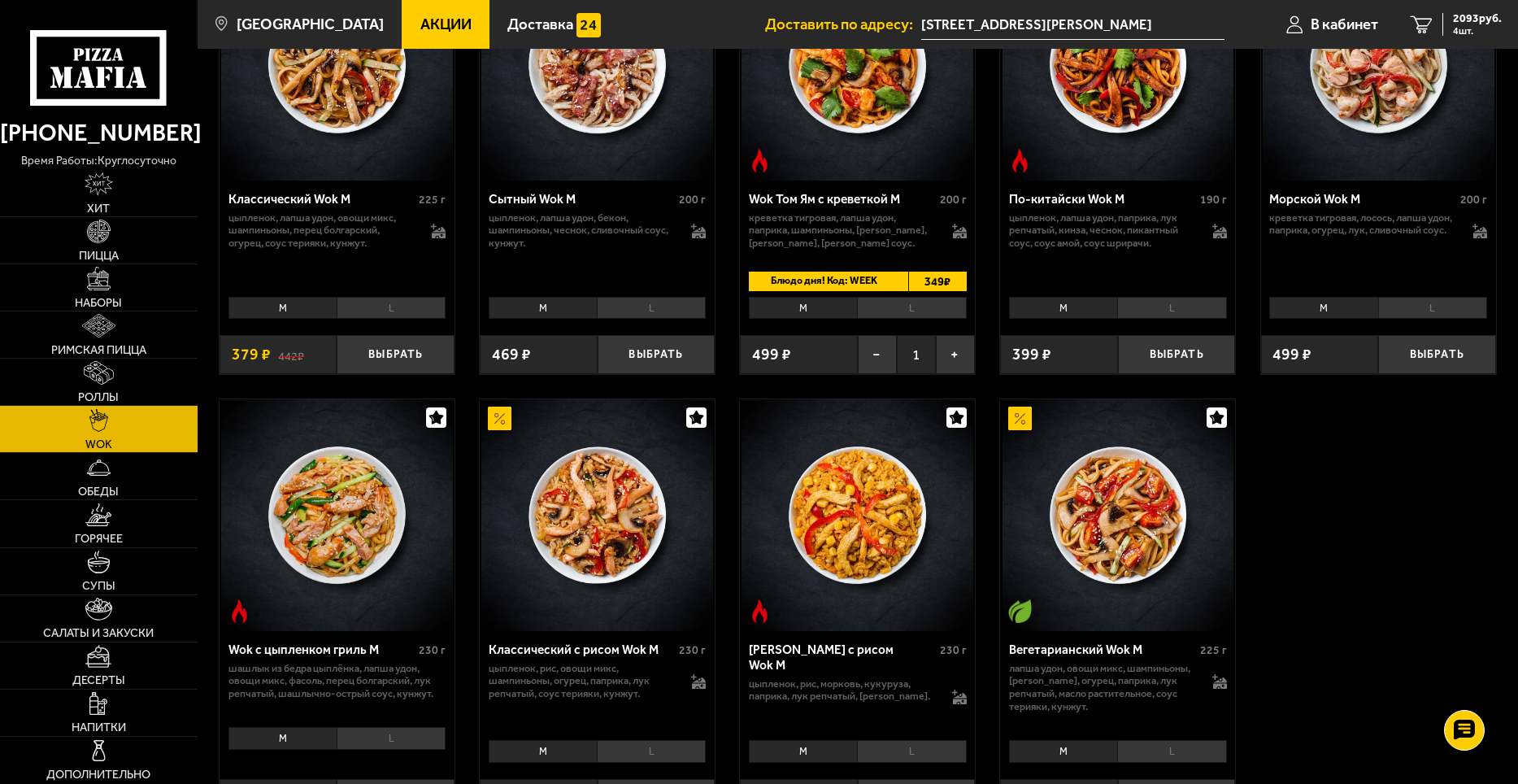
scroll to position [569, 0]
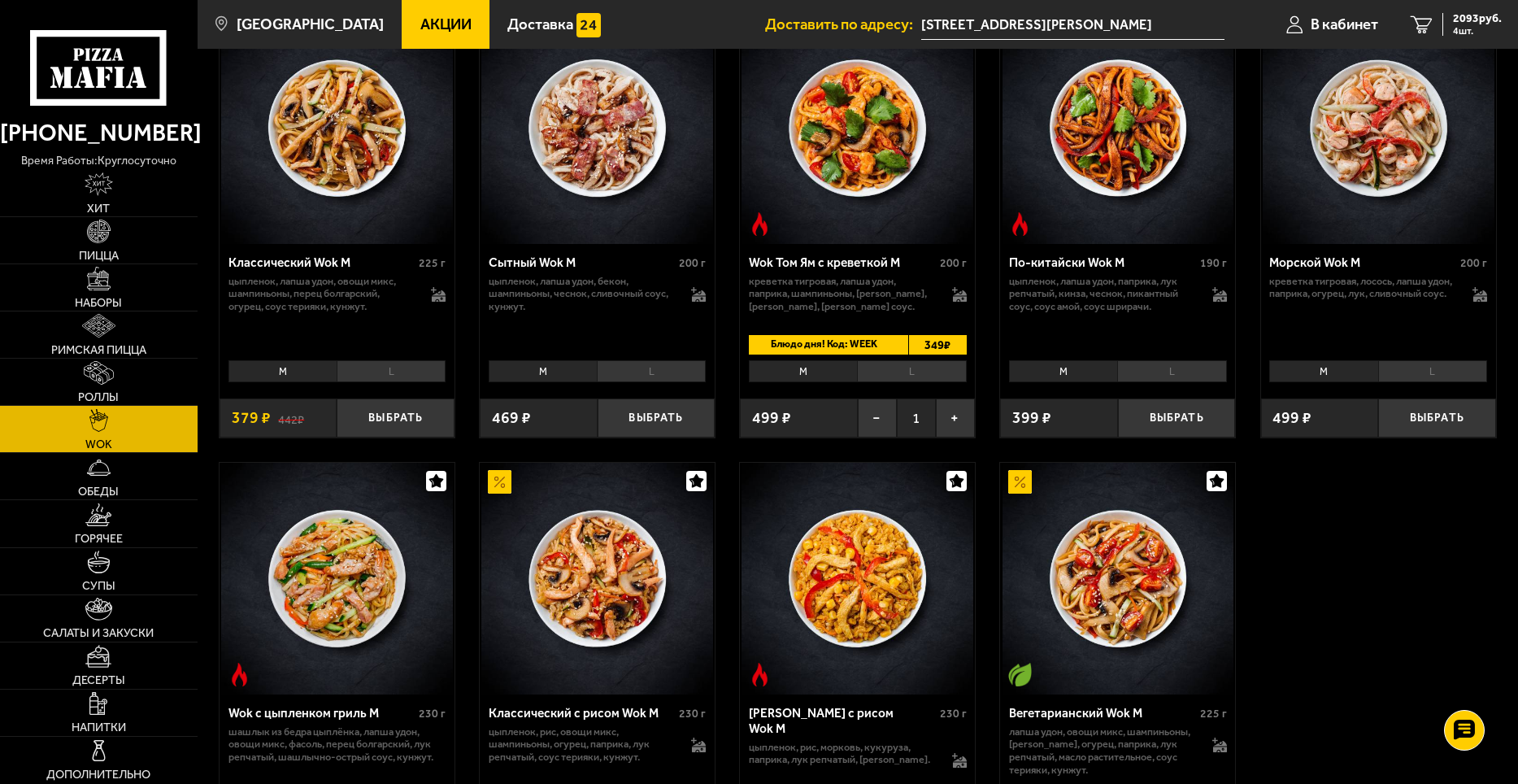
click at [900, 376] on li "L" at bounding box center [911, 371] width 109 height 23
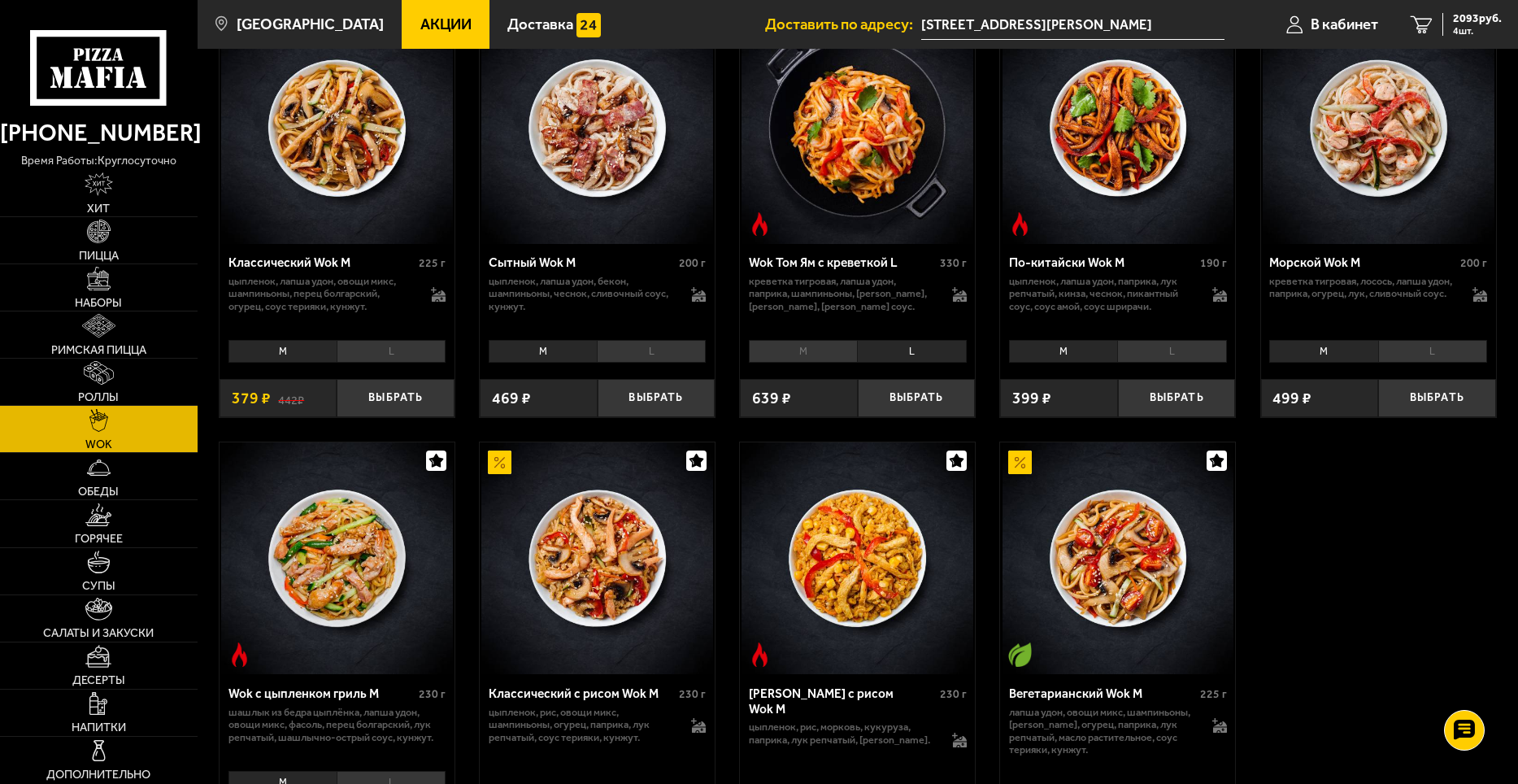
click at [844, 358] on li "M" at bounding box center [803, 352] width 108 height 23
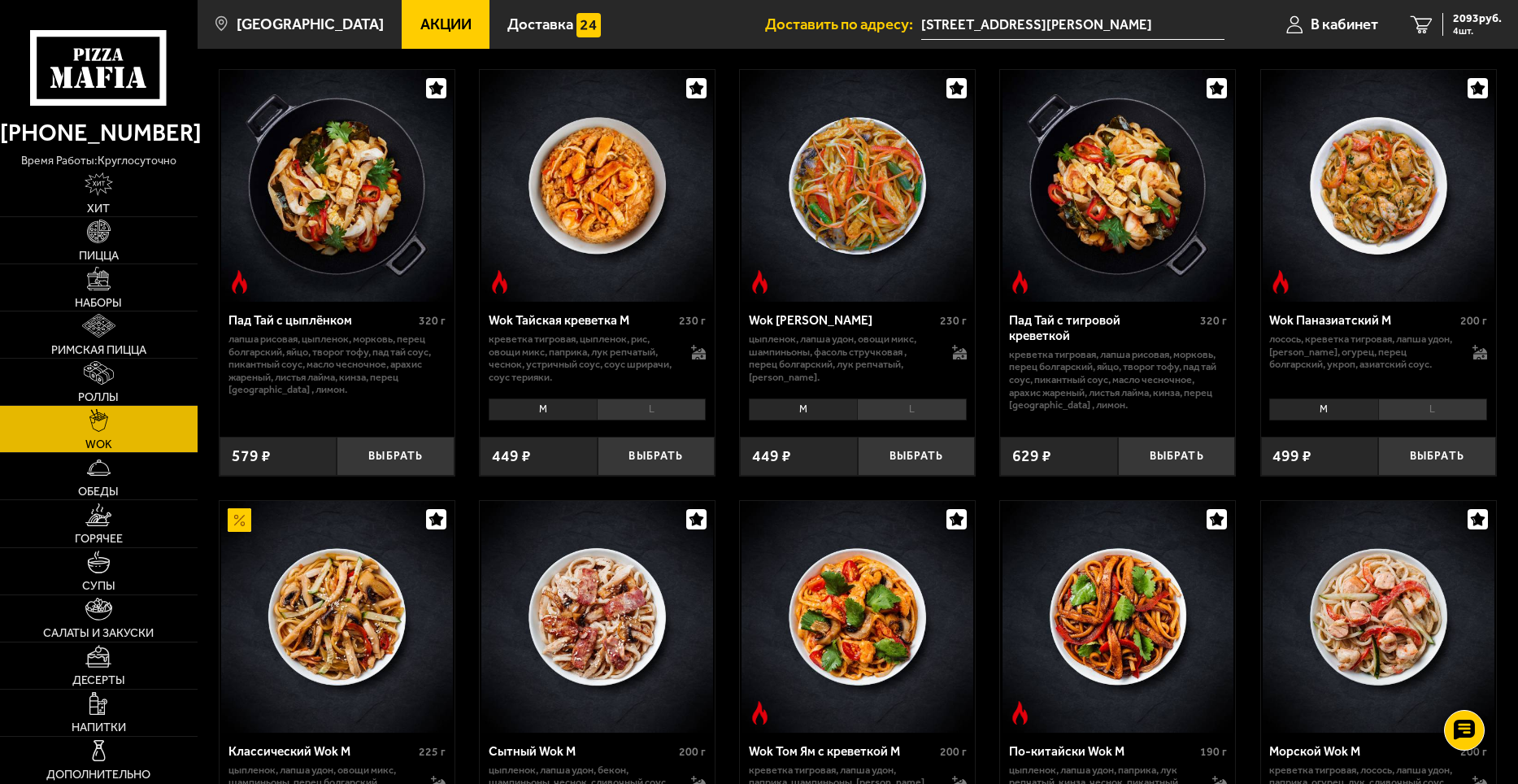
scroll to position [0, 0]
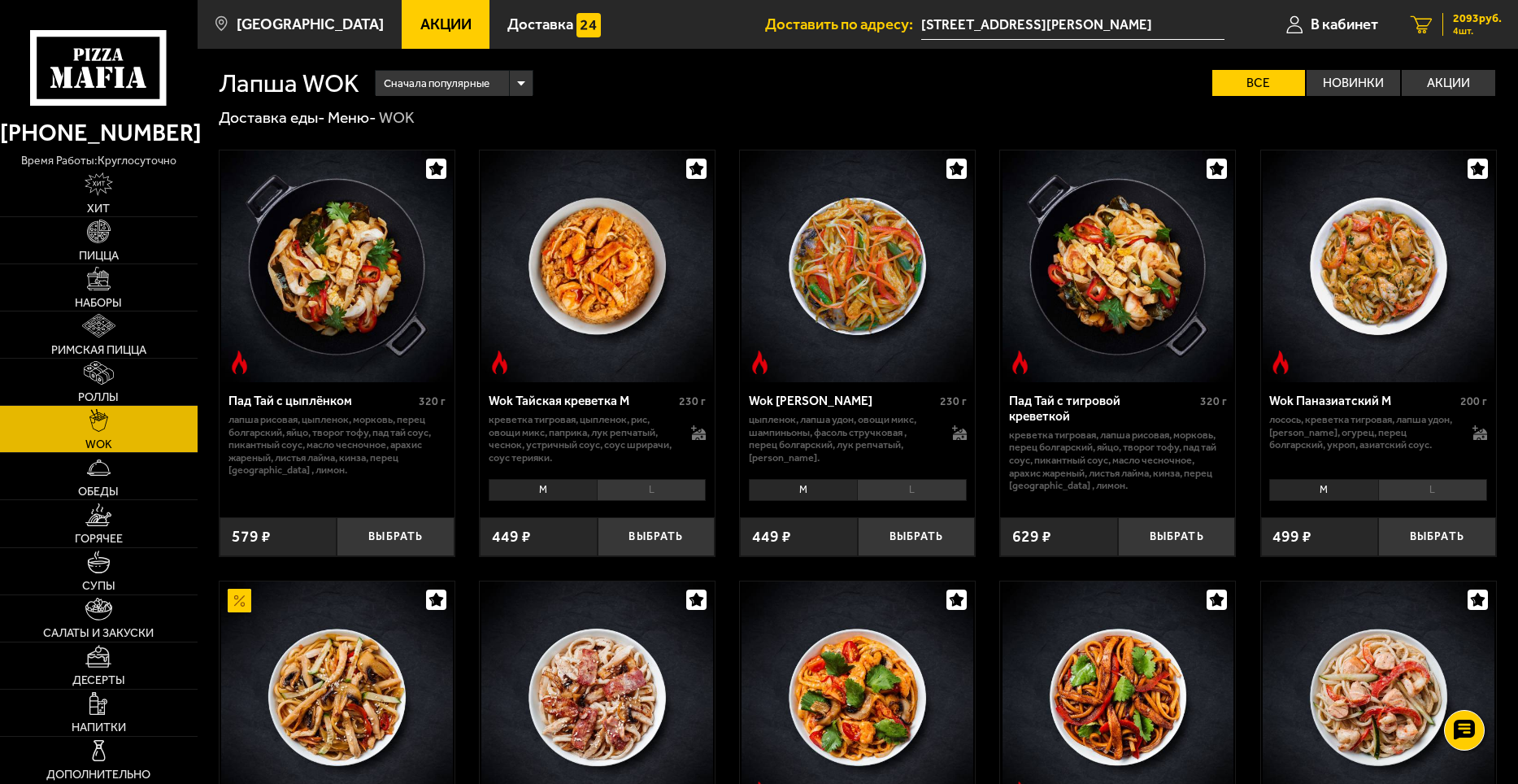
click at [1447, 30] on div "2093 руб. 4 шт." at bounding box center [1472, 25] width 60 height 23
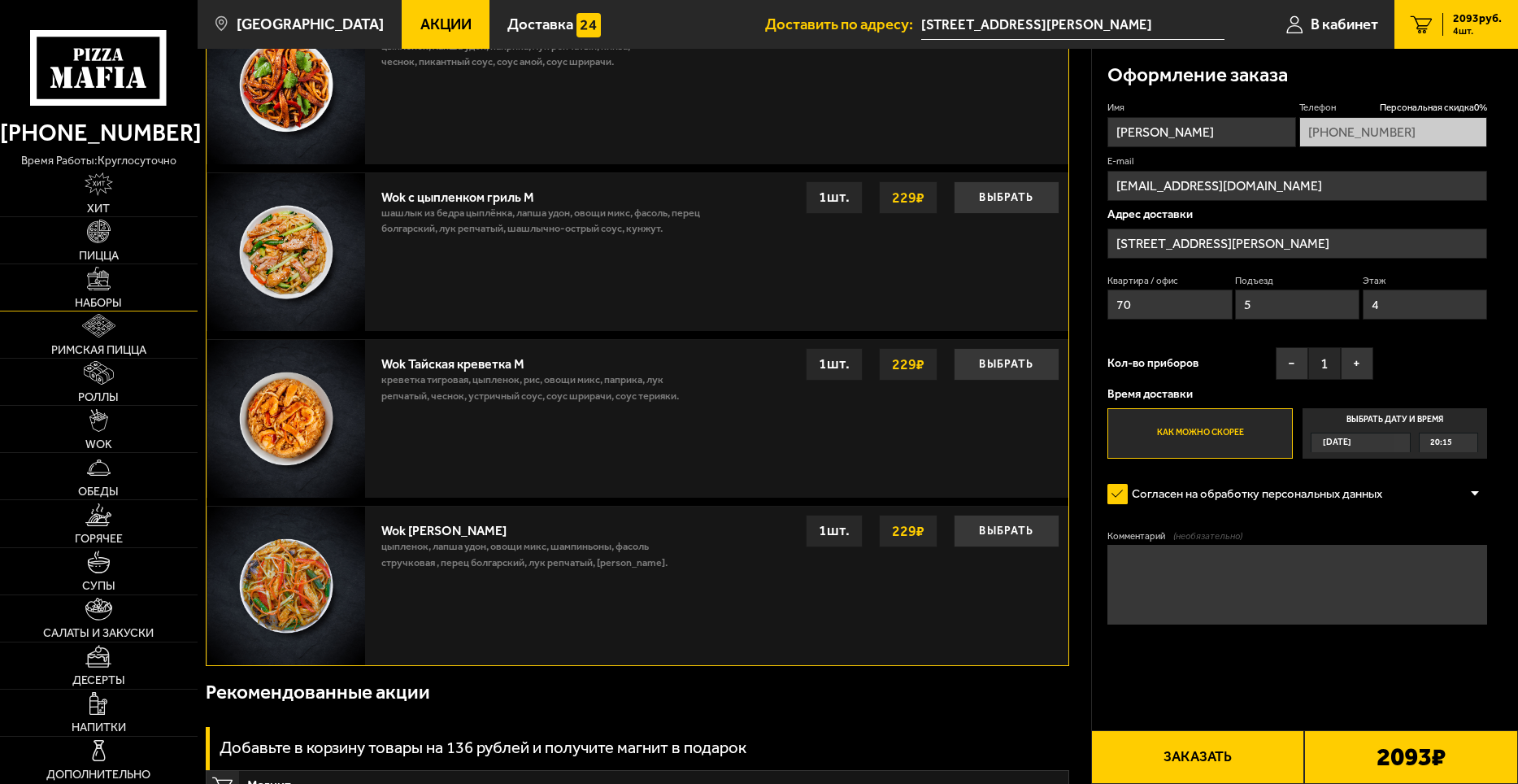
scroll to position [1438, 0]
click at [124, 446] on link "WOK" at bounding box center [99, 428] width 198 height 47
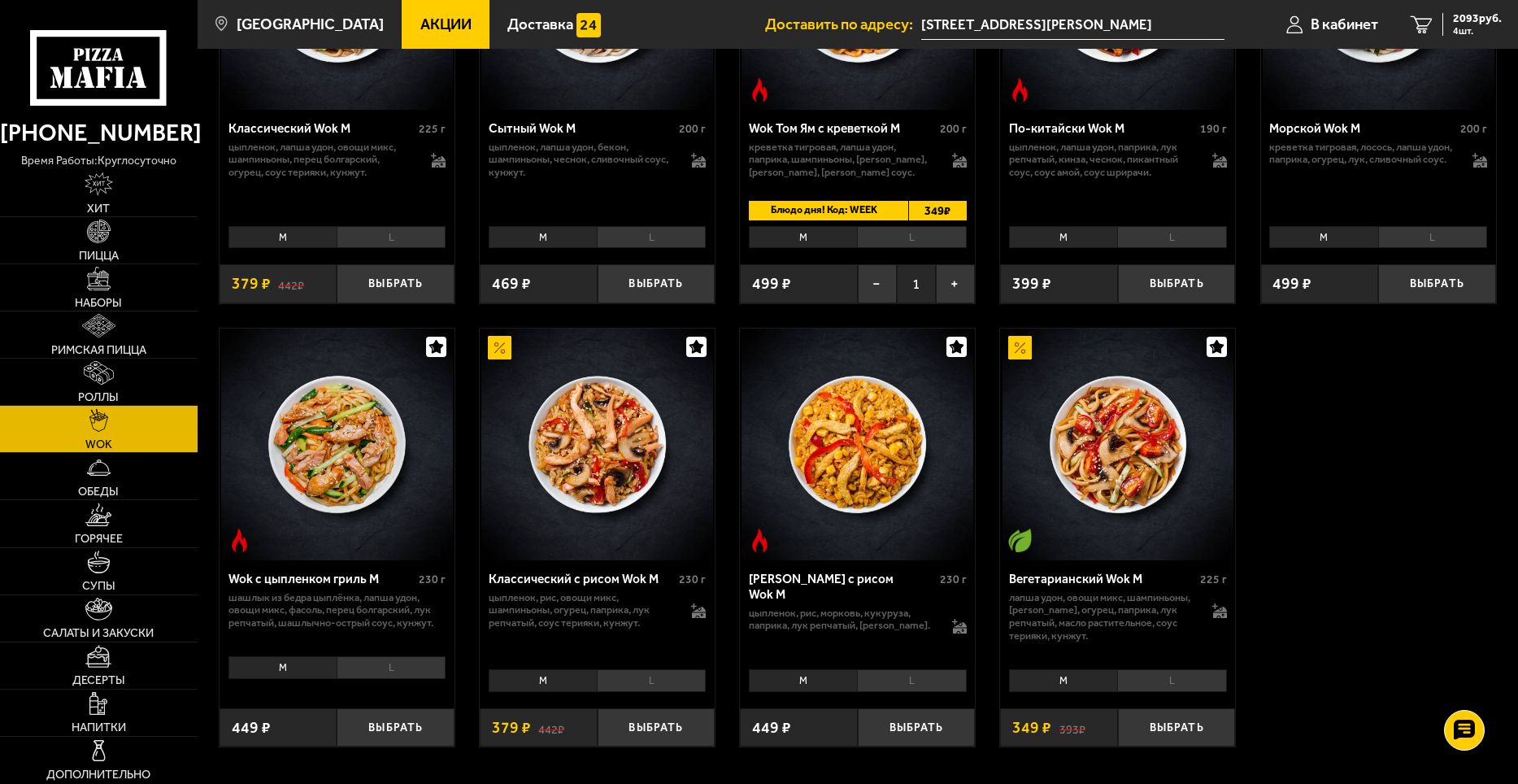
scroll to position [488, 0]
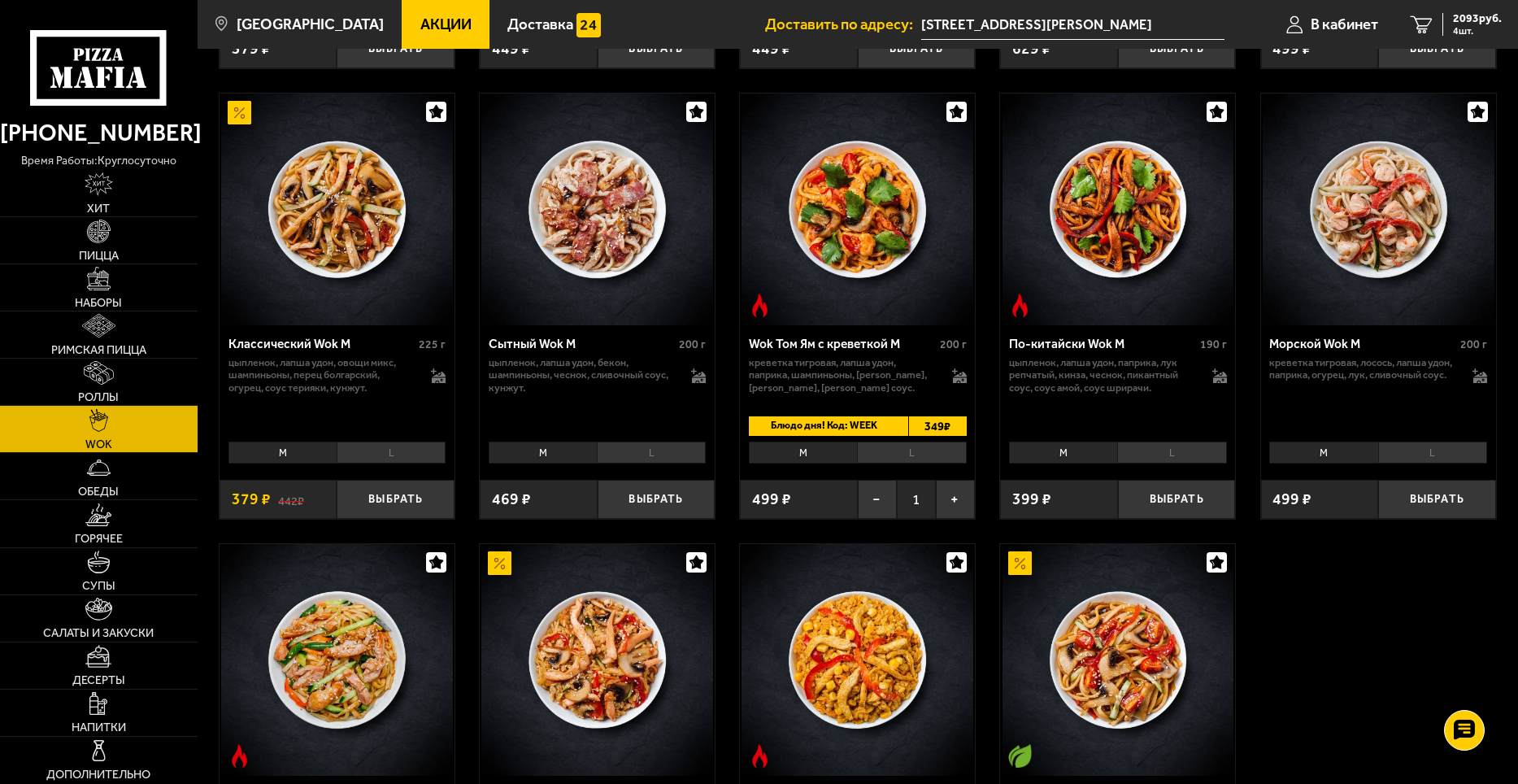
click at [846, 420] on span "Блюдо дня! Код: WEEK" at bounding box center [821, 426] width 145 height 20
click at [1430, 22] on icon "4" at bounding box center [1421, 25] width 22 height 18
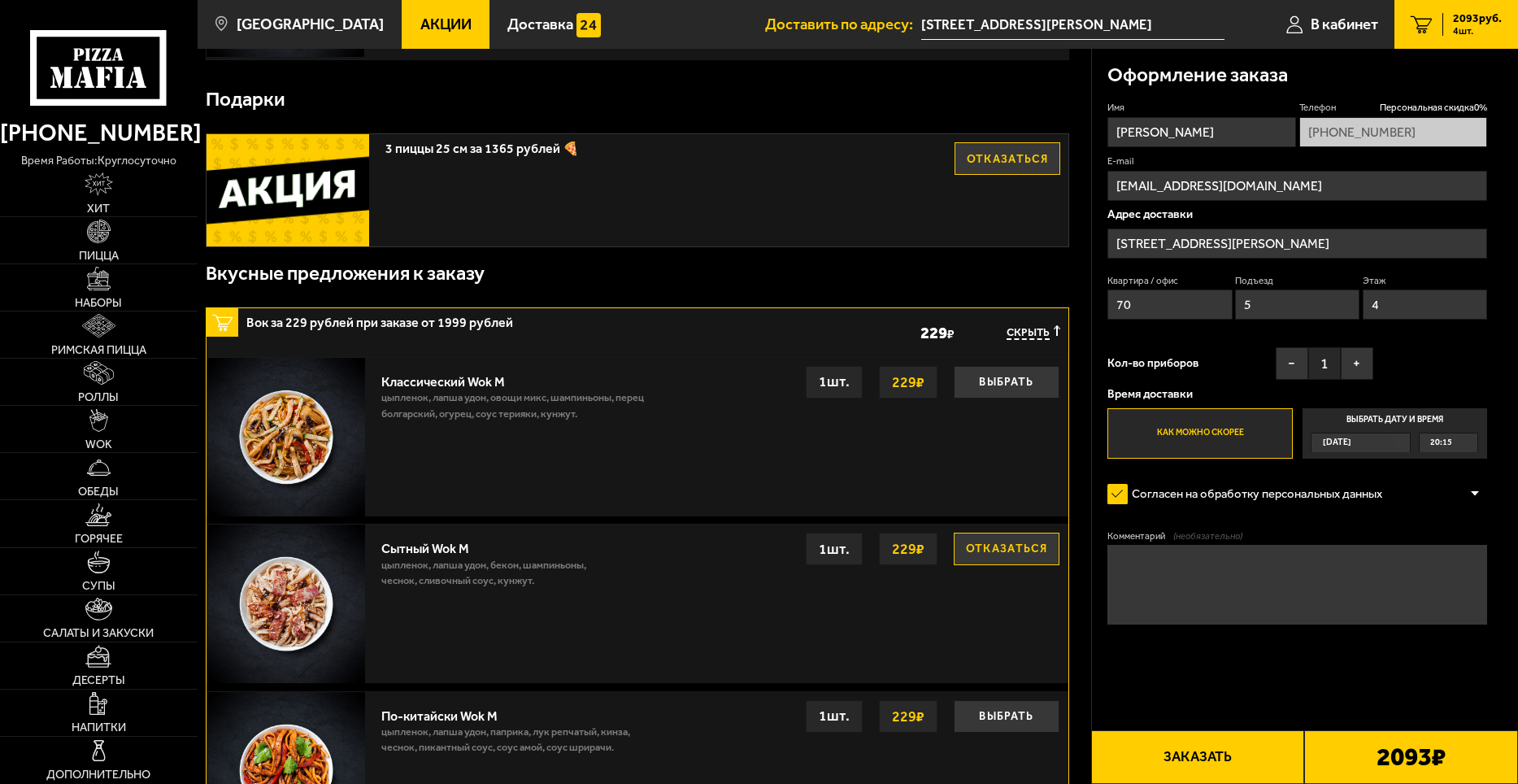
scroll to position [869, 0]
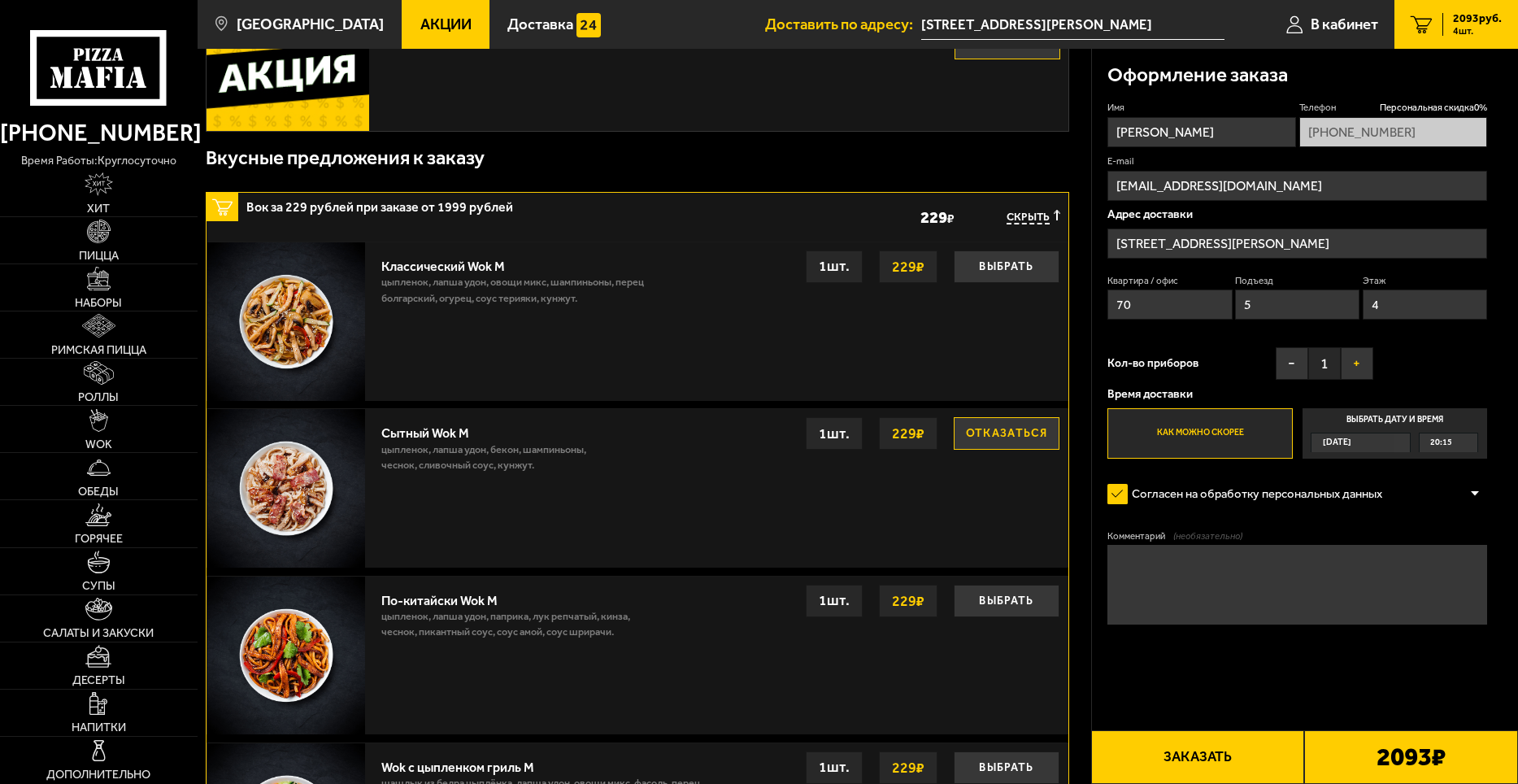
click at [1368, 370] on button "+" at bounding box center [1358, 364] width 33 height 33
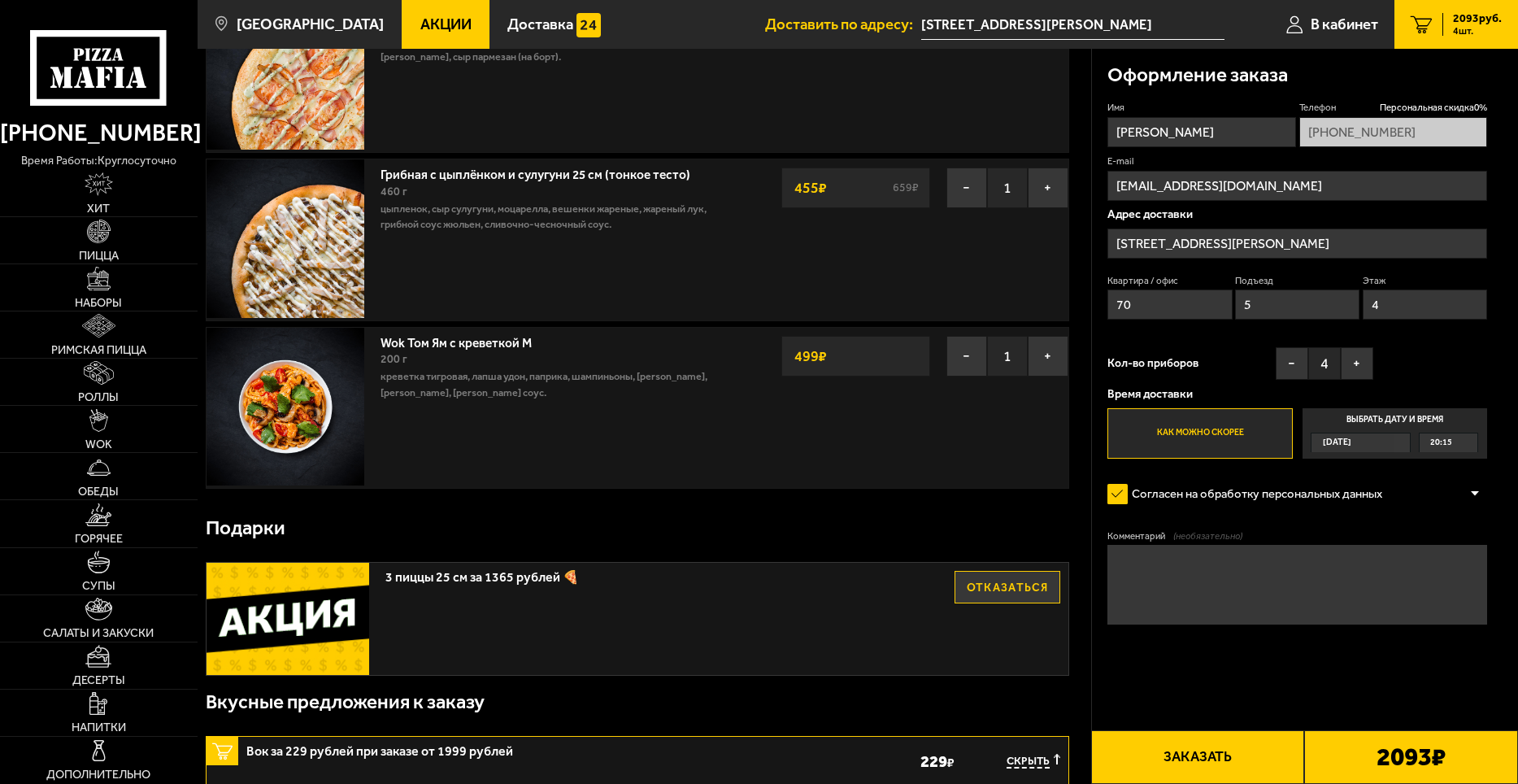
scroll to position [813, 0]
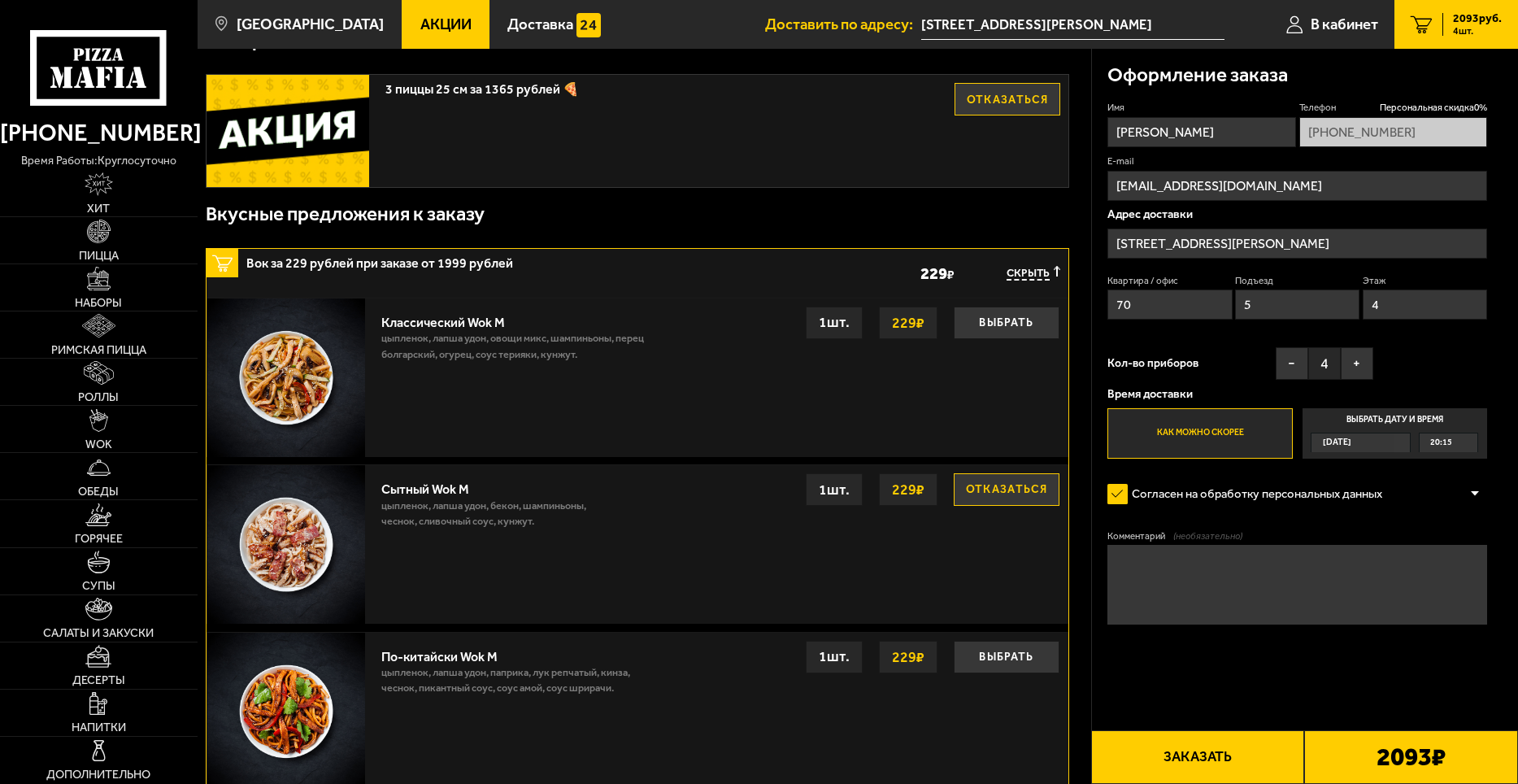
click at [986, 490] on button "Отказаться" at bounding box center [1006, 490] width 106 height 33
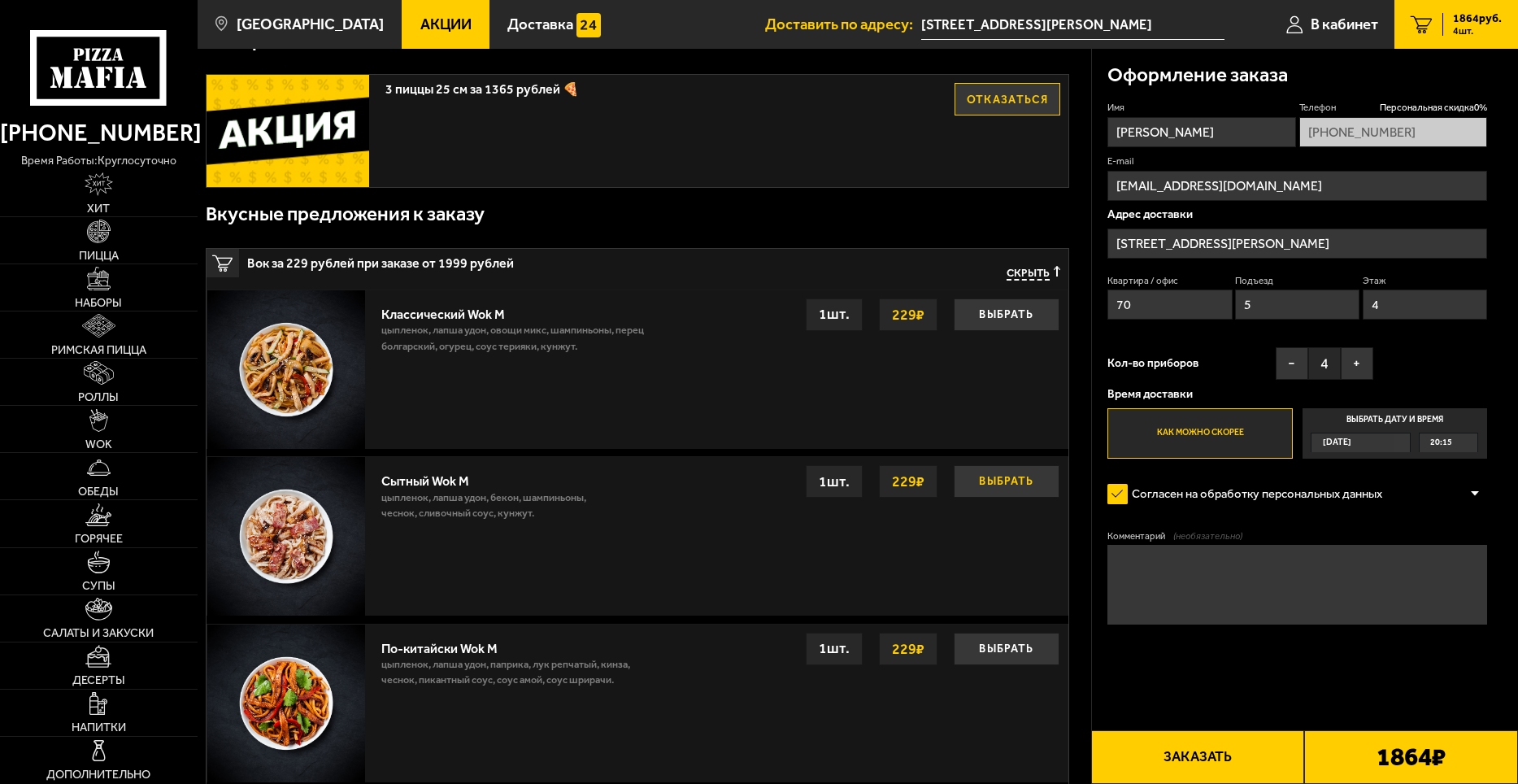
click at [1001, 489] on button "Выбрать" at bounding box center [1006, 482] width 106 height 33
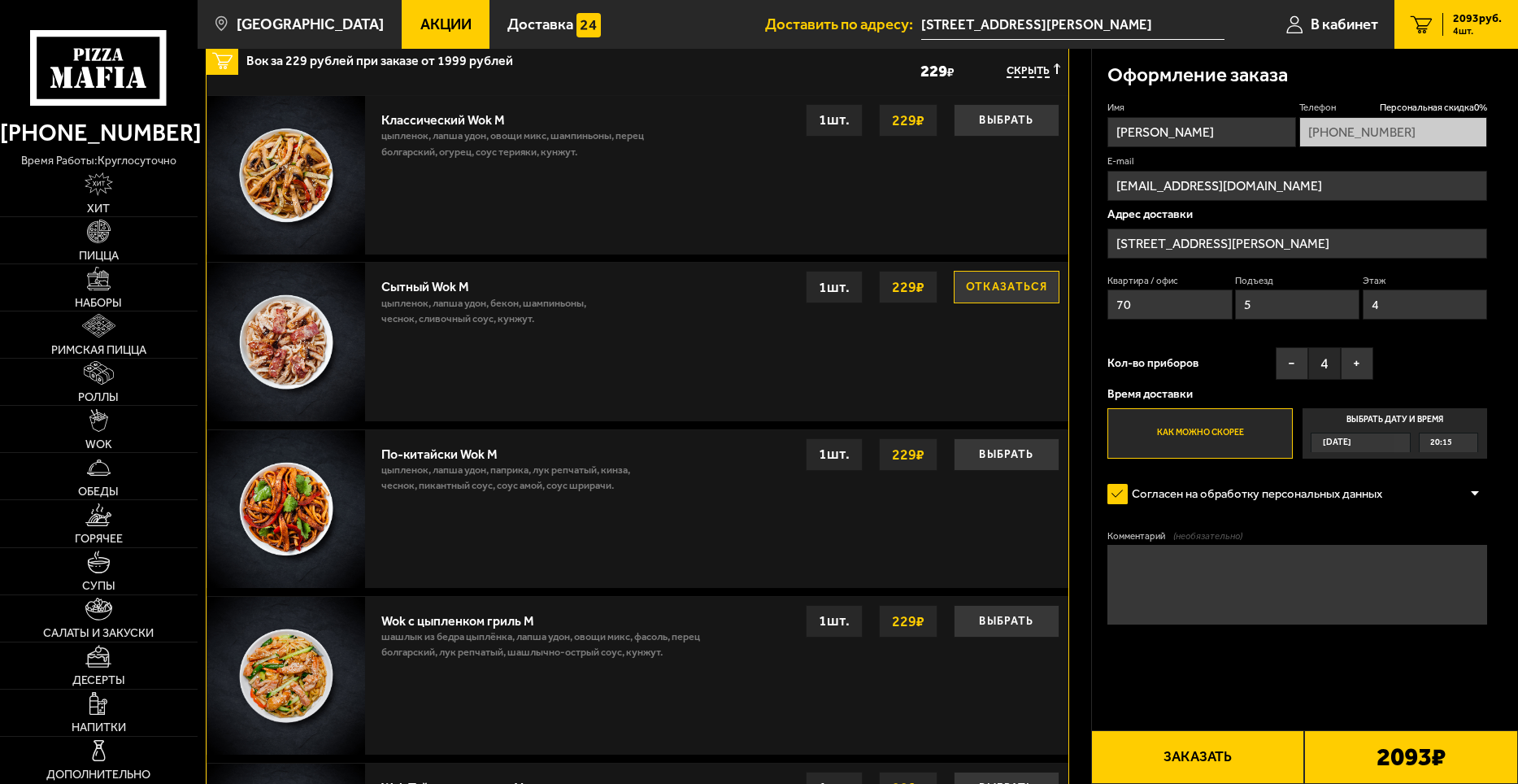
scroll to position [975, 0]
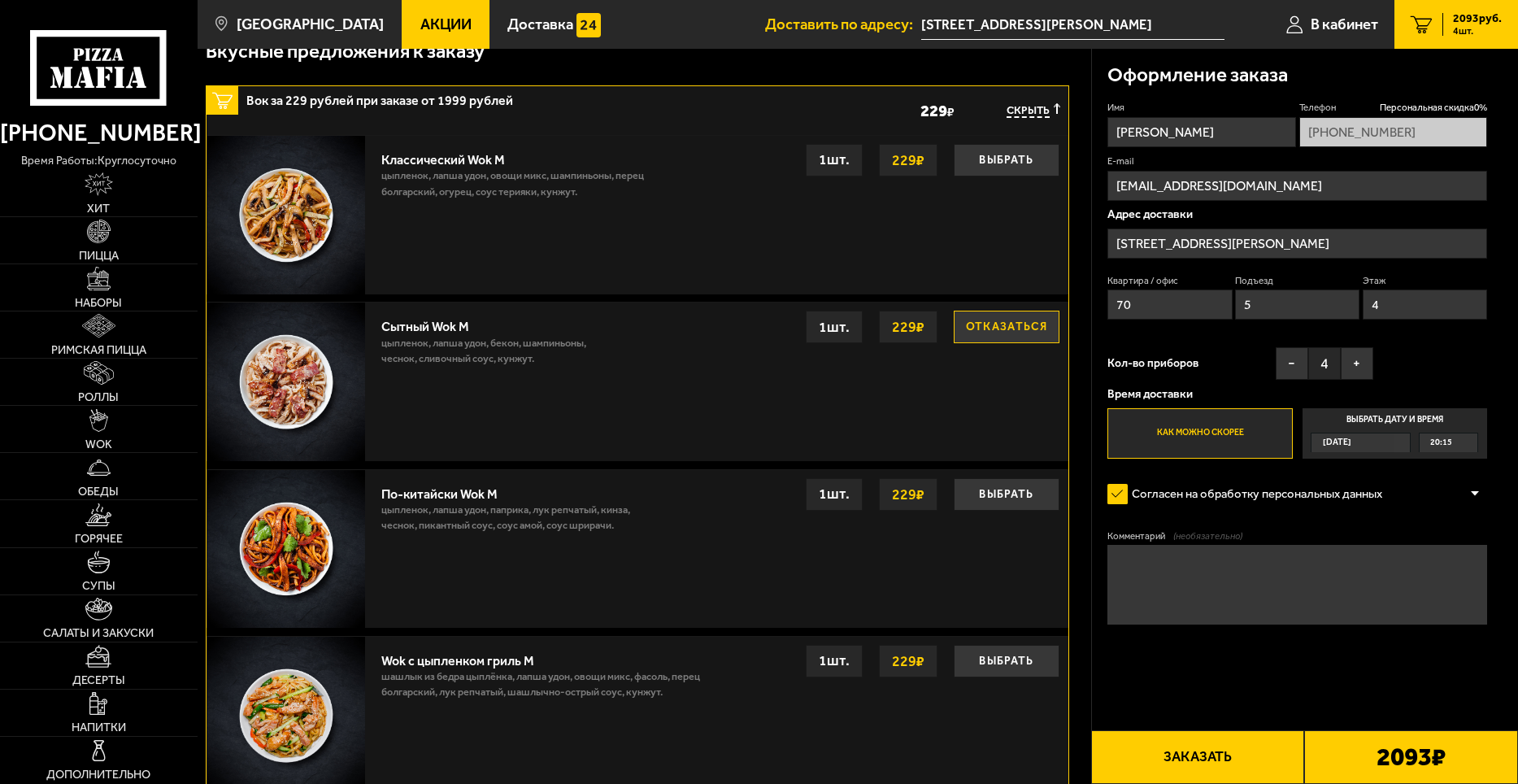
click at [1221, 592] on textarea "Комментарий (необязательно)" at bounding box center [1297, 584] width 380 height 78
type textarea "G"
type textarea "П"
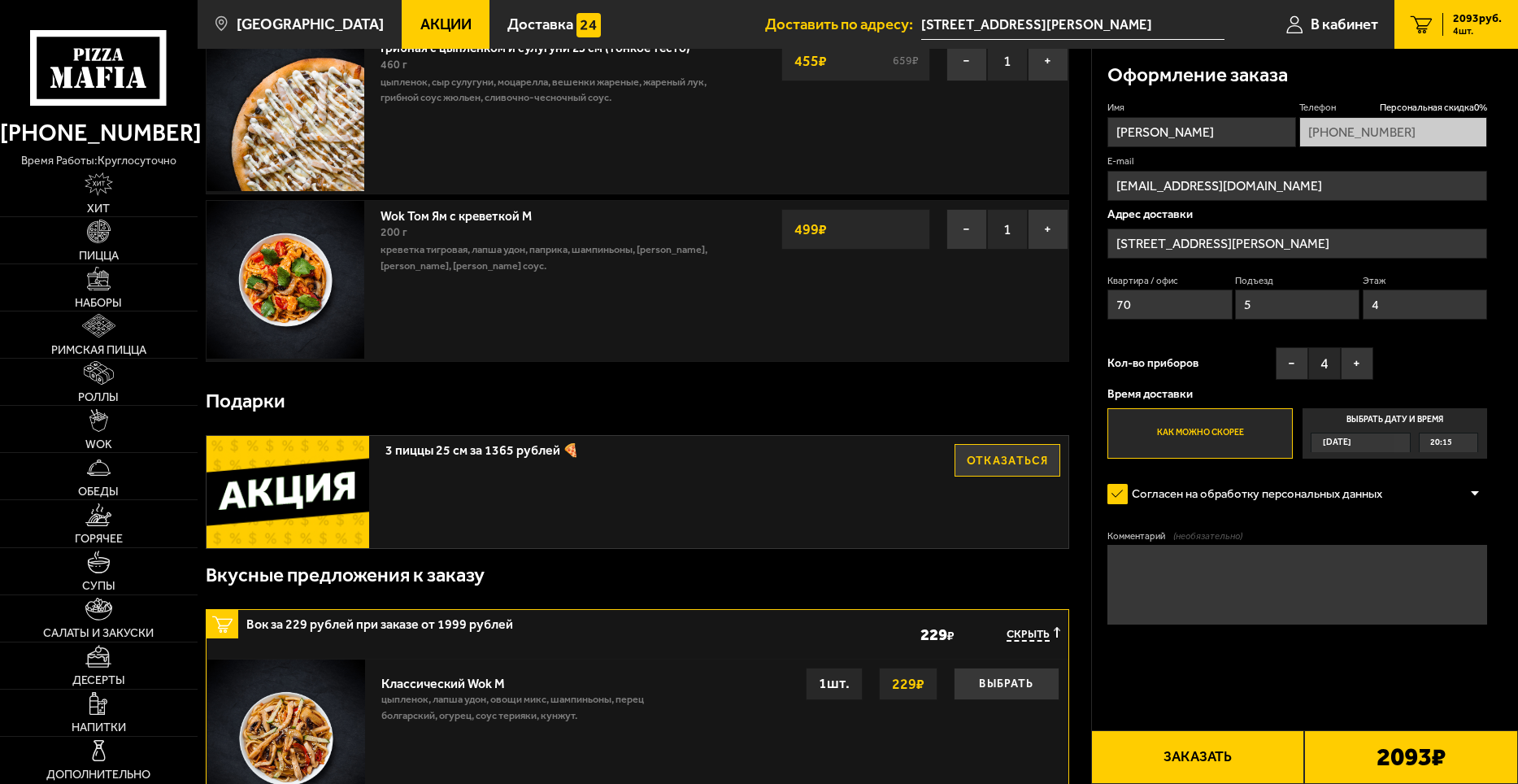
scroll to position [488, 0]
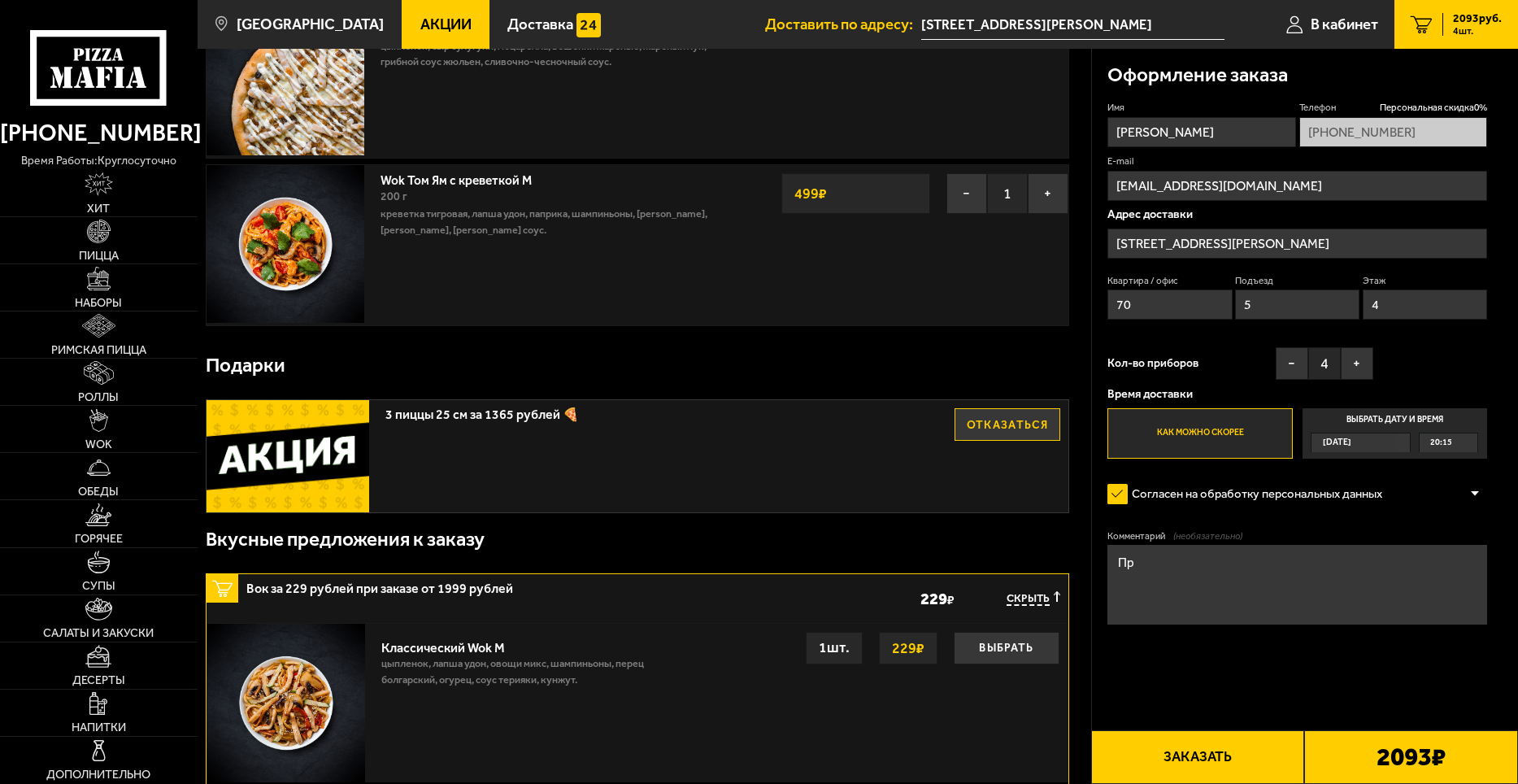
type textarea "П"
click at [1296, 182] on input "[EMAIL_ADDRESS][DOMAIN_NAME]" at bounding box center [1297, 186] width 380 height 30
click at [1182, 132] on input "[PERSON_NAME]" at bounding box center [1201, 132] width 188 height 30
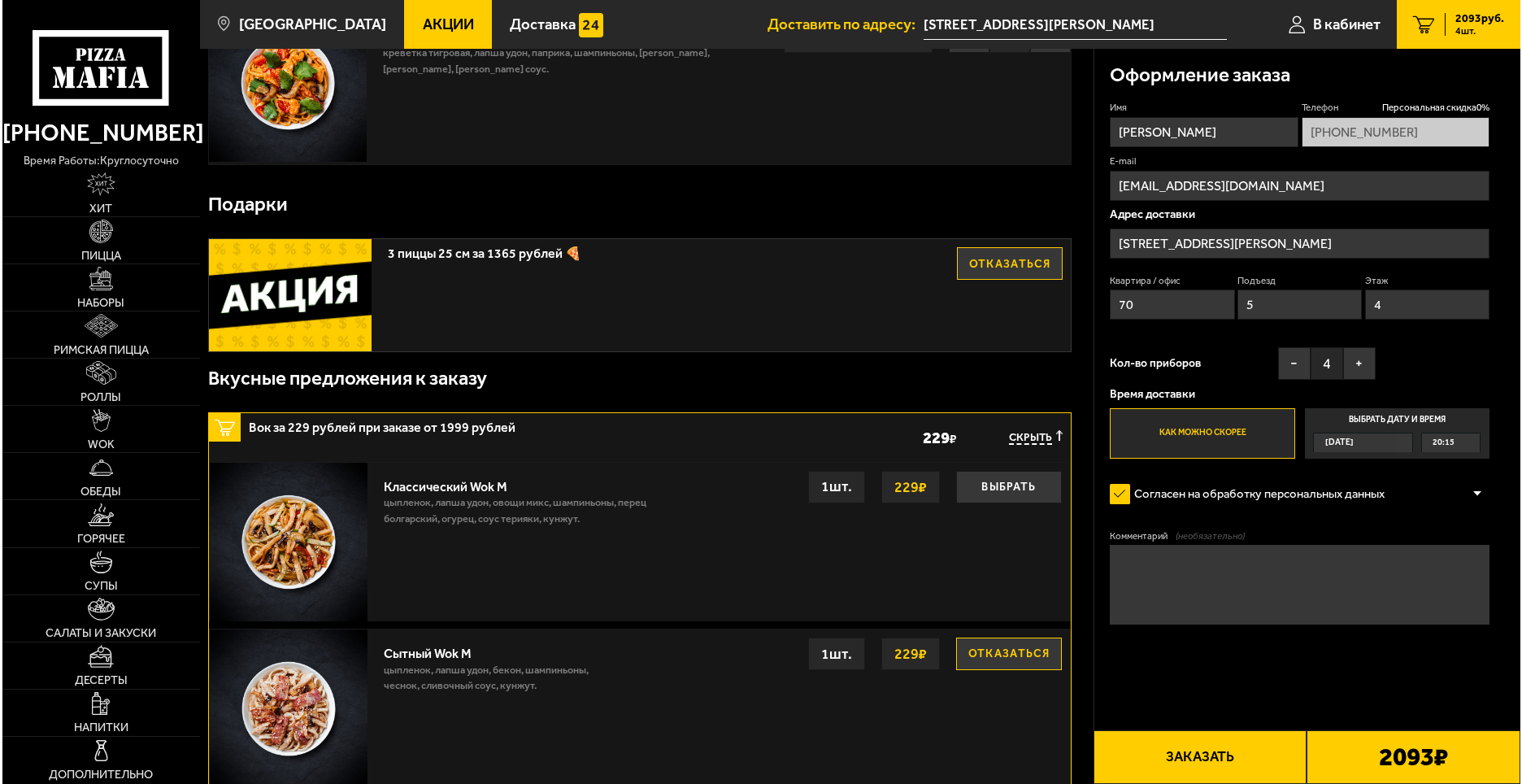
scroll to position [650, 0]
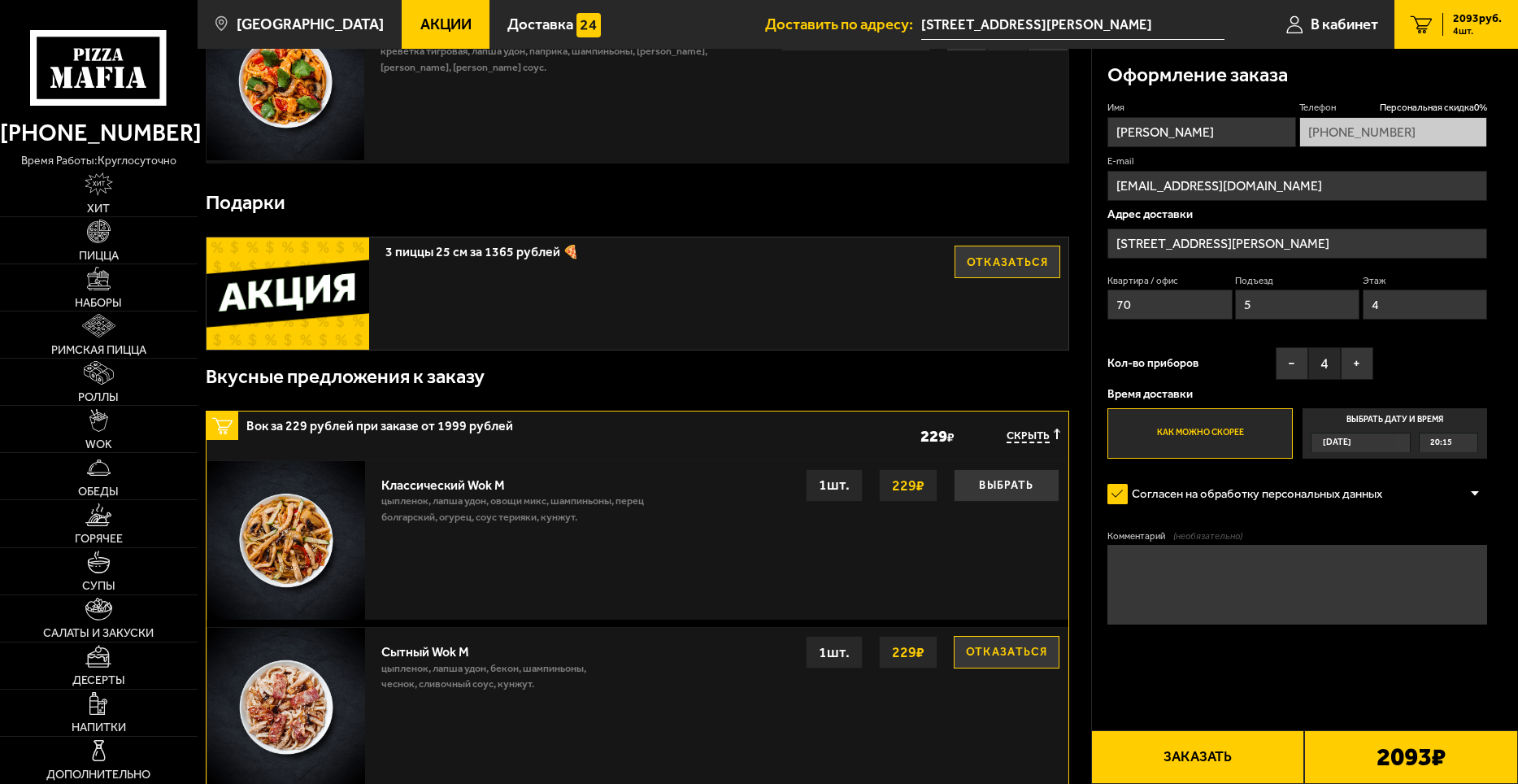
click at [1224, 750] on button "Заказать" at bounding box center [1198, 757] width 214 height 54
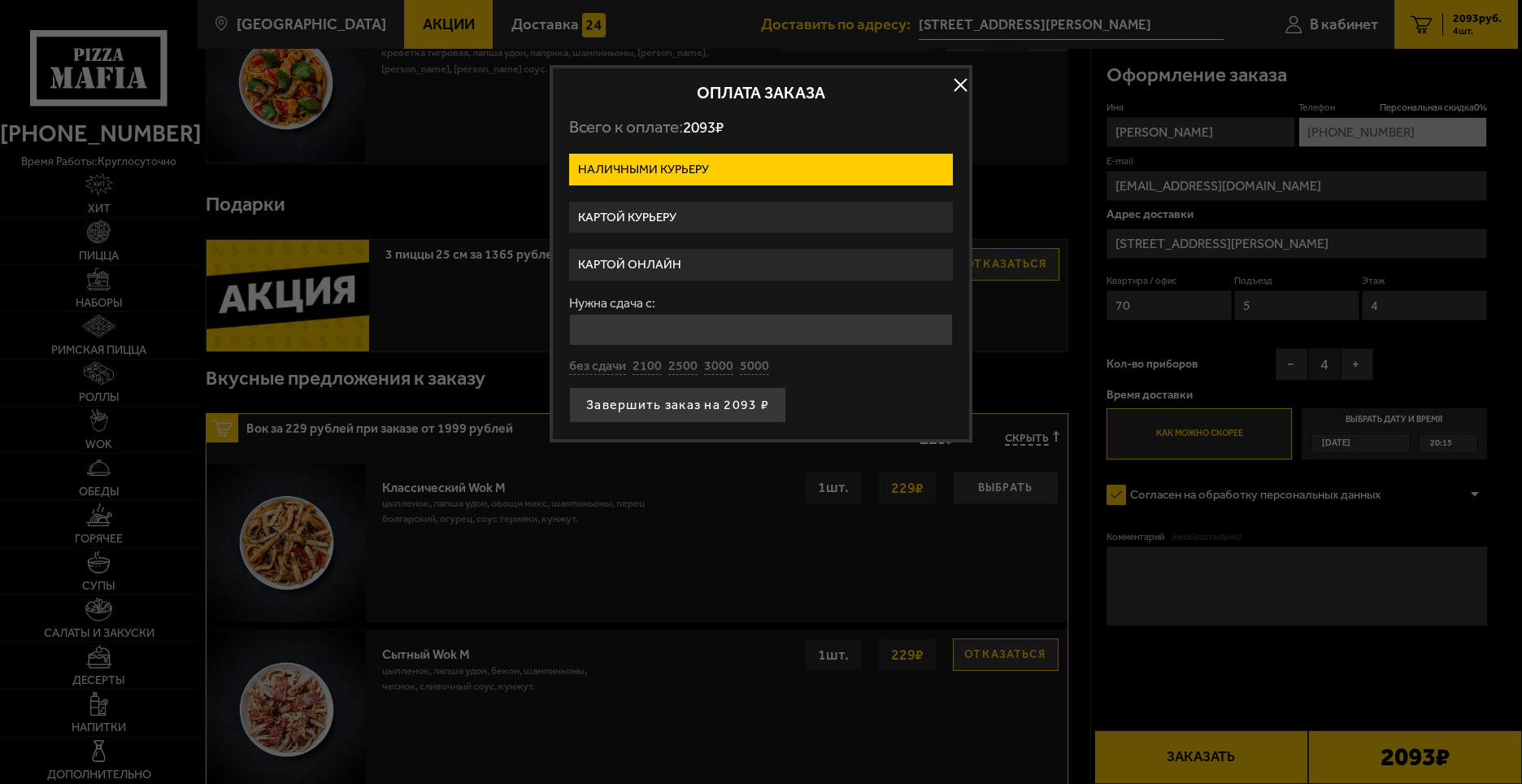
click at [658, 210] on label "Картой курьеру" at bounding box center [761, 217] width 384 height 32
click at [0, 0] on input "Картой курьеру" at bounding box center [0, 0] width 0 height 0
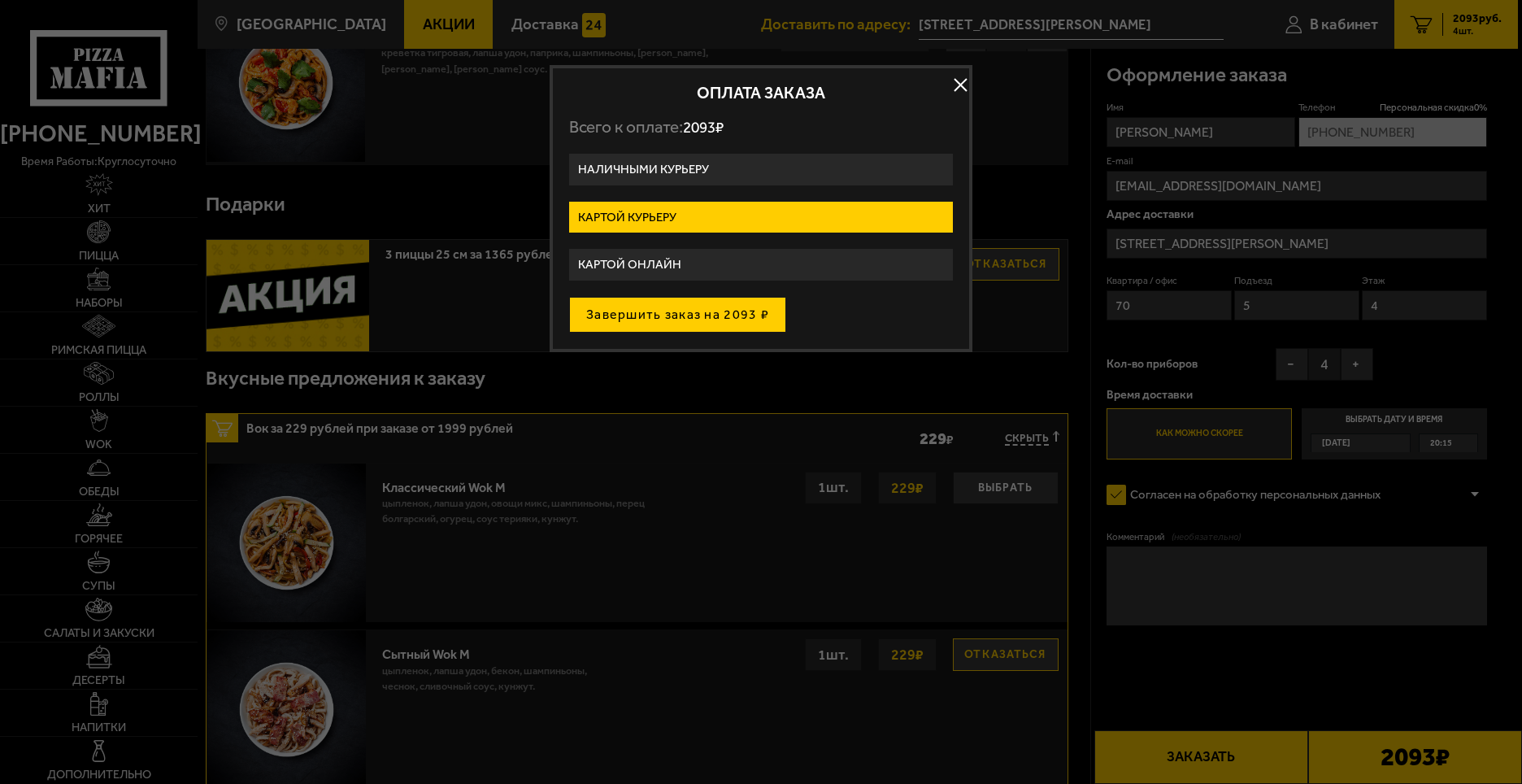
click at [670, 323] on button "Завершить заказ на 2093 ₽" at bounding box center [677, 315] width 217 height 36
